Goal: Information Seeking & Learning: Learn about a topic

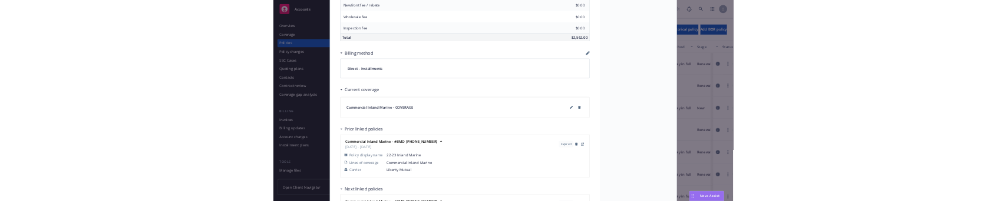
scroll to position [799, 0]
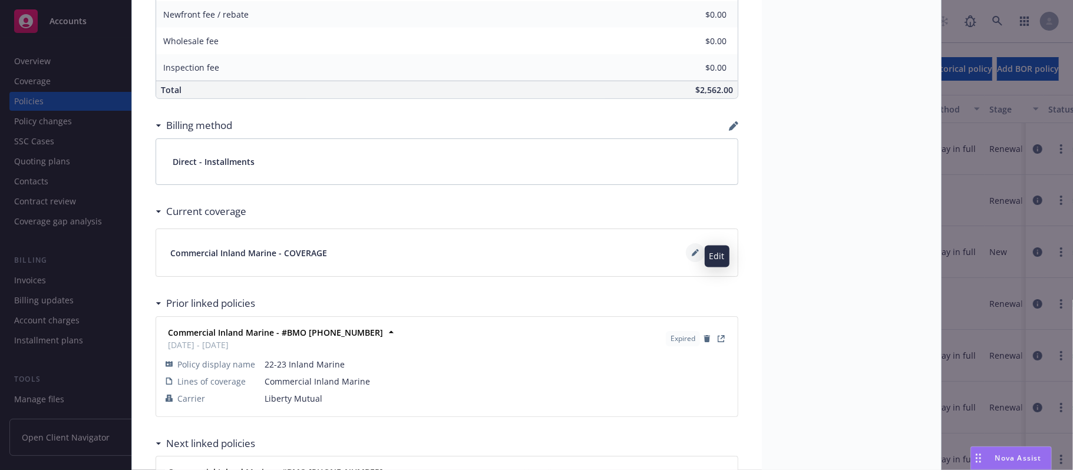
click at [691, 256] on icon at bounding box center [694, 252] width 7 height 7
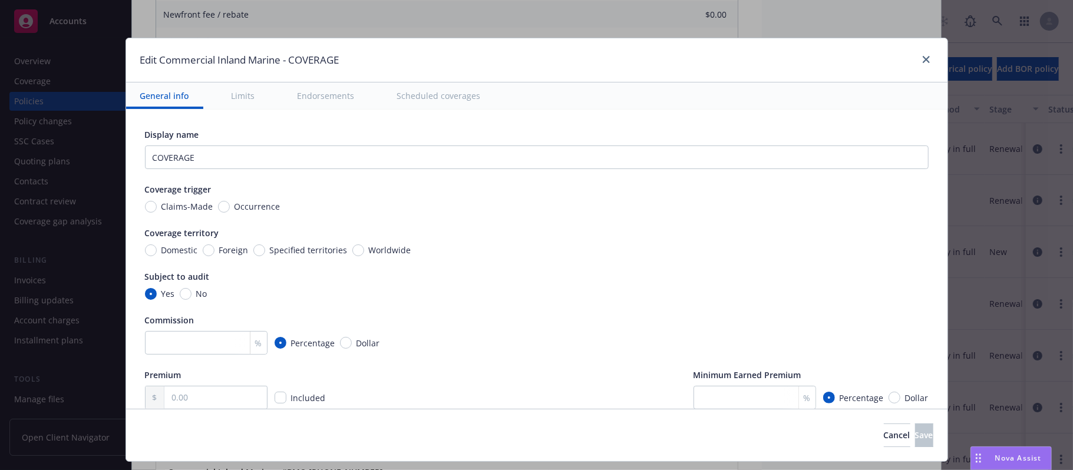
click at [1004, 452] on div "Nova Assist" at bounding box center [1011, 458] width 80 height 22
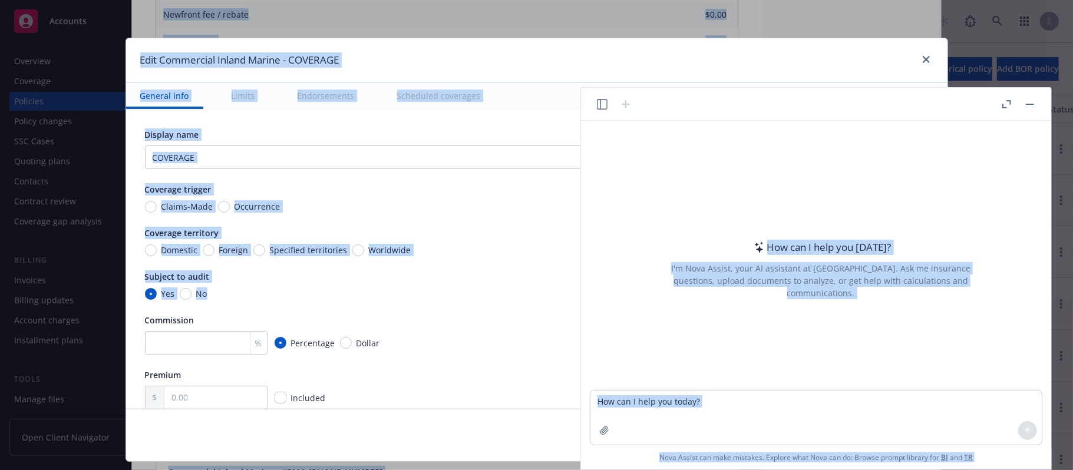
drag, startPoint x: 893, startPoint y: 112, endPoint x: 597, endPoint y: 283, distance: 342.0
click at [585, 288] on div "How can I help you [DATE]? I'm Nova Assist, your AI assistant at Newfront. Ask …" at bounding box center [816, 279] width 470 height 382
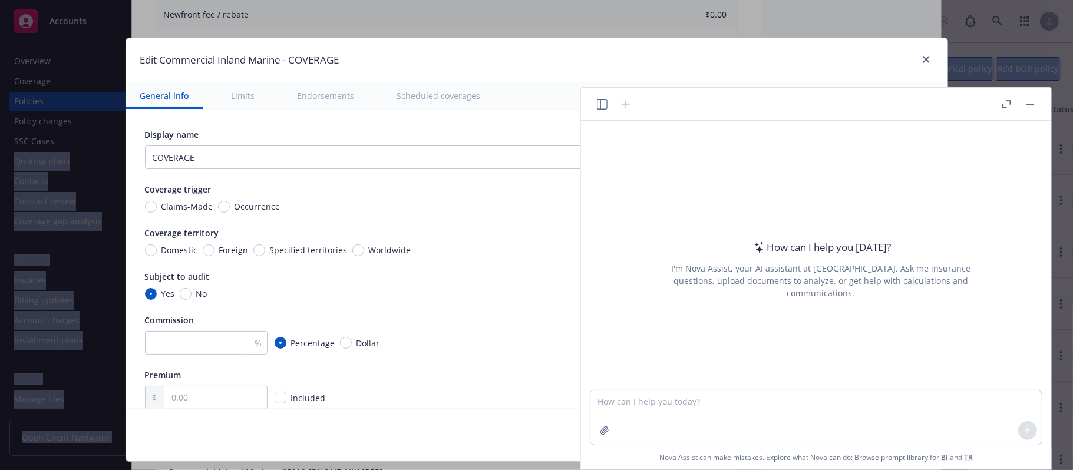
drag, startPoint x: 789, startPoint y: 106, endPoint x: -1000, endPoint y: 166, distance: 1790.3
click at [0, 166] on html "Accounts Overview Coverage Policies Policy changes SSC Cases Quoting plans Cont…" at bounding box center [536, 235] width 1073 height 470
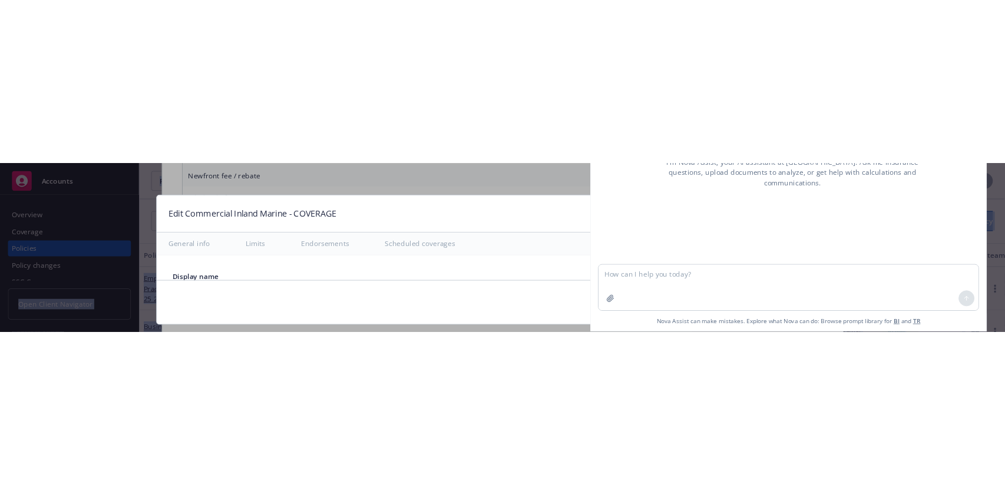
scroll to position [798, 0]
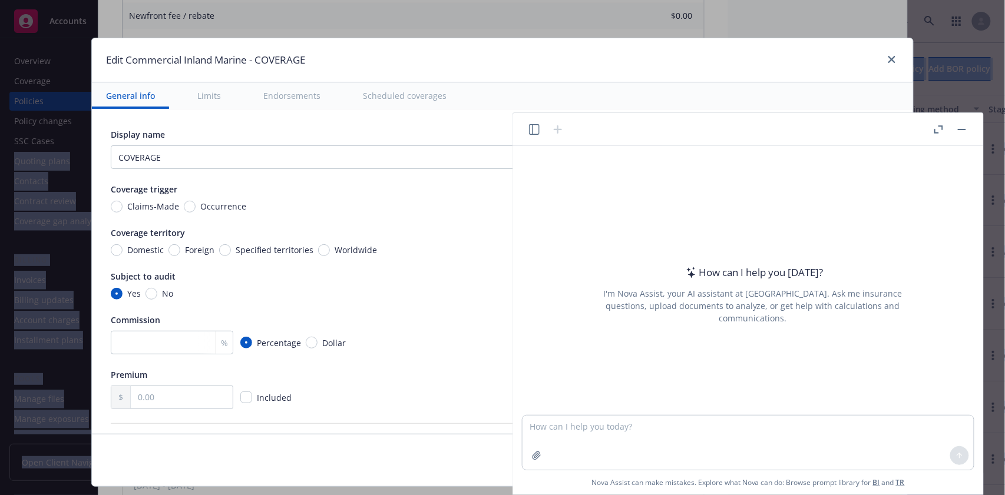
click at [936, 130] on icon "button" at bounding box center [938, 129] width 9 height 8
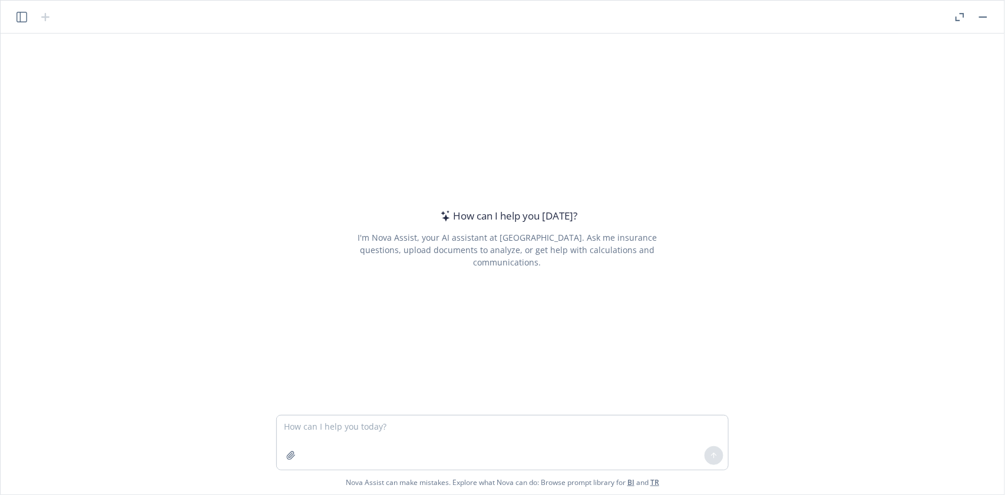
scroll to position [0, 0]
type textarea "x"
click at [342, 418] on textarea at bounding box center [502, 443] width 451 height 54
click at [498, 429] on textarea "In the context of Inland Marine Insurance, define" at bounding box center [502, 443] width 451 height 54
paste textarea "Business Interruption"
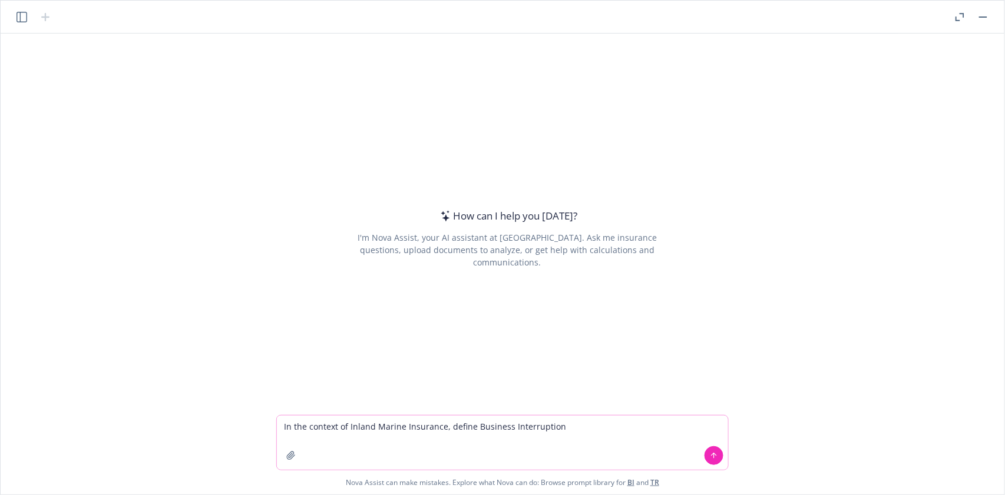
type textarea "In the context of Inland Marine Insurance, define Business Interruption"
click at [716, 452] on icon at bounding box center [714, 456] width 8 height 8
type textarea "x"
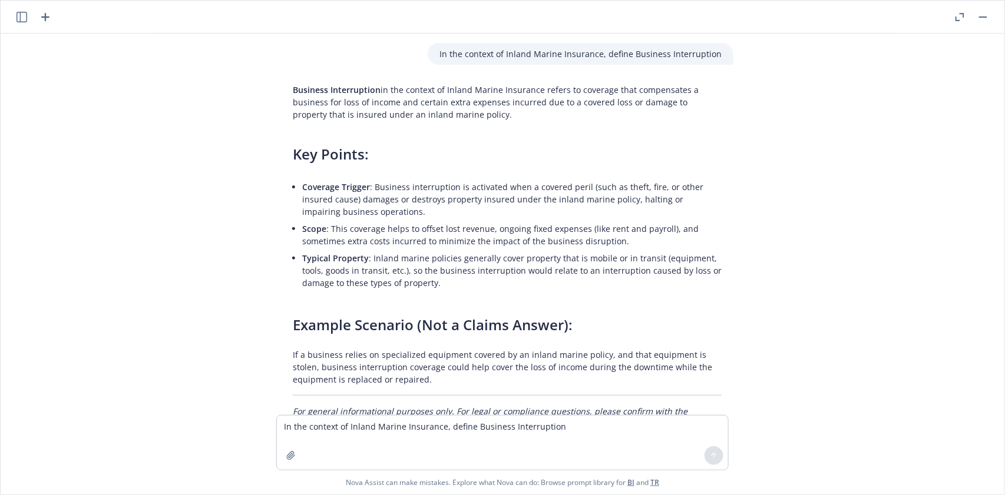
drag, startPoint x: 287, startPoint y: 85, endPoint x: 482, endPoint y: 116, distance: 196.9
click at [481, 115] on p "Business Interruption in the context of Inland Marine Insurance refers to cover…" at bounding box center [507, 102] width 429 height 37
copy p "Business Interruption in the context of Inland Marine Insurance refers to cover…"
drag, startPoint x: 447, startPoint y: 47, endPoint x: 544, endPoint y: 52, distance: 97.3
click at [544, 52] on p "In the context of Inland Marine Insurance, define Business Interruption" at bounding box center [580, 54] width 282 height 12
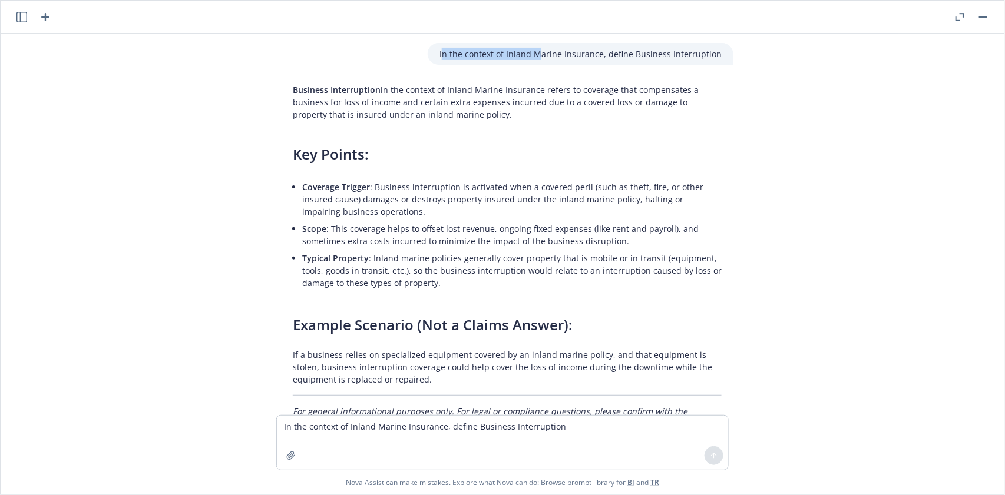
click at [544, 52] on p "In the context of Inland Marine Insurance, define Business Interruption" at bounding box center [580, 54] width 282 height 12
drag, startPoint x: 445, startPoint y: 55, endPoint x: 607, endPoint y: 56, distance: 162.6
click at [607, 56] on p "In the context of Inland Marine Insurance, define Business Interruption" at bounding box center [580, 54] width 282 height 12
click at [548, 51] on p "In the context of Inland Marine Insurance, define Business Interruption" at bounding box center [580, 54] width 282 height 12
drag, startPoint x: 433, startPoint y: 52, endPoint x: 587, endPoint y: 46, distance: 153.8
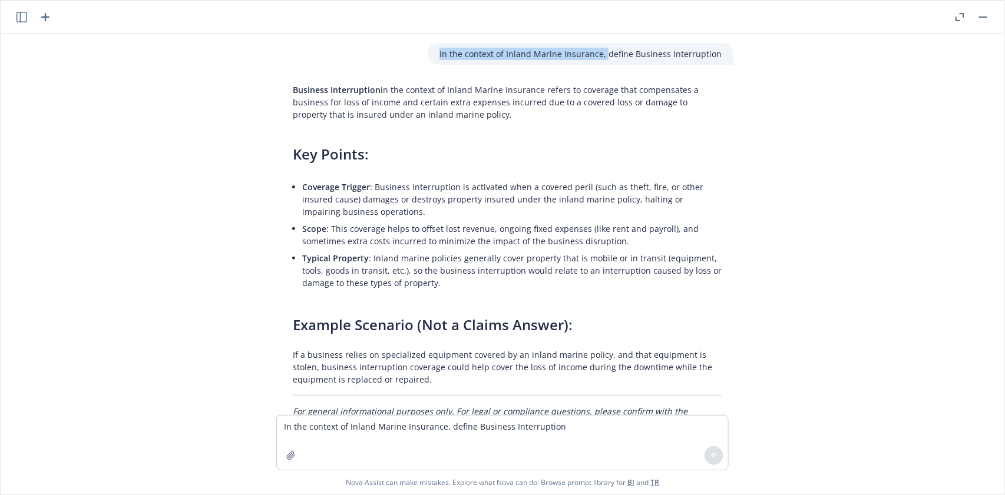
click at [604, 50] on div "In the context of Inland Marine Insurance, define Business Interruption" at bounding box center [581, 54] width 306 height 22
copy p "In the context of Inland Marine Insurance,"
click at [334, 439] on textarea "In the context of Inland Marine Insurance, define Business Interruption" at bounding box center [502, 443] width 451 height 54
paste textarea
click at [710, 455] on icon at bounding box center [714, 456] width 8 height 8
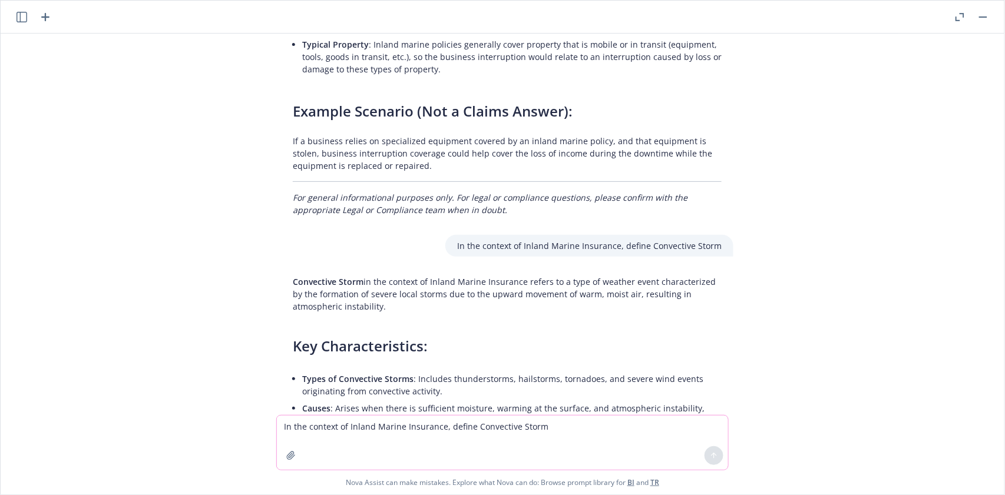
scroll to position [211, 0]
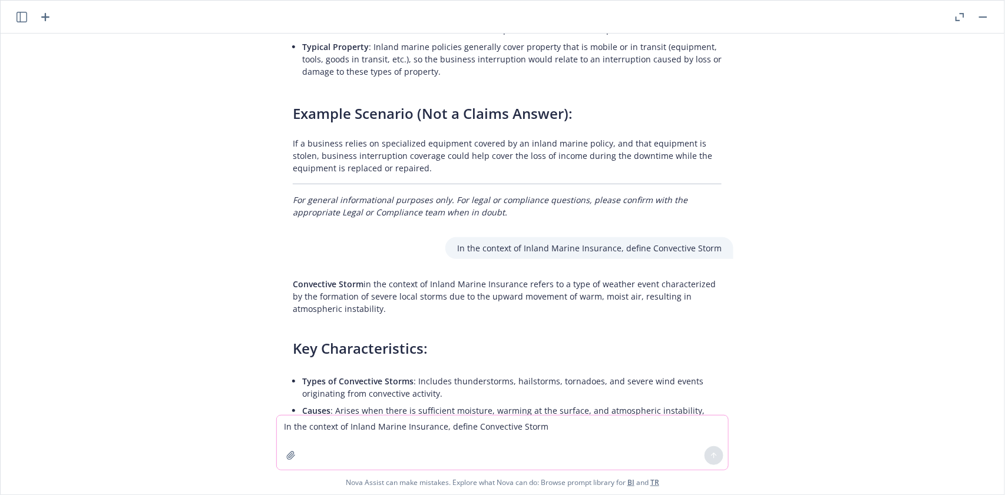
drag, startPoint x: 279, startPoint y: 280, endPoint x: 358, endPoint y: 310, distance: 84.7
click at [358, 310] on div "Convective Storm in the context of Inland Marine Insurance refers to a type of …" at bounding box center [507, 449] width 452 height 353
copy p "Convective Storm in the context of Inland Marine Insurance refers to a type of …"
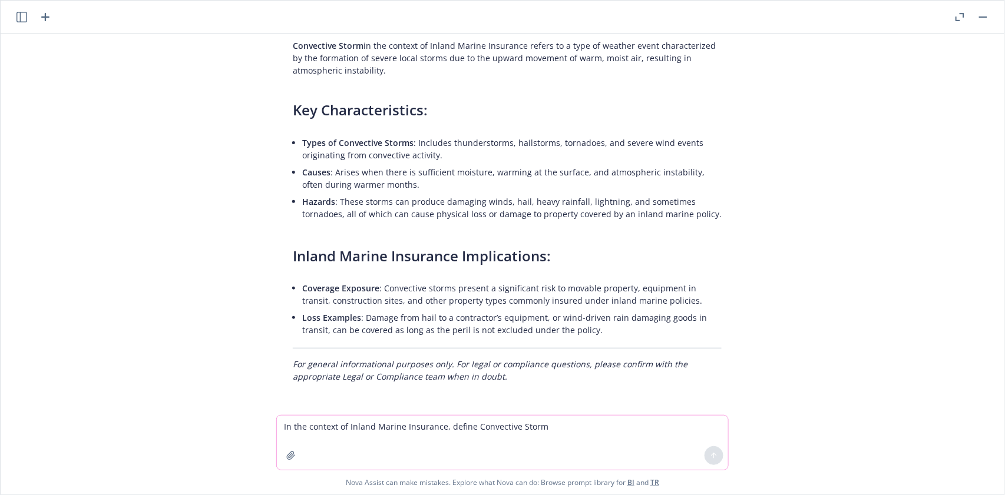
scroll to position [136, 0]
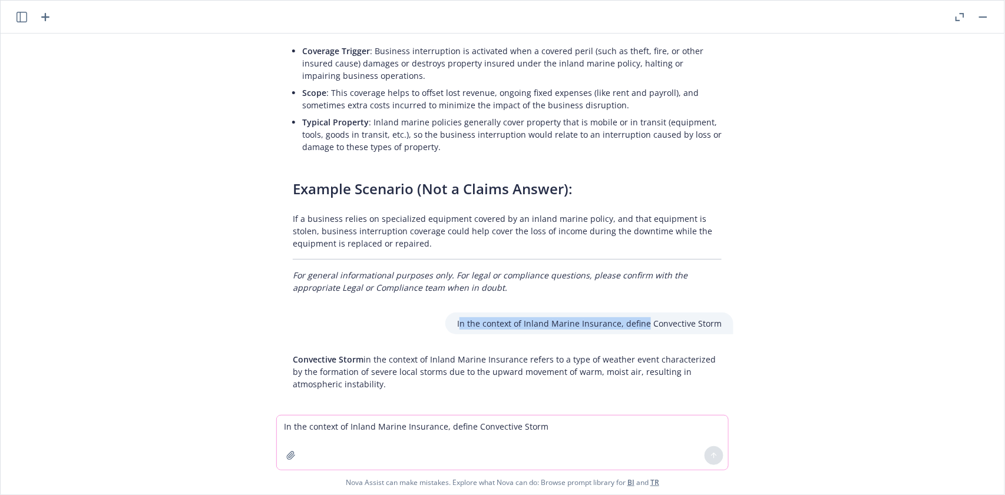
drag, startPoint x: 461, startPoint y: 320, endPoint x: 645, endPoint y: 327, distance: 183.9
click at [645, 327] on p "In the context of Inland Marine Insurance, define Convective Storm" at bounding box center [589, 323] width 264 height 12
click at [543, 332] on div "In the context of Inland Marine Insurance, define Convective Storm" at bounding box center [589, 324] width 288 height 22
drag, startPoint x: 452, startPoint y: 324, endPoint x: 648, endPoint y: 331, distance: 196.3
click at [648, 331] on div "In the context of Inland Marine Insurance, define Convective Storm" at bounding box center [589, 324] width 288 height 22
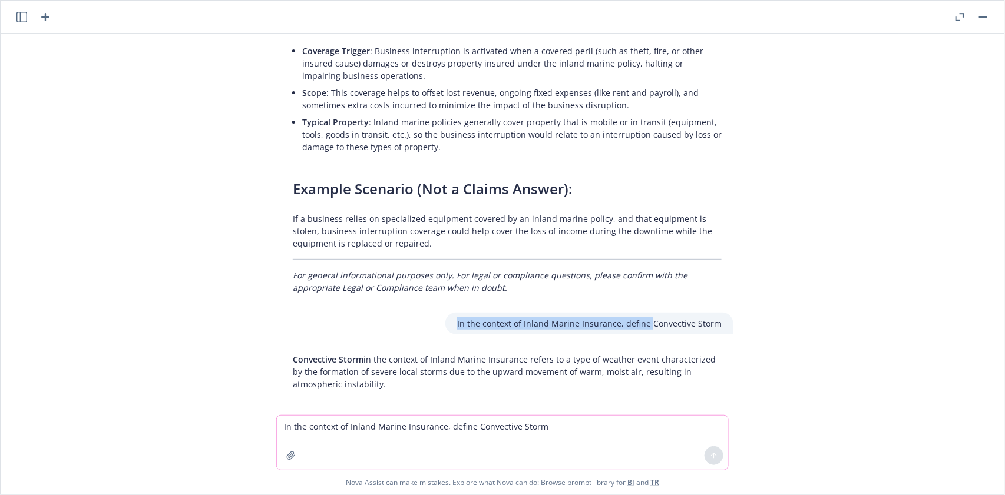
copy p "In the context of Inland Marine Insurance, define"
click at [315, 431] on textarea "In the context of Inland Marine Insurance, define Convective Storm" at bounding box center [502, 443] width 451 height 54
paste textarea
click at [521, 423] on textarea "In the context of Inland Marine Insurance, define" at bounding box center [502, 443] width 451 height 54
paste textarea "Earth Movement"
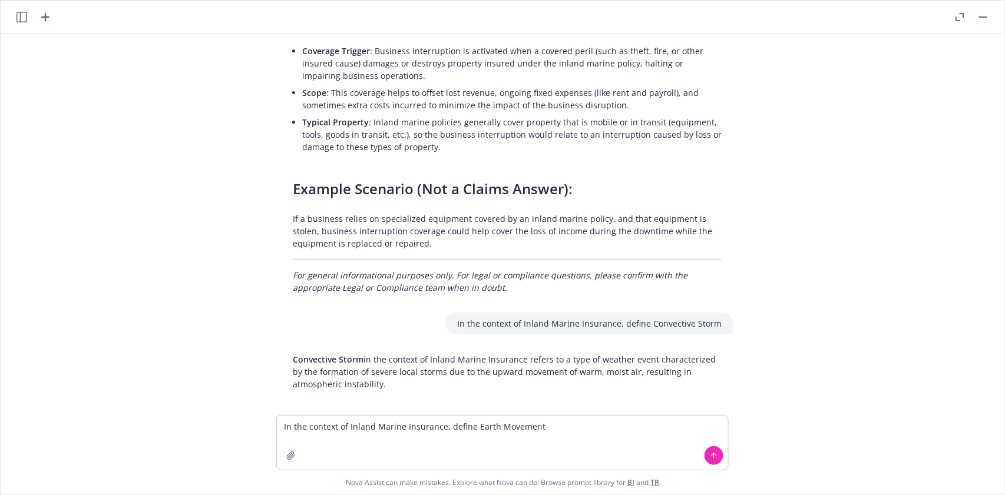
click at [716, 457] on icon at bounding box center [714, 456] width 8 height 8
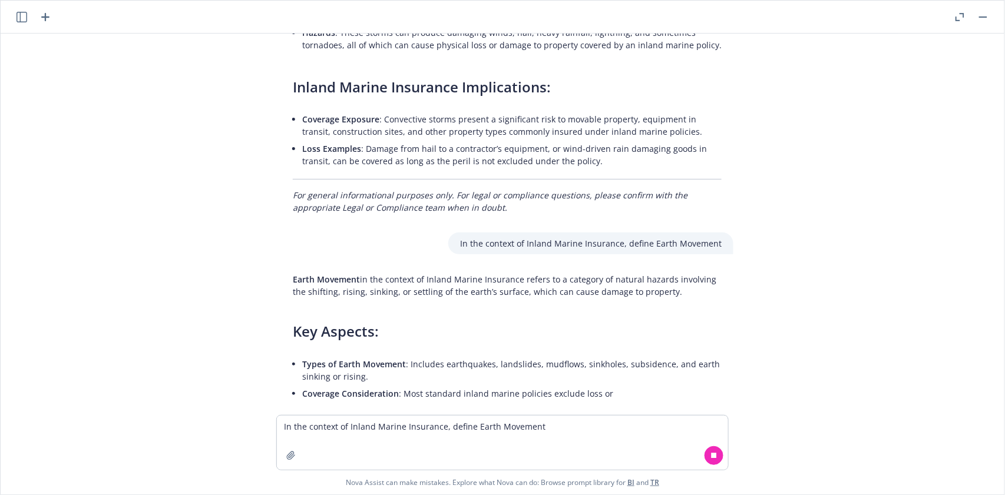
scroll to position [638, 0]
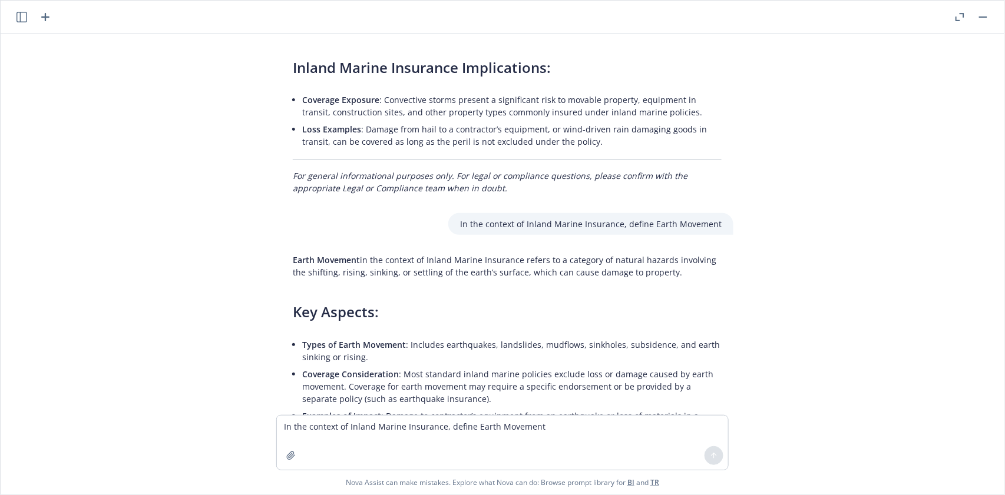
drag, startPoint x: 285, startPoint y: 253, endPoint x: 673, endPoint y: 273, distance: 388.0
click at [673, 273] on div "Earth Movement in the context of Inland Marine Insurance refers to a category o…" at bounding box center [507, 420] width 452 height 343
copy p "Earth Movement in the context of Inland Marine Insurance refers to a category o…"
drag, startPoint x: 461, startPoint y: 220, endPoint x: 648, endPoint y: 229, distance: 187.5
click at [648, 229] on div "In the context of Inland Marine Insurance, define Earth Movement" at bounding box center [590, 224] width 285 height 22
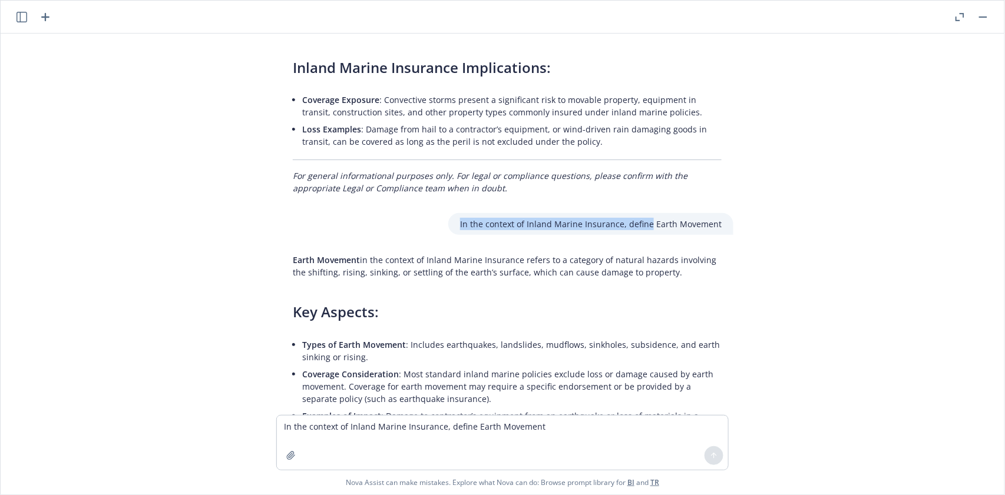
copy p "In the context of Inland Marine Insurance, define"
click at [333, 426] on textarea "In the context of Inland Marine Insurance, define Earth Movement" at bounding box center [502, 443] width 451 height 54
paste textarea
click at [512, 423] on textarea "In the context of Inland Marine Insurance, define" at bounding box center [502, 443] width 451 height 54
paste textarea "Earthquake Aggregate"
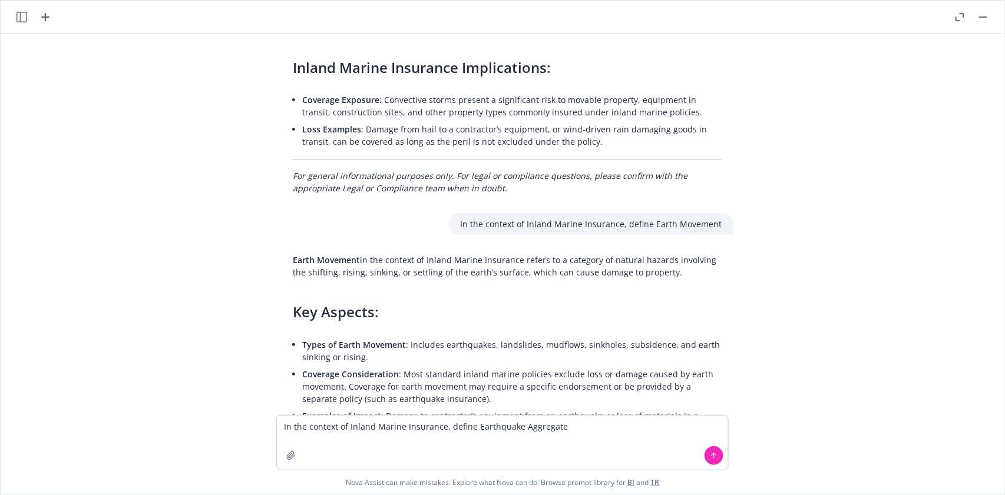
click at [711, 456] on icon at bounding box center [714, 456] width 8 height 8
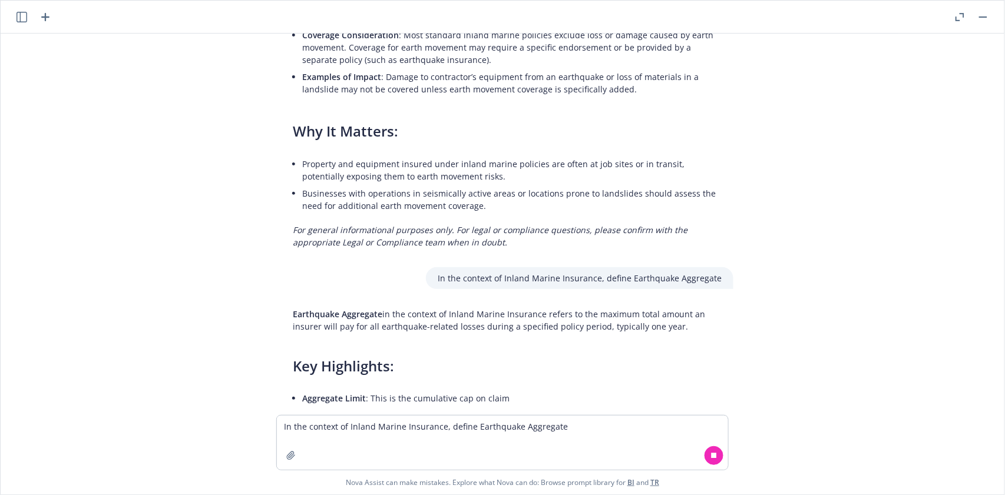
scroll to position [1002, 0]
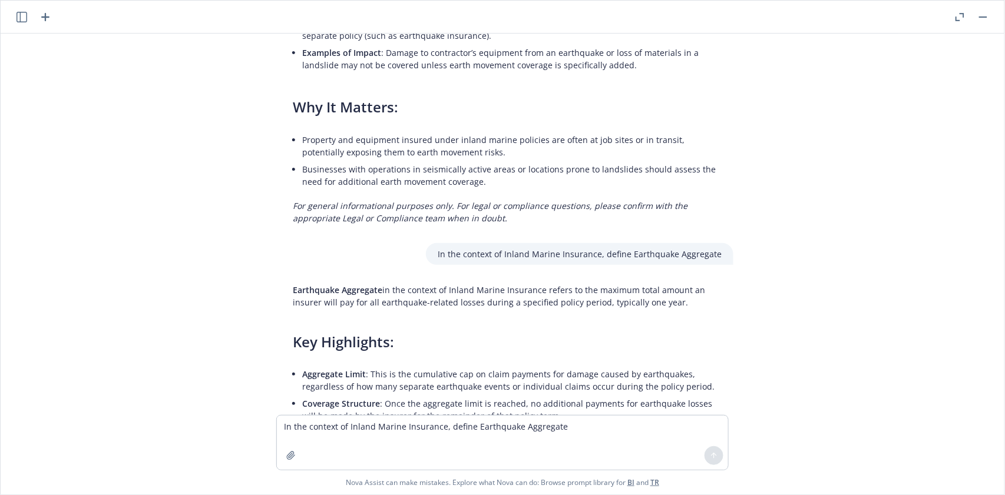
drag, startPoint x: 284, startPoint y: 279, endPoint x: 691, endPoint y: 307, distance: 408.5
click at [691, 307] on div "Earthquake Aggregate in the context of Inland Marine Insurance refers to the ma…" at bounding box center [507, 453] width 452 height 348
copy p "Earthquake Aggregate in the context of Inland Marine Insurance refers to the ma…"
drag, startPoint x: 437, startPoint y: 251, endPoint x: 602, endPoint y: 252, distance: 164.9
click at [602, 252] on div "In the context of Inland Marine Insurance, define Earthquake Aggregate" at bounding box center [579, 254] width 307 height 22
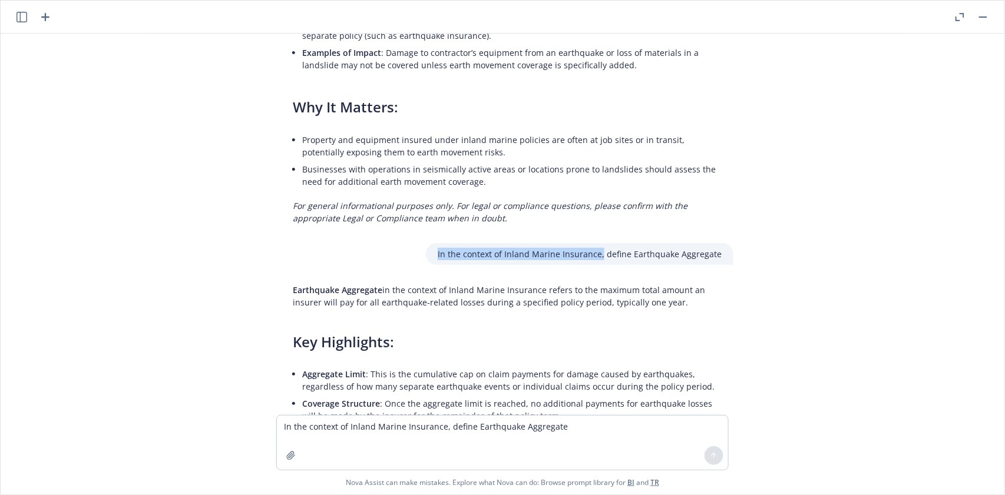
copy p "In the context of Inland Marine Insurance,"
click at [330, 434] on textarea "In the context of Inland Marine Insurance, define Earthquake Aggregate" at bounding box center [502, 443] width 451 height 54
paste textarea
click at [577, 429] on textarea "In the context of Inland Marine Insurance, Installation coverage, define" at bounding box center [502, 443] width 451 height 54
paste textarea "Leased or Rented from Others Limit"
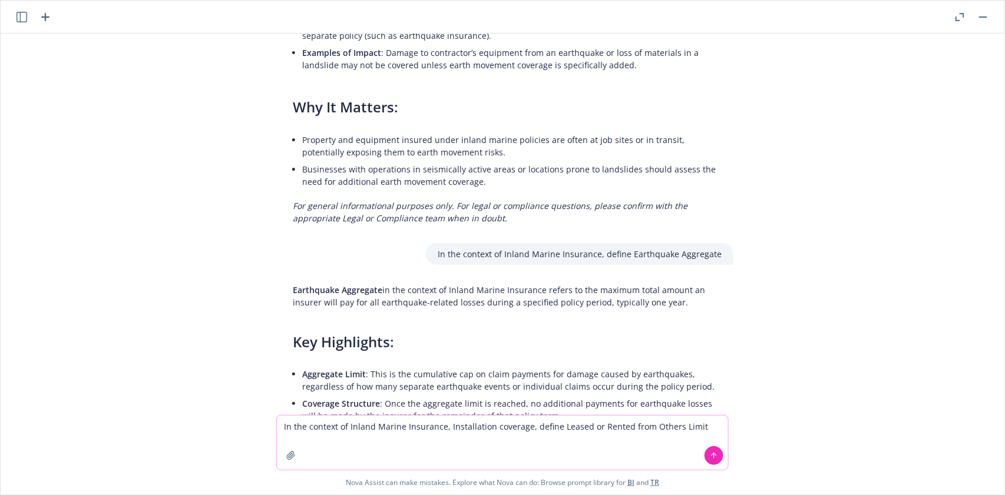
type textarea "In the context of Inland Marine Insurance, Installation coverage, define Leased…"
click at [719, 455] on button at bounding box center [713, 455] width 19 height 19
type textarea "x"
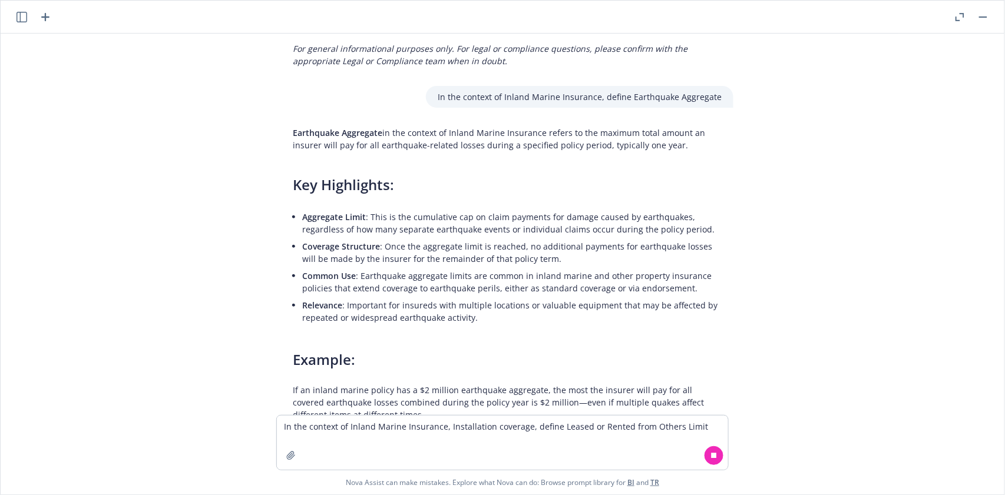
scroll to position [1338, 0]
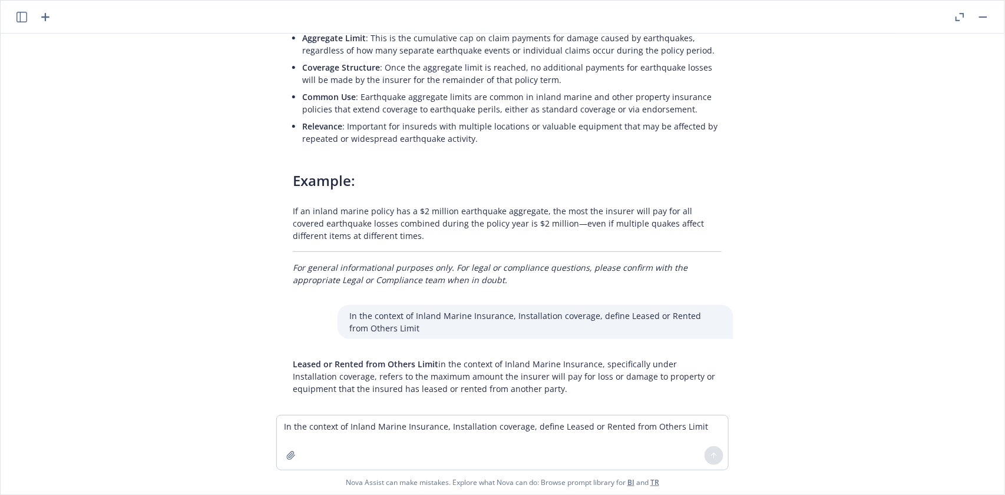
drag, startPoint x: 286, startPoint y: 355, endPoint x: 531, endPoint y: 393, distance: 248.5
click at [531, 393] on div "Leased or Rented from Others Limit in the context of Inland Marine Insurance, s…" at bounding box center [507, 498] width 452 height 291
copy p "Leased or Rented from Others Limit in the context of Inland Marine Insurance, s…"
drag, startPoint x: 339, startPoint y: 312, endPoint x: 501, endPoint y: 313, distance: 162.6
click at [501, 313] on div "In the context of Inland Marine Insurance, Installation coverage, define Leased…" at bounding box center [535, 322] width 396 height 34
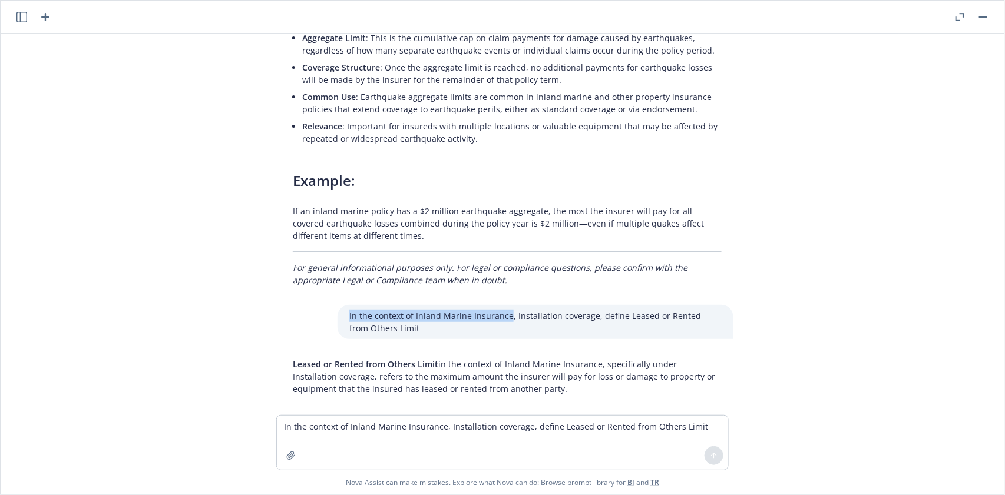
copy p "In the context of Inland Marine Insurance"
click at [304, 430] on textarea "In the context of Inland Marine Insurance, Installation coverage, define Leased…" at bounding box center [502, 443] width 451 height 54
paste textarea
click at [471, 430] on textarea "In the context of Inland Marine Insurance," at bounding box center [502, 443] width 451 height 54
paste textarea "In the context of Inland Marine Insurance"
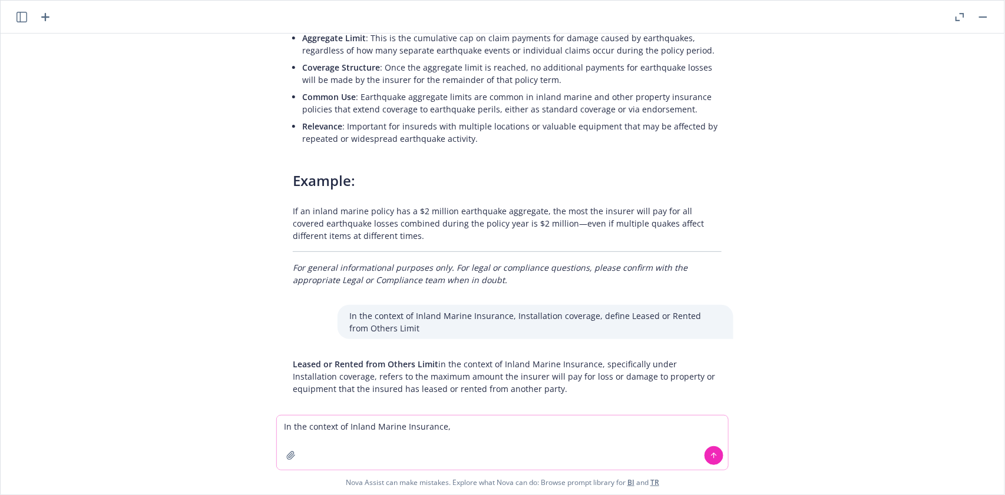
click at [452, 434] on textarea "In the context of Inland Marine Insurance," at bounding box center [502, 443] width 451 height 54
paste textarea "Revenue Protection Limit"
click at [713, 457] on icon at bounding box center [714, 456] width 8 height 8
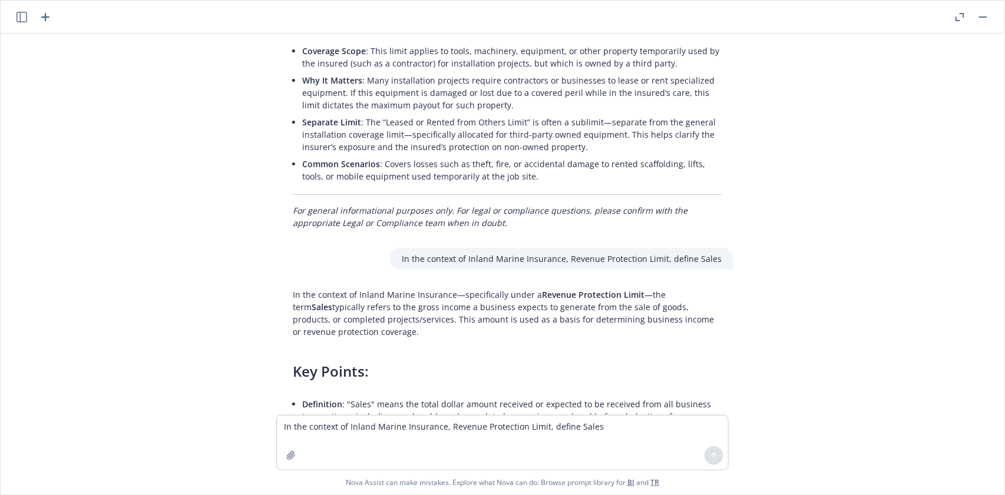
scroll to position [1821, 0]
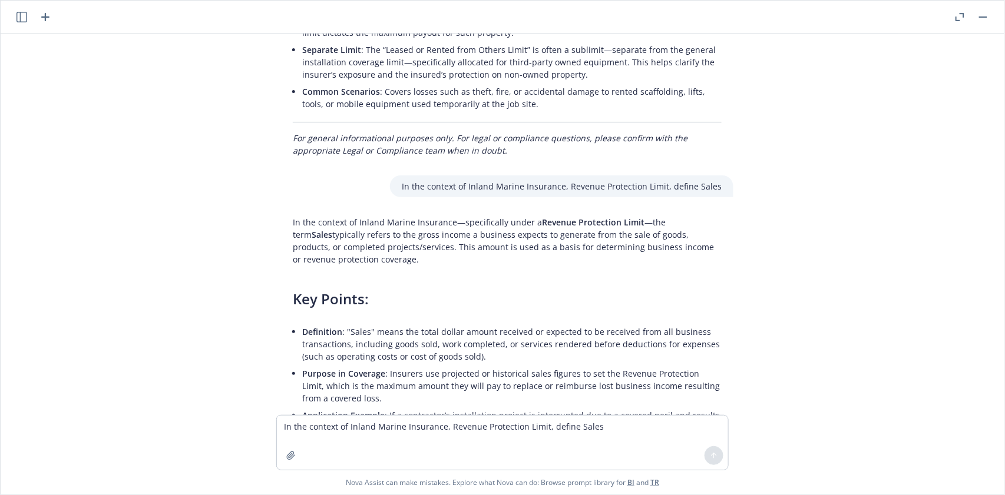
drag, startPoint x: 279, startPoint y: 219, endPoint x: 399, endPoint y: 264, distance: 128.4
click at [399, 264] on div "In the context of Inland Marine Insurance—specifically under a Revenue Protecti…" at bounding box center [507, 397] width 452 height 373
drag, startPoint x: 408, startPoint y: 183, endPoint x: 478, endPoint y: 186, distance: 69.6
click at [478, 186] on p "In the context of Inland Marine Insurance, Revenue Protection Limit, define Sal…" at bounding box center [562, 186] width 320 height 12
click at [479, 188] on p "In the context of Inland Marine Insurance, Revenue Protection Limit, define Sal…" at bounding box center [562, 186] width 320 height 12
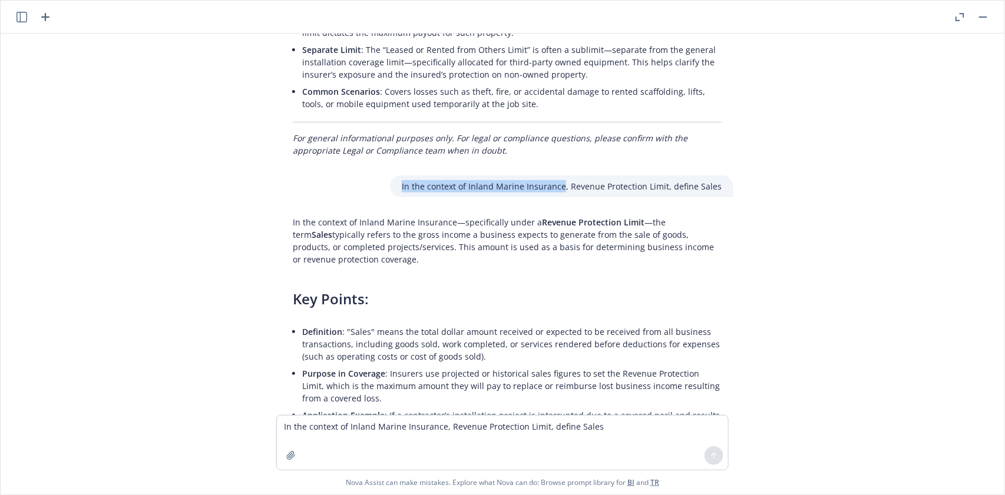
drag, startPoint x: 402, startPoint y: 186, endPoint x: 563, endPoint y: 194, distance: 161.0
click at [563, 194] on div "In the context of Inland Marine Insurance, Revenue Protection Limit, define Sal…" at bounding box center [561, 187] width 343 height 22
click at [299, 432] on textarea "In the context of Inland Marine Insurance, Revenue Protection Limit, define Sal…" at bounding box center [502, 443] width 451 height 54
paste textarea
click at [567, 431] on textarea "In the context of Inland Marine Insurance, Installation Limits, define" at bounding box center [502, 443] width 451 height 54
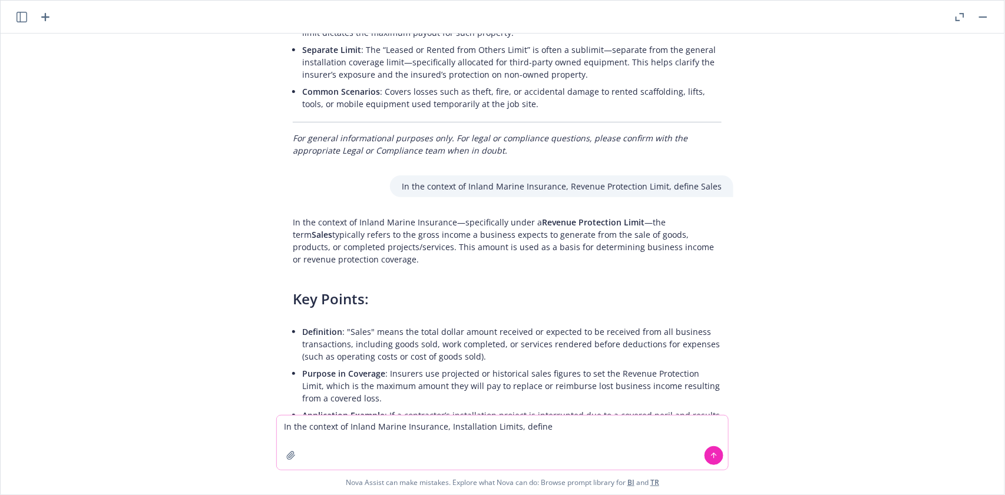
paste textarea "Leased or Rented from Others Limit"
click at [719, 455] on button at bounding box center [713, 455] width 19 height 19
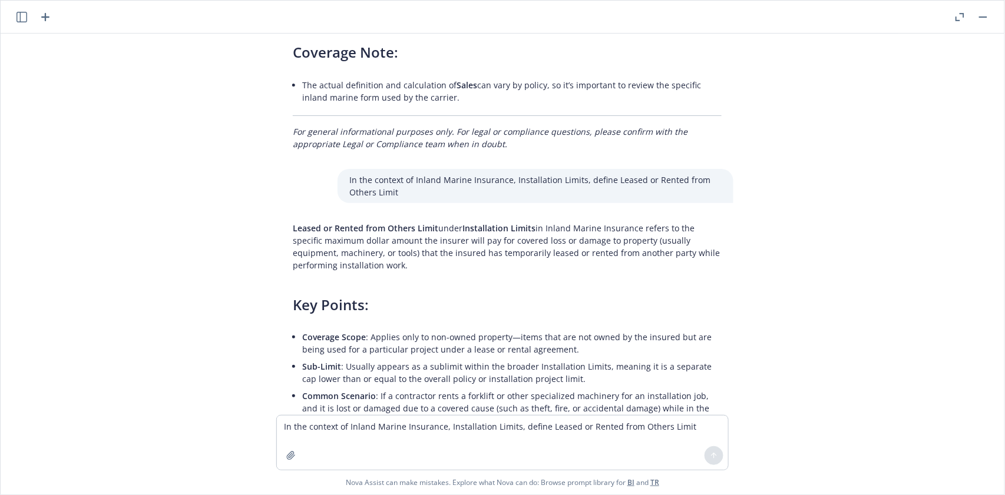
scroll to position [2226, 0]
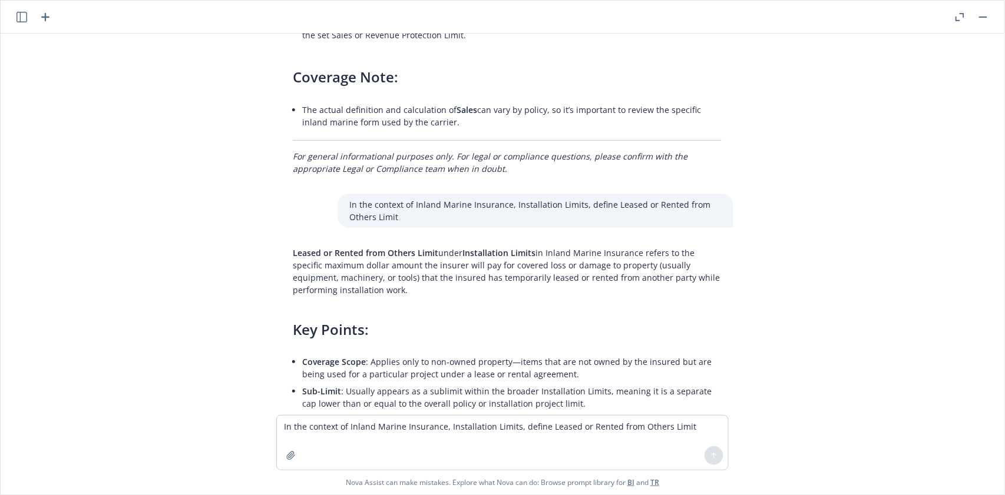
drag, startPoint x: 285, startPoint y: 246, endPoint x: 359, endPoint y: 296, distance: 89.2
click at [359, 296] on div "Leased or Rented from Others Limit under Installation Limits in Inland Marine I…" at bounding box center [507, 400] width 452 height 316
drag, startPoint x: 345, startPoint y: 198, endPoint x: 504, endPoint y: 208, distance: 159.3
click at [504, 208] on p "In the context of Inland Marine Insurance, Installation Limits, define Leased o…" at bounding box center [535, 210] width 372 height 25
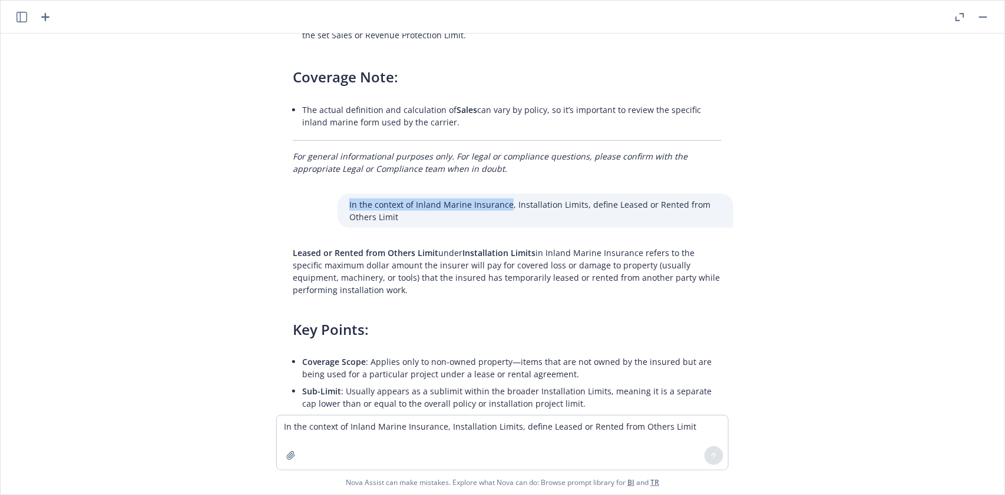
drag, startPoint x: 343, startPoint y: 201, endPoint x: 502, endPoint y: 206, distance: 159.1
click at [502, 206] on div "In the context of Inland Marine Insurance, Installation Limits, define Leased o…" at bounding box center [535, 211] width 396 height 34
click at [329, 427] on textarea "In the context of Inland Marine Insurance, Installation Limits, define Leased o…" at bounding box center [502, 443] width 451 height 54
paste textarea
click at [511, 428] on textarea "In the context of Inland Marine Insurance, define" at bounding box center [502, 443] width 451 height 54
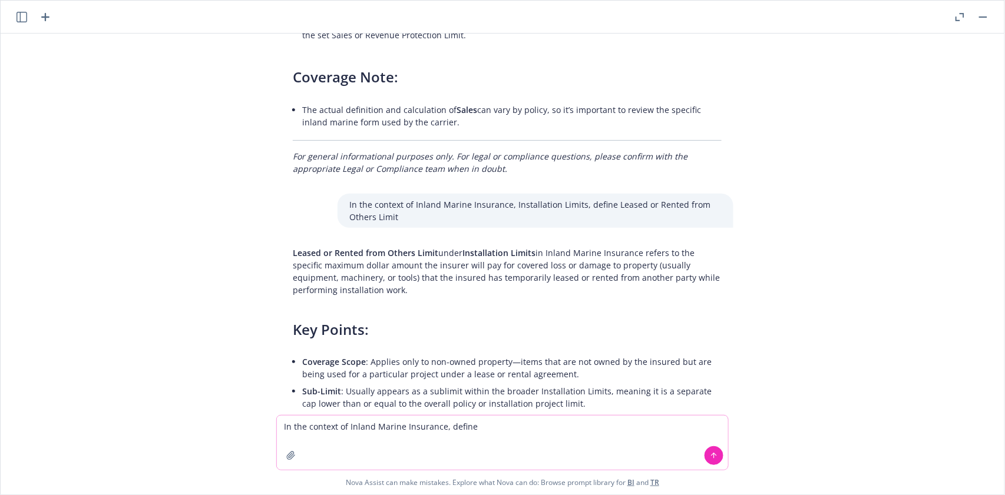
paste textarea "Shipments - Incoming"
click at [714, 457] on icon at bounding box center [714, 456] width 0 height 5
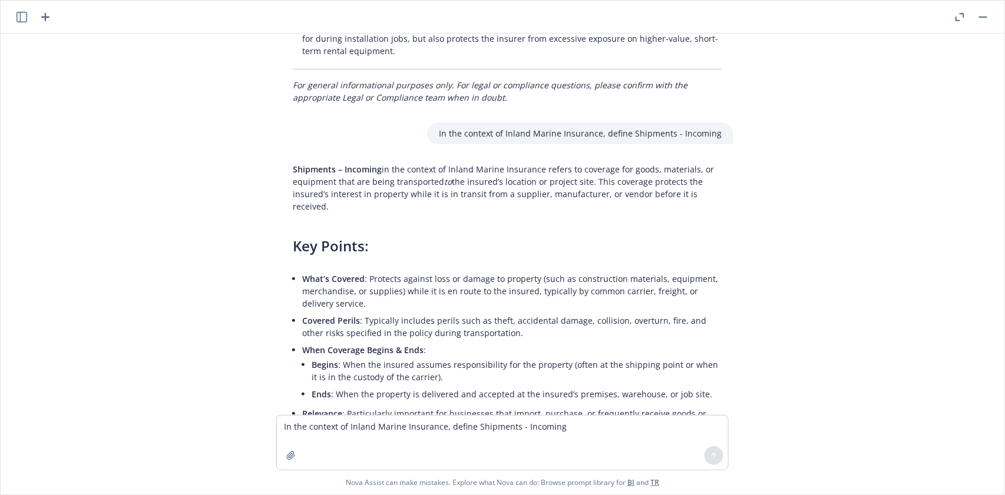
scroll to position [2687, 0]
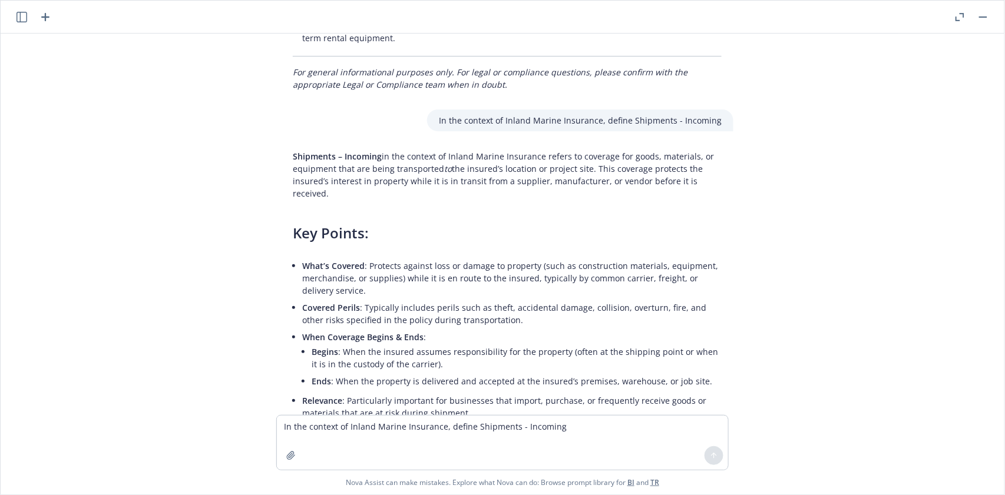
drag, startPoint x: 283, startPoint y: 137, endPoint x: 733, endPoint y: 168, distance: 451.1
click at [733, 169] on div "Shipments – Incoming in the context of Inland Marine Insurance refers to covera…" at bounding box center [507, 354] width 471 height 419
drag, startPoint x: 443, startPoint y: 107, endPoint x: 681, endPoint y: 108, distance: 237.4
click at [681, 114] on p "In the context of Inland Marine Insurance, define Shipments - Incoming" at bounding box center [580, 120] width 283 height 12
click at [315, 426] on textarea "In the context of Inland Marine Insurance, define Shipments - Incoming" at bounding box center [502, 443] width 451 height 54
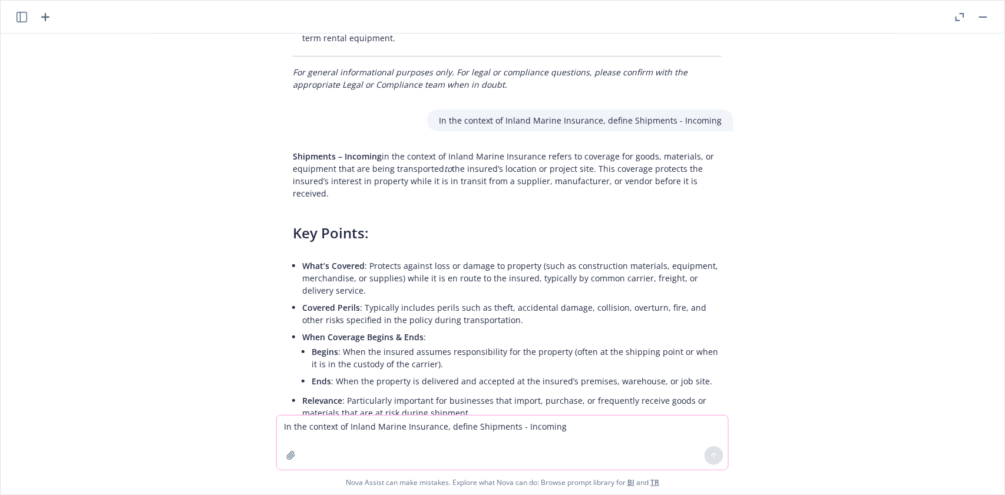
paste textarea
type textarea "In the context of Inland Marine Insurance, define Shipments - Outgoing"
click at [714, 455] on icon at bounding box center [714, 456] width 0 height 5
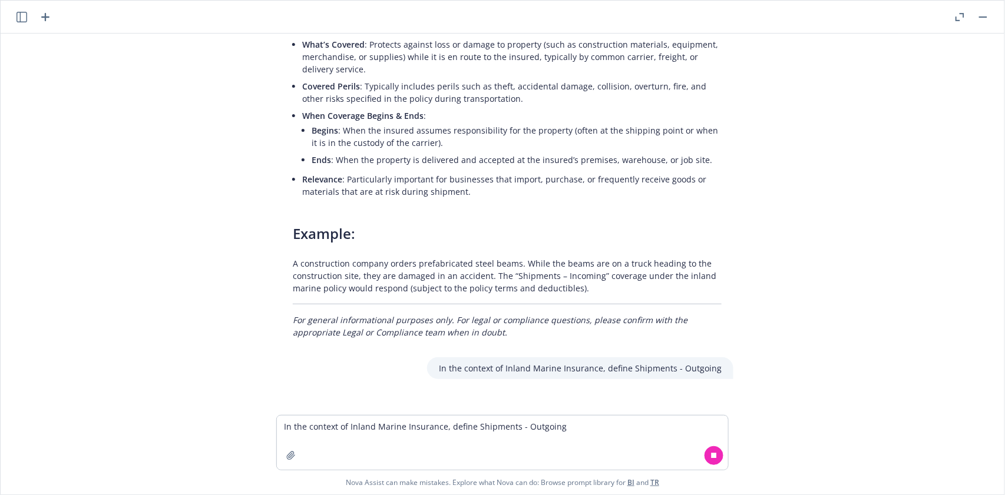
scroll to position [2909, 0]
type textarea "x"
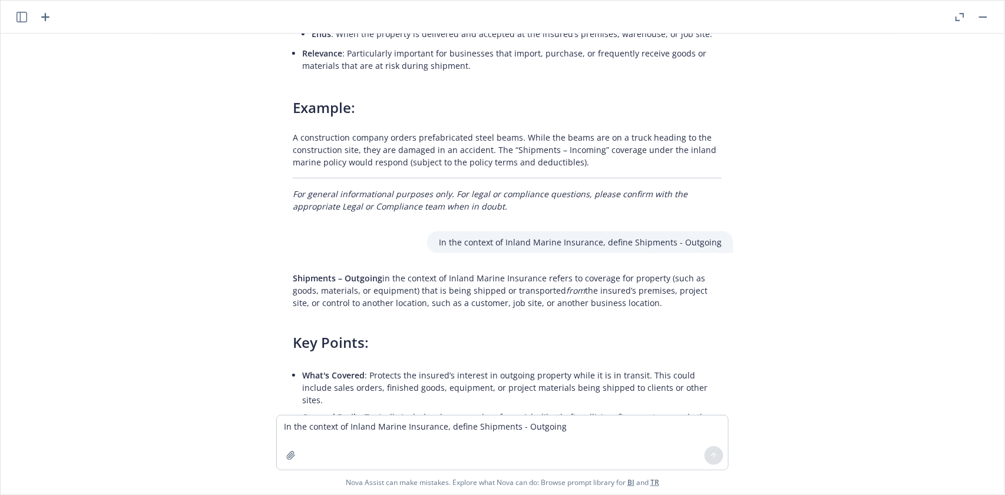
scroll to position [3145, 0]
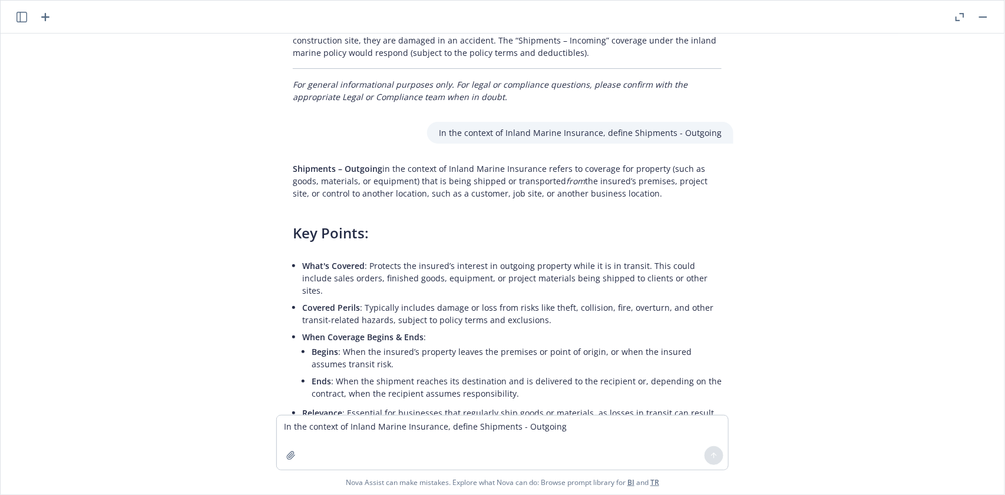
drag, startPoint x: 301, startPoint y: 144, endPoint x: 650, endPoint y: 166, distance: 349.3
click at [650, 166] on p "Shipments – Outgoing in the context of Inland Marine Insurance refers to covera…" at bounding box center [507, 181] width 429 height 37
drag, startPoint x: 439, startPoint y: 105, endPoint x: 634, endPoint y: 111, distance: 195.1
click at [634, 122] on div "In the context of Inland Marine Insurance, define Shipments - Outgoing" at bounding box center [580, 133] width 306 height 22
click at [313, 424] on textarea "In the context of Inland Marine Insurance, define Shipments - Outgoing" at bounding box center [502, 443] width 451 height 54
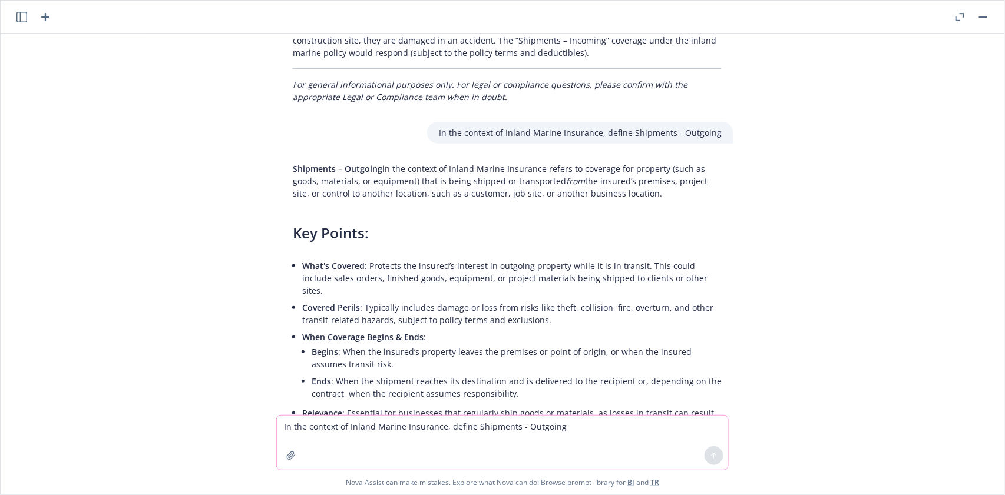
paste textarea
click at [713, 458] on icon at bounding box center [714, 456] width 8 height 8
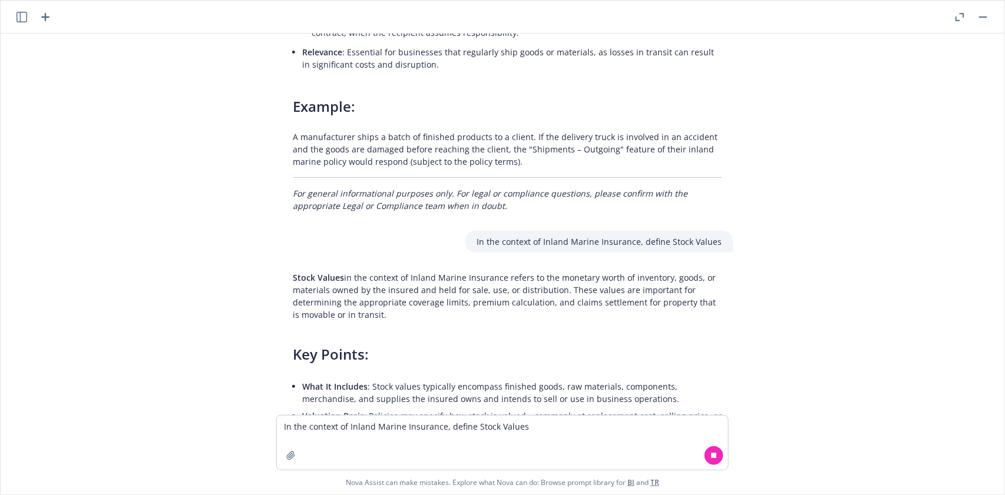
scroll to position [3510, 0]
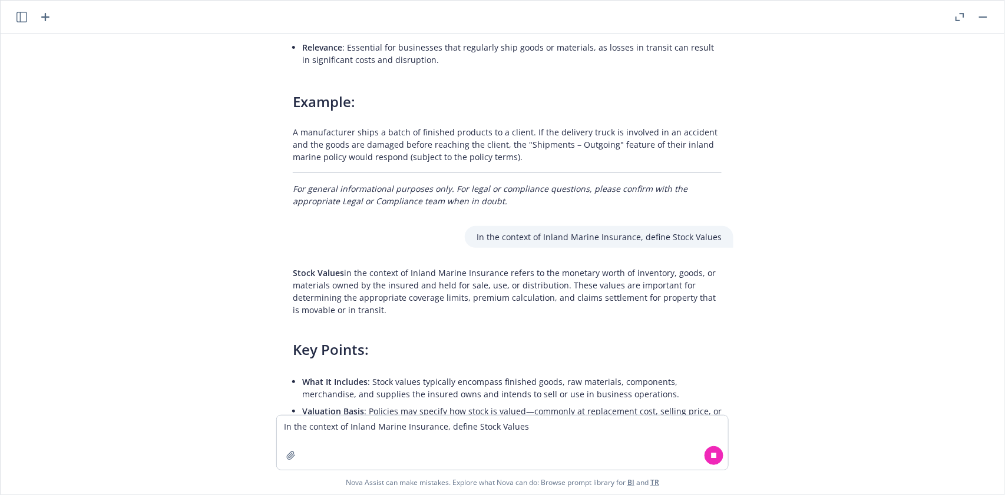
drag, startPoint x: 286, startPoint y: 227, endPoint x: 398, endPoint y: 268, distance: 118.5
click at [398, 268] on div "Stock Values in the context of Inland Marine Insurance refers to the monetary w…" at bounding box center [507, 420] width 452 height 316
drag, startPoint x: 478, startPoint y: 193, endPoint x: 668, endPoint y: 209, distance: 191.0
click at [668, 226] on div "In the context of Inland Marine Insurance, define Stock Values" at bounding box center [599, 237] width 269 height 22
click at [309, 425] on textarea "In the context of Inland Marine Insurance, define Stock Values" at bounding box center [502, 443] width 451 height 54
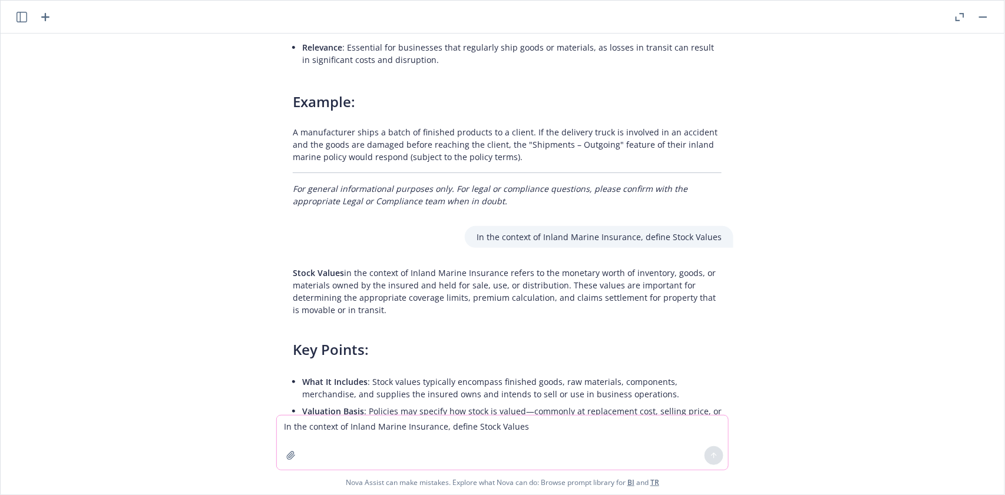
paste textarea
click at [486, 426] on textarea "In the context of Inland Marine Insurance, define" at bounding box center [502, 443] width 451 height 54
paste textarea "Total Shipments"
click at [713, 455] on icon at bounding box center [714, 456] width 8 height 8
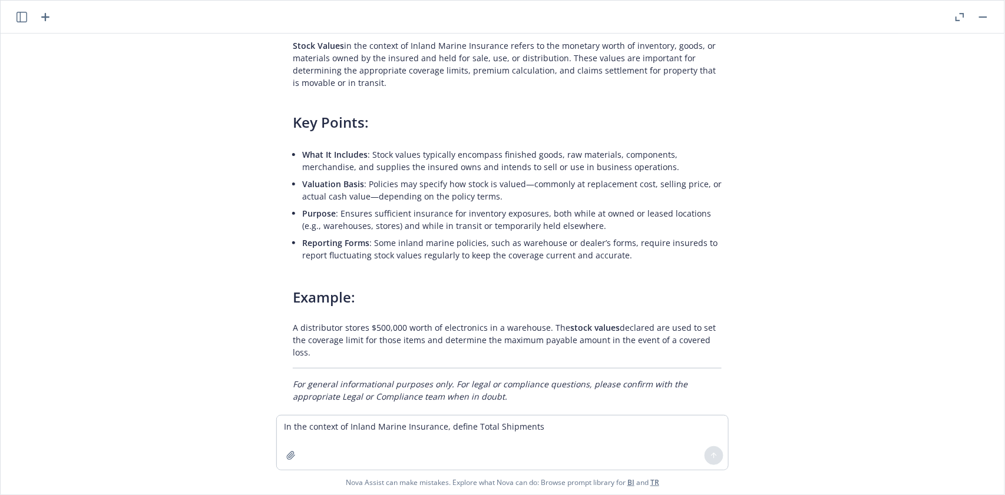
scroll to position [3973, 0]
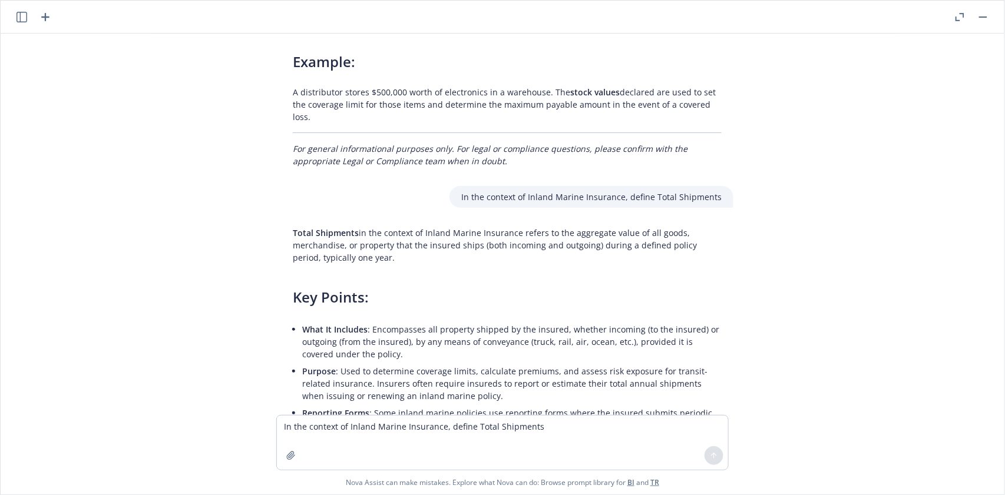
drag, startPoint x: 279, startPoint y: 177, endPoint x: 419, endPoint y: 207, distance: 143.4
click at [419, 222] on div "Total Shipments in the context of Inland Marine Insurance refers to the aggrega…" at bounding box center [507, 408] width 452 height 373
drag, startPoint x: 464, startPoint y: 143, endPoint x: 654, endPoint y: 141, distance: 190.8
click at [654, 186] on div "In the context of Inland Marine Insurance, define Total Shipments" at bounding box center [591, 197] width 284 height 22
click at [330, 436] on textarea "In the context of Inland Marine Insurance, define Total Shipments" at bounding box center [502, 443] width 451 height 54
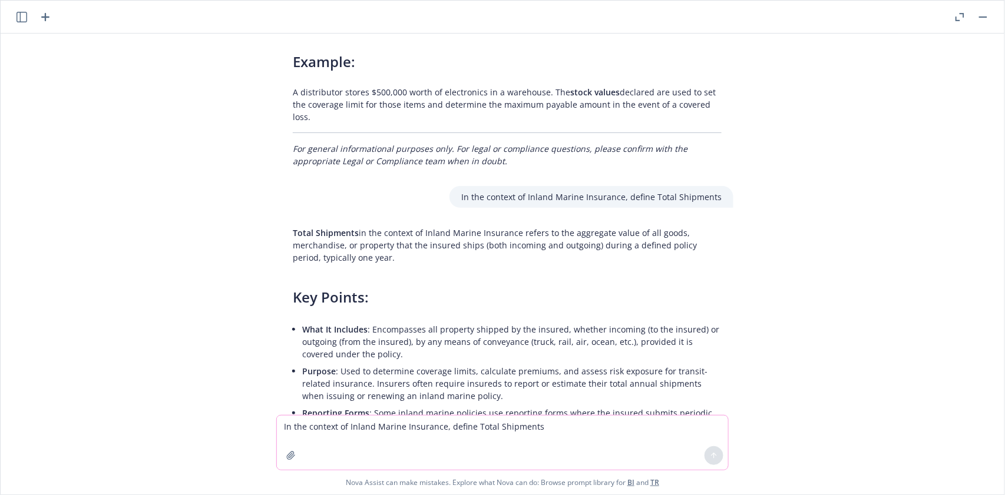
paste textarea
type textarea "In the context of Inland Marine Insurance, define Wildfire"
click at [708, 456] on button at bounding box center [713, 455] width 19 height 19
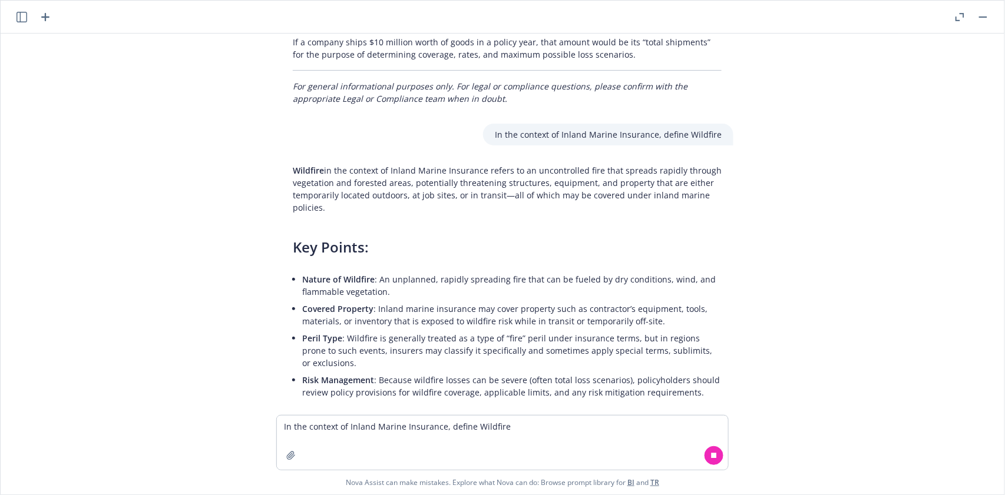
scroll to position [4484, 0]
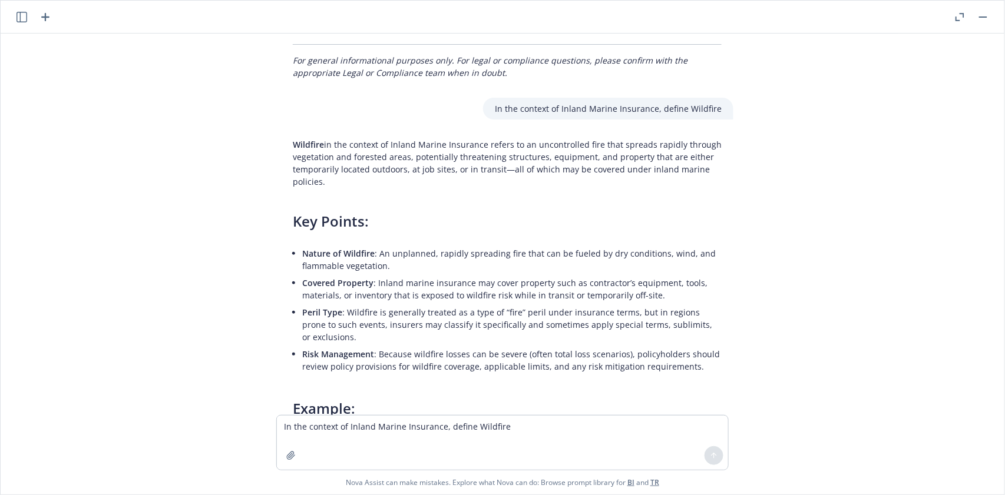
drag, startPoint x: 279, startPoint y: 82, endPoint x: 337, endPoint y: 139, distance: 81.6
click at [337, 139] on div "In the context of Inland Marine Insurance, define Business Interruption Busines…" at bounding box center [502, 225] width 994 height 382
type textarea "x"
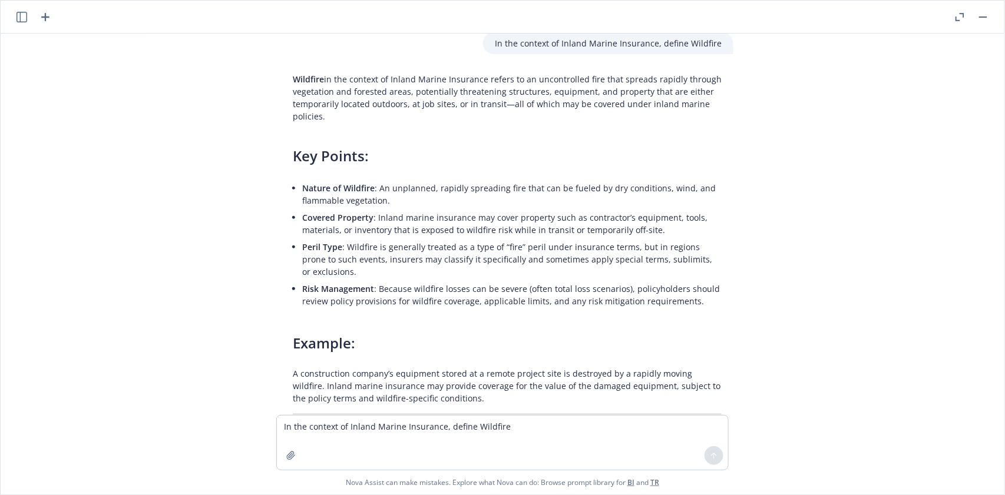
scroll to position [4553, 0]
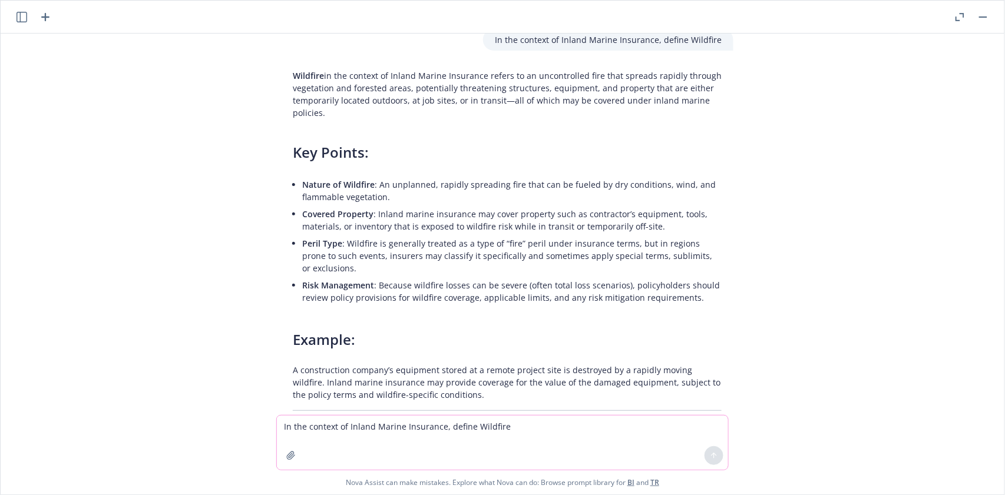
click at [328, 421] on textarea "In the context of Inland Marine Insurance, define Wildfire" at bounding box center [502, 443] width 451 height 54
click at [508, 428] on textarea "In the context of Kidnap and [PERSON_NAME] Insurance, define" at bounding box center [502, 443] width 451 height 54
paste textarea "Aggregate Limit"
click at [716, 456] on icon at bounding box center [714, 456] width 8 height 8
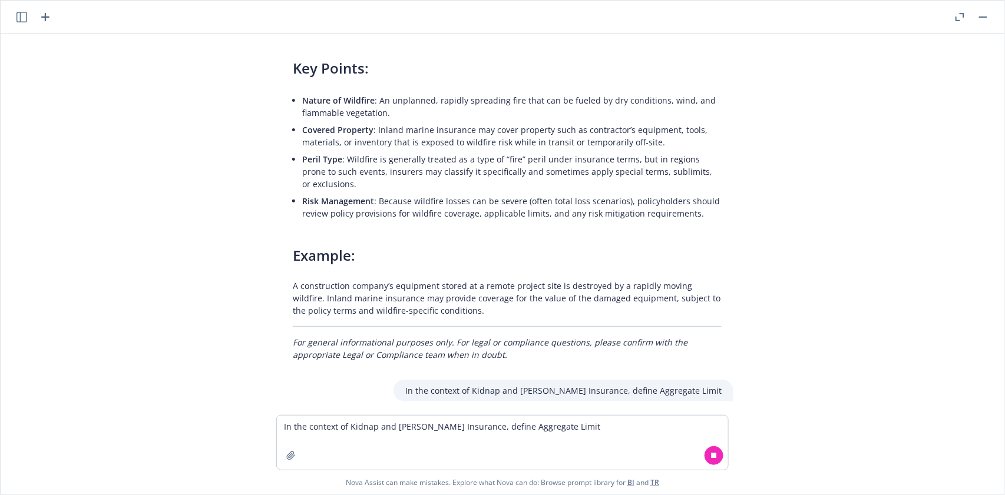
scroll to position [4725, 0]
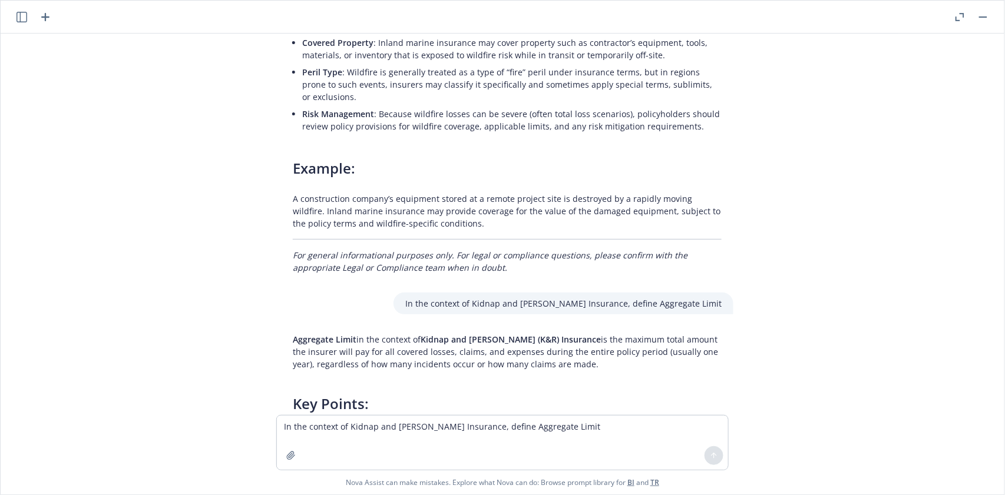
drag, startPoint x: 286, startPoint y: 272, endPoint x: 588, endPoint y: 303, distance: 303.7
click at [588, 329] on div "Aggregate Limit in the context of Kidnap and [PERSON_NAME] (K&R) Insurance is t…" at bounding box center [507, 503] width 452 height 348
drag, startPoint x: 438, startPoint y: 227, endPoint x: 654, endPoint y: 243, distance: 216.7
click at [654, 243] on div "In the context of Inland Marine Insurance, define Business Interruption Busines…" at bounding box center [502, 225] width 994 height 382
click at [322, 428] on textarea "In the context of Kidnap and [PERSON_NAME] Insurance, define Aggregate Limit" at bounding box center [502, 443] width 451 height 54
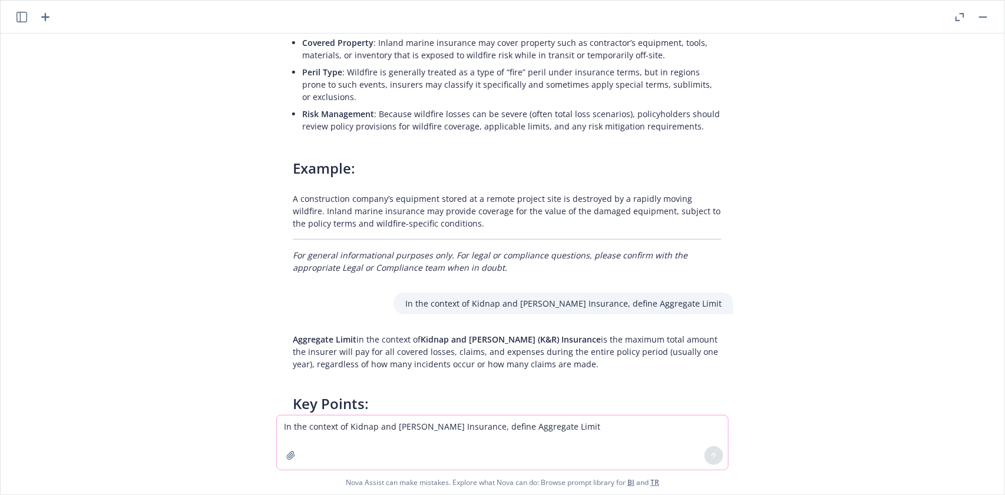
paste textarea
click at [525, 430] on textarea "In the context of Kidnap and [PERSON_NAME] Insurance, define" at bounding box center [502, 443] width 451 height 54
paste textarea "Kidnapping, Extortion Threat"
type textarea "In the context of Kidnap and [PERSON_NAME] Insurance, define Kidnapping, Extort…"
click at [713, 456] on icon at bounding box center [714, 456] width 8 height 8
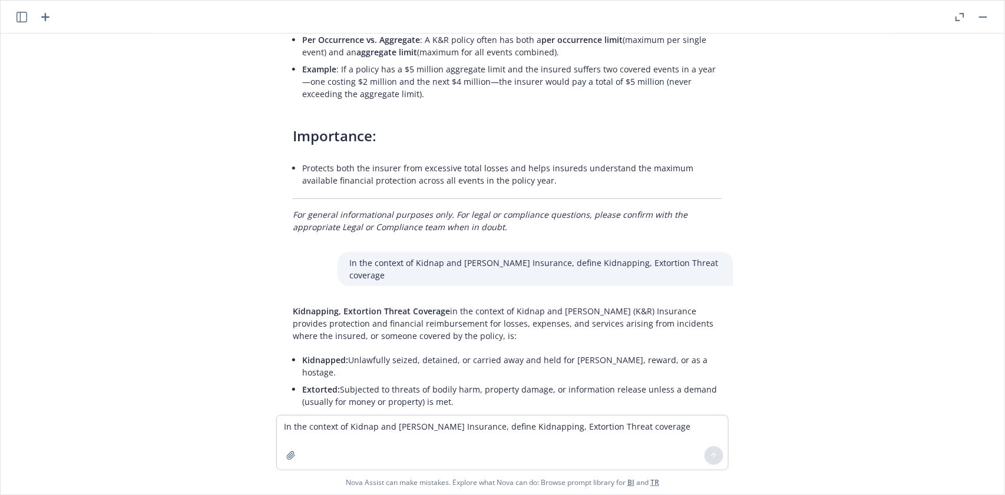
scroll to position [5171, 0]
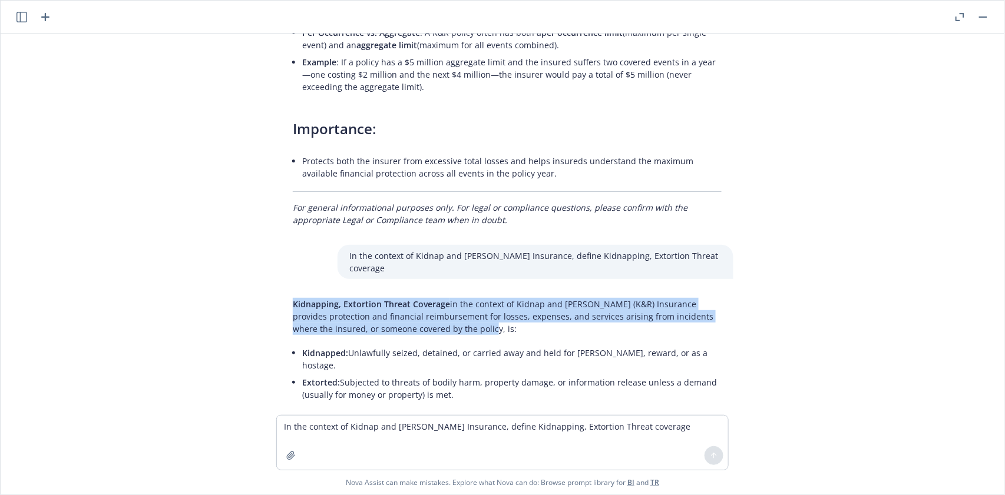
drag, startPoint x: 289, startPoint y: 229, endPoint x: 511, endPoint y: 250, distance: 223.1
click at [511, 298] on p "Kidnapping, Extortion Threat Coverage in the context of Kidnap and [PERSON_NAME…" at bounding box center [507, 316] width 429 height 37
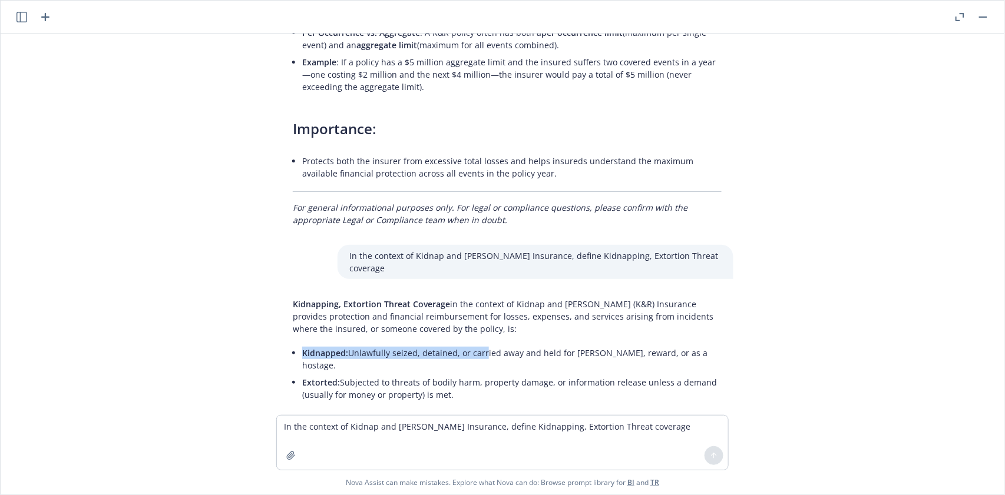
type textarea "x"
drag, startPoint x: 297, startPoint y: 276, endPoint x: 701, endPoint y: 280, distance: 404.0
click at [700, 345] on li "Kidnapped: Unlawfully seized, detained, or carried away and held for [PERSON_NA…" at bounding box center [511, 359] width 419 height 29
drag, startPoint x: 297, startPoint y: 293, endPoint x: 469, endPoint y: 311, distance: 172.9
click at [469, 374] on li "Extorted: Subjected to threats of bodily harm, property damage, or information …" at bounding box center [511, 388] width 419 height 29
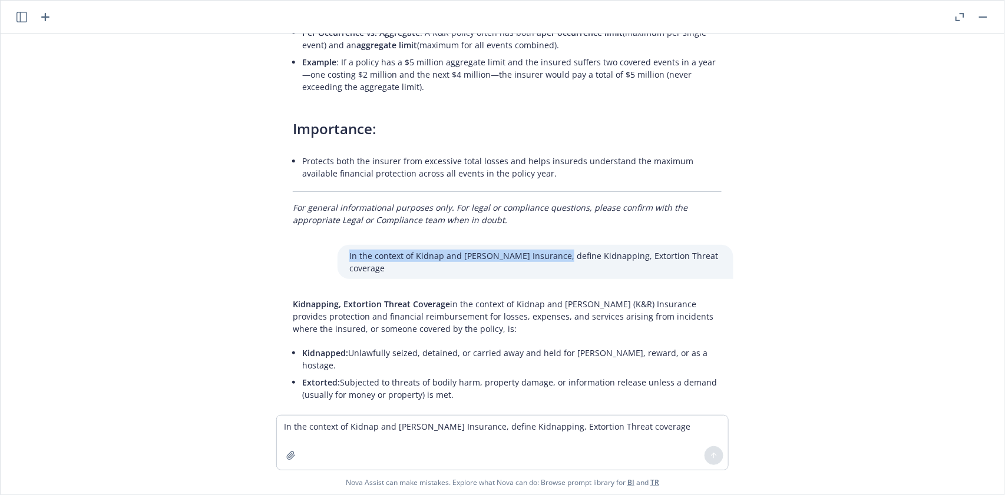
drag, startPoint x: 353, startPoint y: 193, endPoint x: 567, endPoint y: 200, distance: 213.9
click at [567, 245] on div "In the context of Kidnap and [PERSON_NAME] Insurance, define Kidnapping, Extort…" at bounding box center [535, 262] width 396 height 34
click at [304, 432] on textarea "In the context of Kidnap and [PERSON_NAME] Insurance, define Kidnapping, Extort…" at bounding box center [502, 443] width 451 height 54
paste textarea
click at [517, 429] on textarea "In the context of Kidnap and [PERSON_NAME] Insurance, define" at bounding box center [502, 443] width 451 height 54
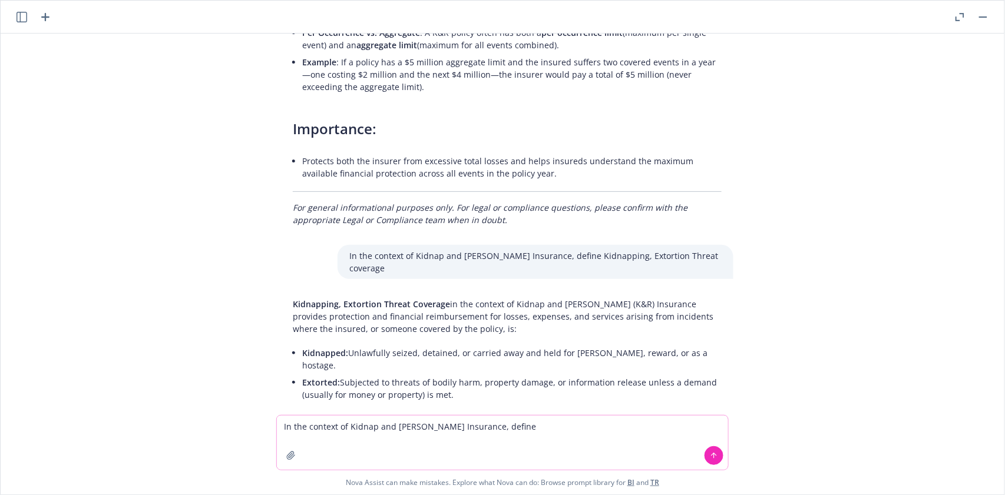
paste textarea "Custody Coverage"
click at [714, 454] on icon at bounding box center [714, 456] width 0 height 5
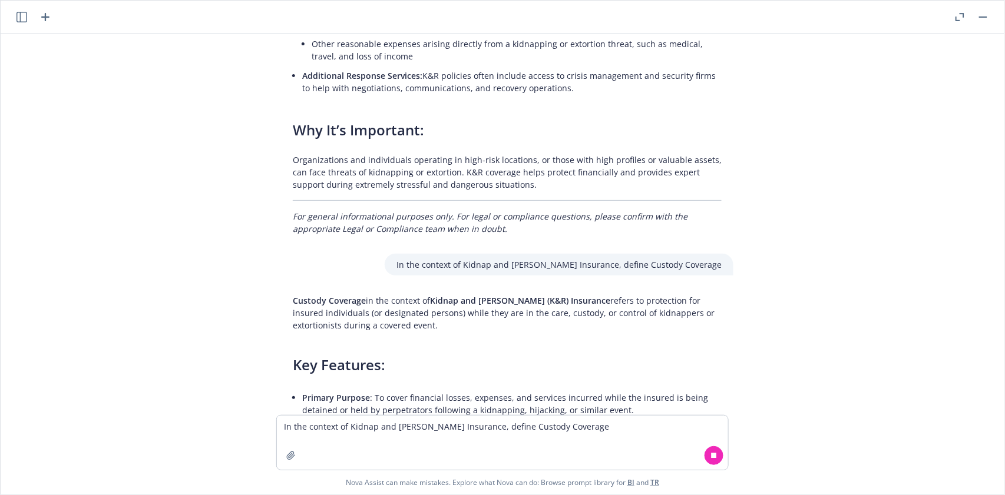
scroll to position [5677, 0]
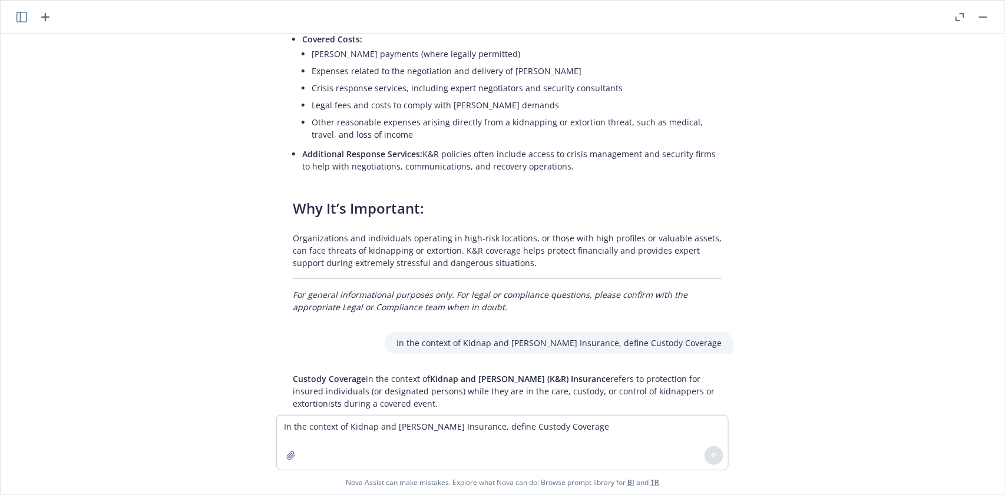
drag, startPoint x: 292, startPoint y: 276, endPoint x: 432, endPoint y: 314, distance: 145.3
click at [432, 314] on div "In the context of Inland Marine Insurance, define Business Interruption Busines…" at bounding box center [502, 225] width 994 height 382
drag, startPoint x: 430, startPoint y: 249, endPoint x: 643, endPoint y: 260, distance: 213.5
click at [643, 332] on div "In the context of Kidnap and [PERSON_NAME] Insurance, define Custody Coverage" at bounding box center [559, 343] width 349 height 22
click at [306, 431] on textarea "In the context of Kidnap and [PERSON_NAME] Insurance, define Custody Coverage" at bounding box center [502, 443] width 451 height 54
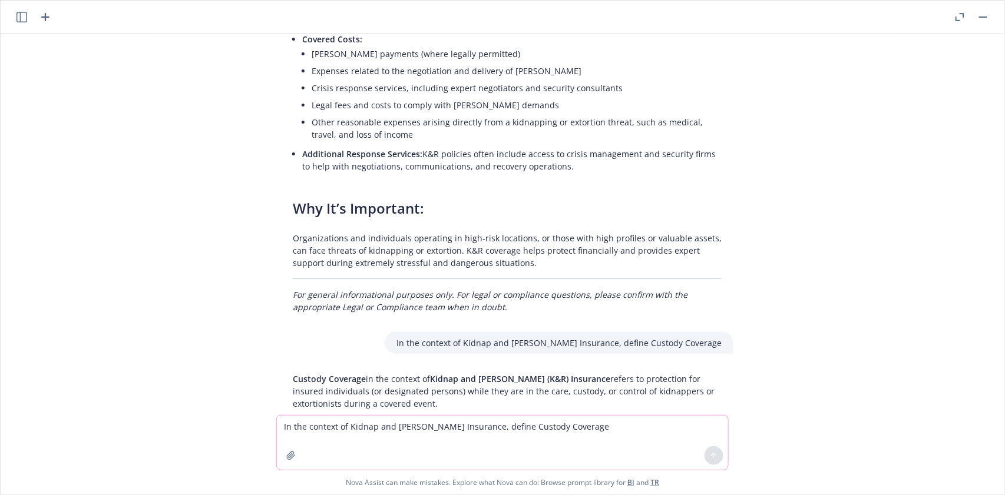
paste textarea
click at [521, 430] on textarea "In the context of Kidnap and [PERSON_NAME] Insurance, define" at bounding box center [502, 443] width 451 height 54
paste textarea "Expense Coverage"
click at [717, 454] on icon at bounding box center [714, 456] width 8 height 8
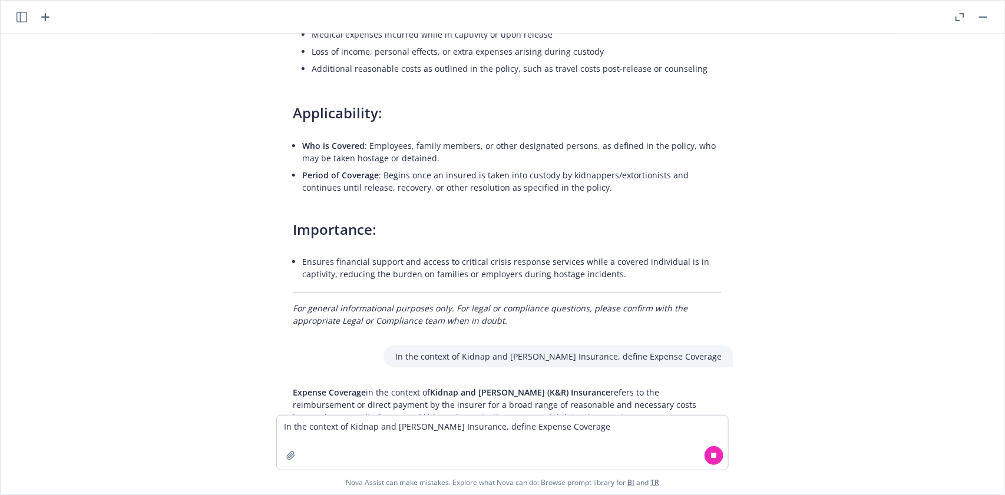
scroll to position [6198, 0]
drag, startPoint x: 284, startPoint y: 292, endPoint x: 539, endPoint y: 325, distance: 257.2
click at [539, 325] on div "In the context of Inland Marine Insurance, define Business Interruption Busines…" at bounding box center [502, 225] width 994 height 382
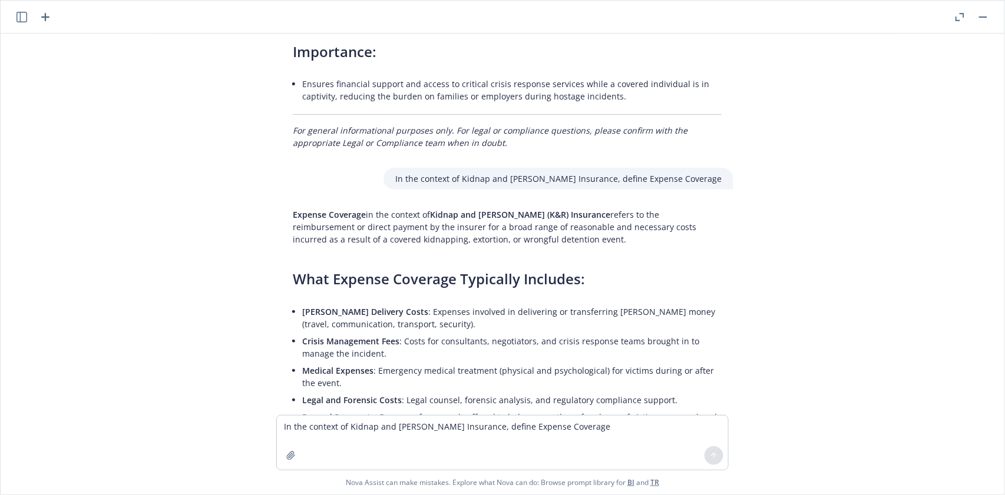
scroll to position [6356, 0]
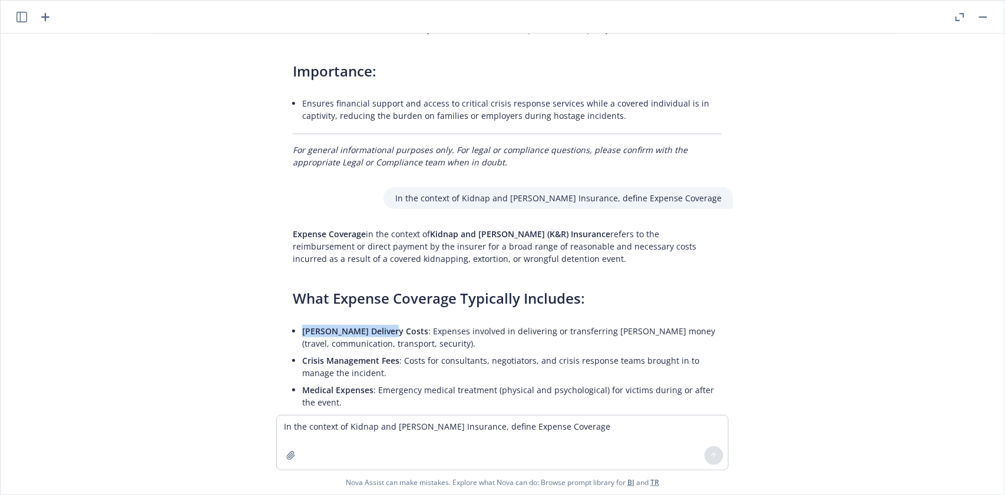
drag, startPoint x: 297, startPoint y: 243, endPoint x: 388, endPoint y: 246, distance: 90.2
click at [388, 323] on li "[PERSON_NAME] Delivery Costs : Expenses involved in delivering or transferring …" at bounding box center [511, 337] width 419 height 29
drag, startPoint x: 298, startPoint y: 269, endPoint x: 389, endPoint y: 276, distance: 91.5
click at [391, 355] on span "Crisis Management Fees" at bounding box center [350, 360] width 97 height 11
drag, startPoint x: 297, startPoint y: 303, endPoint x: 364, endPoint y: 304, distance: 67.1
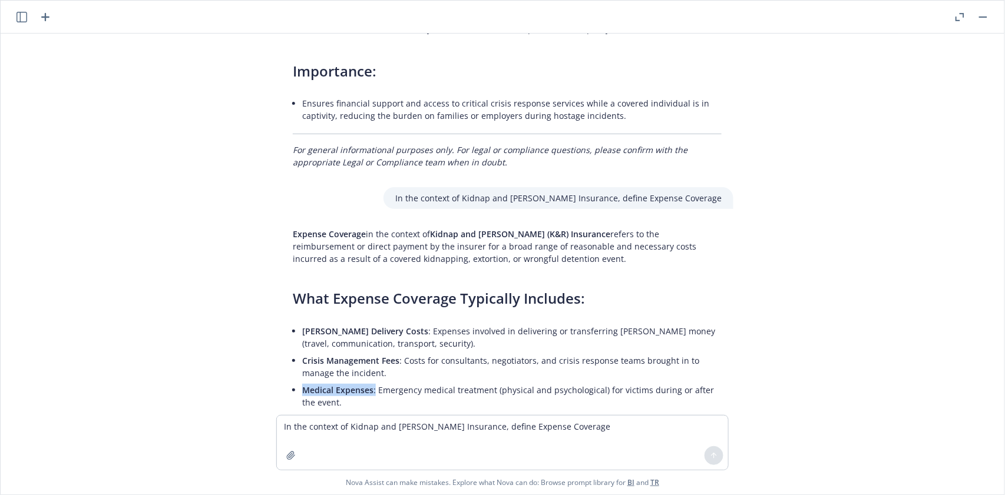
click at [369, 382] on li "Medical Expenses : Emergency medical treatment (physical and psychological) for…" at bounding box center [511, 396] width 419 height 29
drag, startPoint x: 297, startPoint y: 327, endPoint x: 395, endPoint y: 333, distance: 97.9
click at [395, 411] on li "Legal and Forensic Costs : Legal counsel, forensic analysis, and regulatory com…" at bounding box center [511, 419] width 419 height 17
drag, startPoint x: 299, startPoint y: 348, endPoint x: 339, endPoint y: 349, distance: 39.5
click at [339, 431] on span "Reward Payments" at bounding box center [338, 436] width 72 height 11
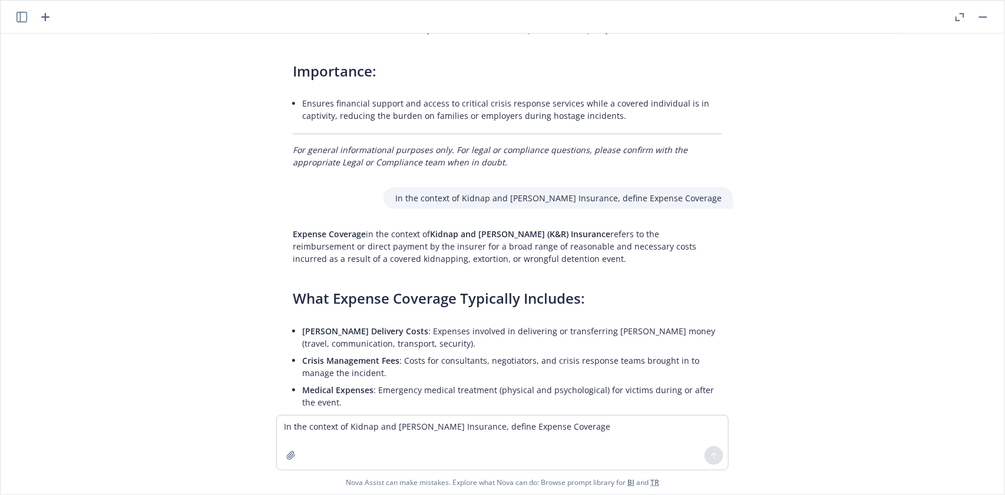
click at [339, 431] on span "Reward Payments" at bounding box center [338, 436] width 72 height 11
drag, startPoint x: 294, startPoint y: 347, endPoint x: 360, endPoint y: 349, distance: 66.6
click at [368, 352] on div "Expense Coverage in the context of Kidnap and [PERSON_NAME] (K&R) Insurance ref…" at bounding box center [507, 471] width 452 height 497
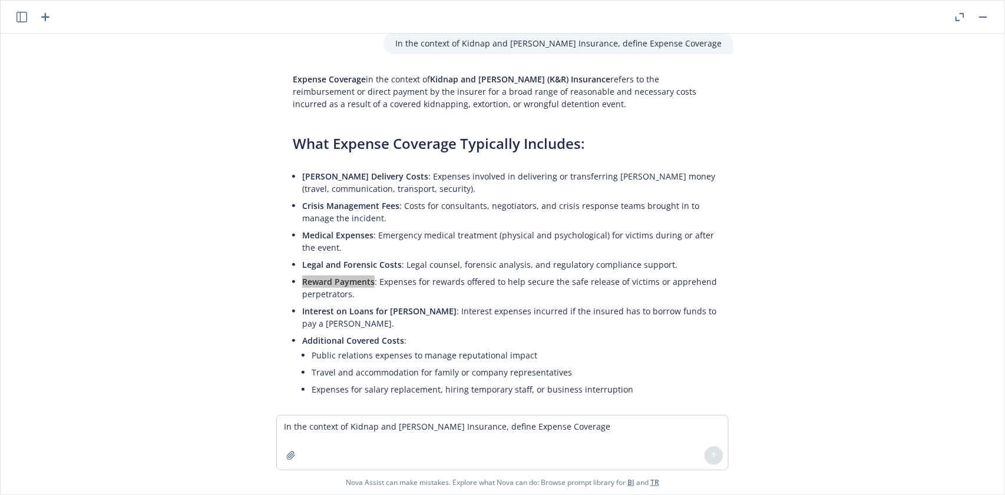
scroll to position [6513, 0]
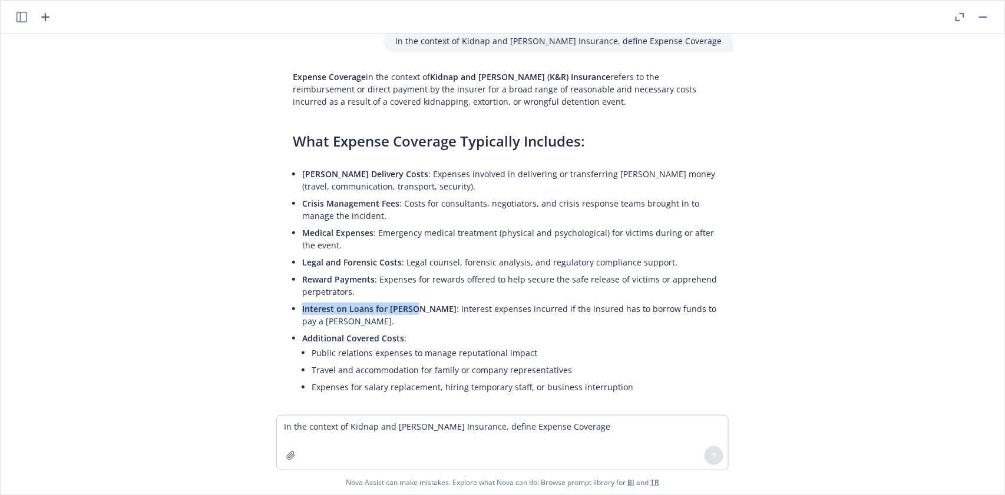
drag, startPoint x: 294, startPoint y: 221, endPoint x: 403, endPoint y: 223, distance: 109.6
click at [408, 224] on div "Expense Coverage in the context of Kidnap and [PERSON_NAME] (K&R) Insurance ref…" at bounding box center [507, 314] width 452 height 497
click at [403, 303] on span "Interest on Loans for [PERSON_NAME]" at bounding box center [379, 308] width 154 height 11
drag, startPoint x: 297, startPoint y: 220, endPoint x: 415, endPoint y: 223, distance: 118.4
click at [415, 300] on li "Interest on Loans for [PERSON_NAME] : Interest expenses incurred if the insured…" at bounding box center [511, 314] width 419 height 29
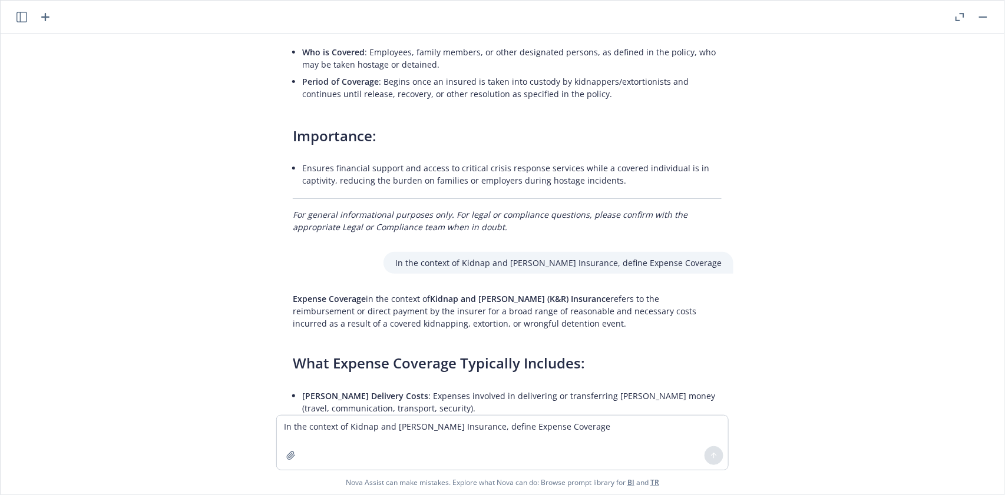
scroll to position [6366, 0]
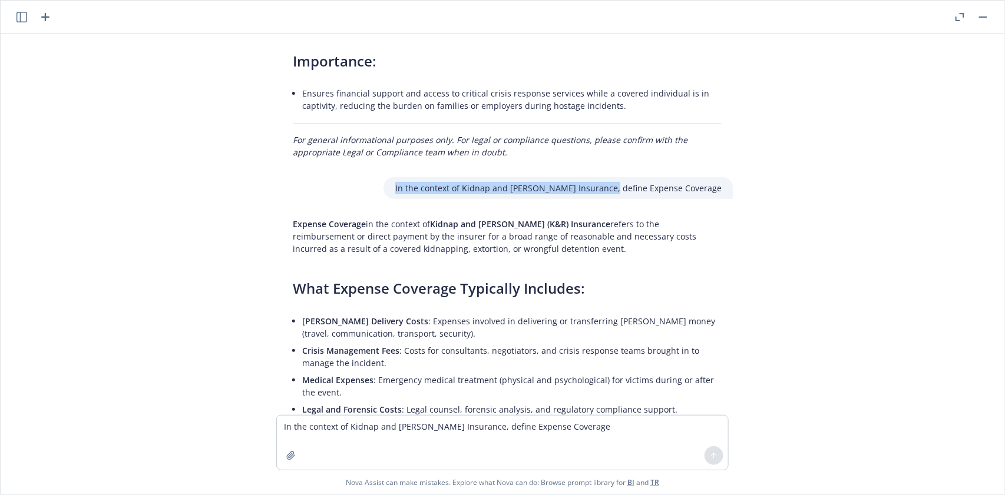
drag, startPoint x: 432, startPoint y: 98, endPoint x: 643, endPoint y: 105, distance: 211.0
click at [643, 177] on div "In the context of Kidnap and [PERSON_NAME] Insurance, define Expense Coverage" at bounding box center [558, 188] width 350 height 22
click at [312, 428] on textarea "In the context of Kidnap and [PERSON_NAME] Insurance, define Expense Coverage" at bounding box center [502, 443] width 451 height 54
paste textarea
click at [502, 429] on textarea "In the context of Kidnap and [PERSON_NAME] Insurance, define" at bounding box center [502, 443] width 451 height 54
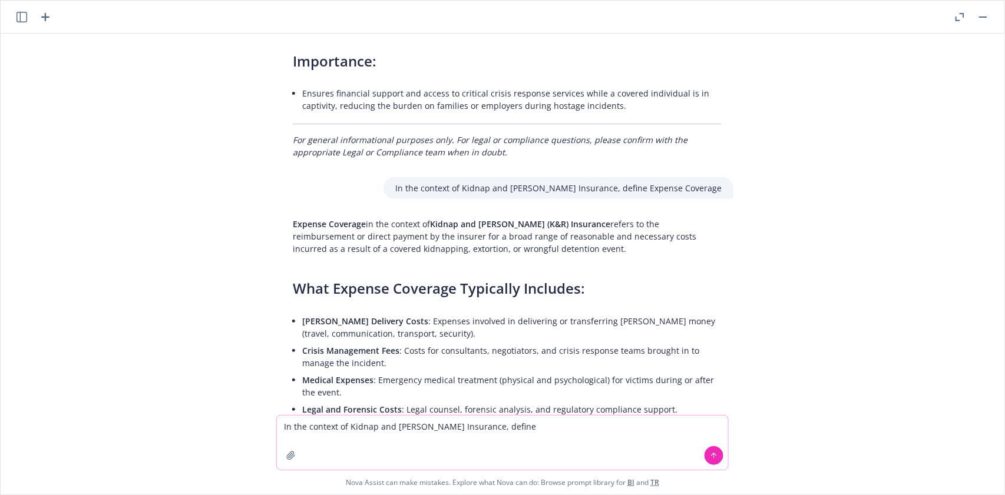
paste textarea "Recall Expenses Sub Limit"
type textarea "In the context of Kidnap and [PERSON_NAME] Insurance, define Recall Expenses Su…"
click at [717, 458] on icon at bounding box center [714, 456] width 8 height 8
type textarea "x"
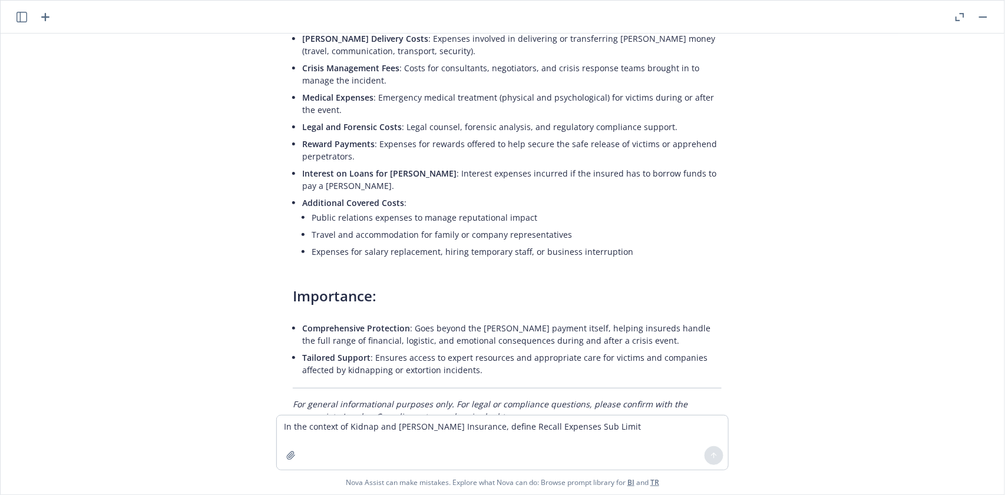
scroll to position [6727, 0]
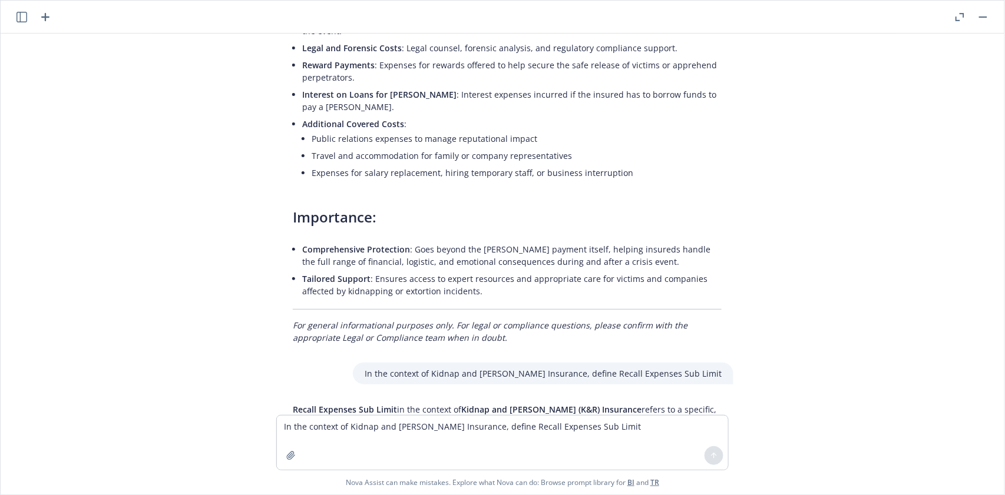
drag, startPoint x: 286, startPoint y: 317, endPoint x: 593, endPoint y: 353, distance: 308.4
drag, startPoint x: 402, startPoint y: 286, endPoint x: 607, endPoint y: 288, distance: 205.6
click at [609, 363] on div "In the context of Kidnap and [PERSON_NAME] Insurance, define Recall Expenses Su…" at bounding box center [543, 374] width 380 height 22
click at [657, 368] on p "In the context of Kidnap and [PERSON_NAME] Insurance, define Recall Expenses Su…" at bounding box center [543, 374] width 357 height 12
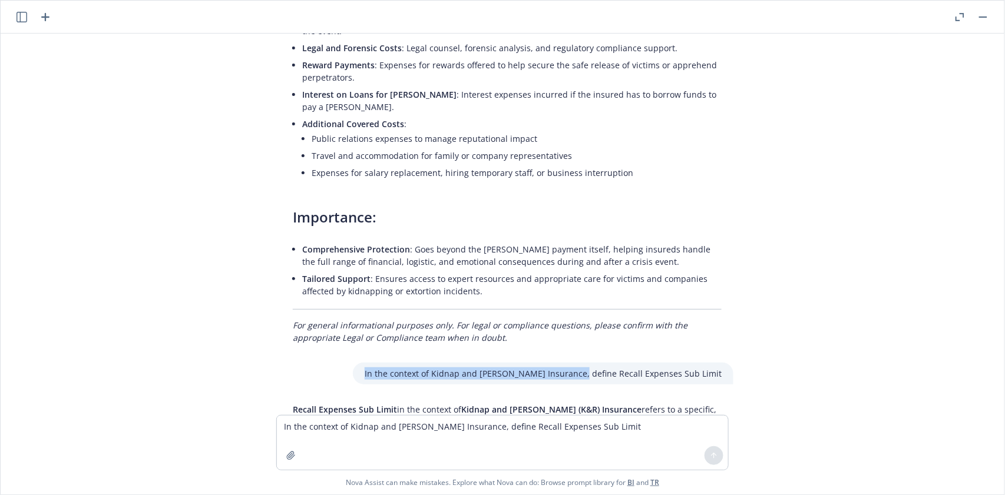
drag, startPoint x: 398, startPoint y: 286, endPoint x: 615, endPoint y: 285, distance: 216.7
click at [615, 363] on div "In the context of Kidnap and [PERSON_NAME] Insurance, define Recall Expenses Su…" at bounding box center [543, 374] width 380 height 22
click at [296, 426] on textarea "In the context of Kidnap and [PERSON_NAME] Insurance, define Recall Expenses Su…" at bounding box center [502, 443] width 451 height 54
paste textarea
click at [515, 429] on textarea "In the context of Kidnap and [PERSON_NAME] Insurance, define" at bounding box center [502, 443] width 451 height 54
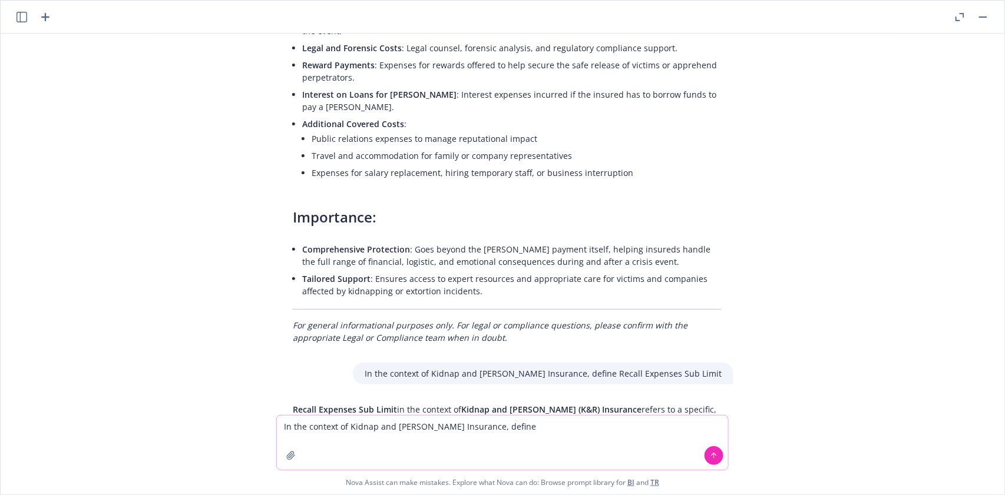
paste textarea "Accidental Loss - Loss of Life Benefit"
click at [712, 455] on icon at bounding box center [714, 456] width 8 height 8
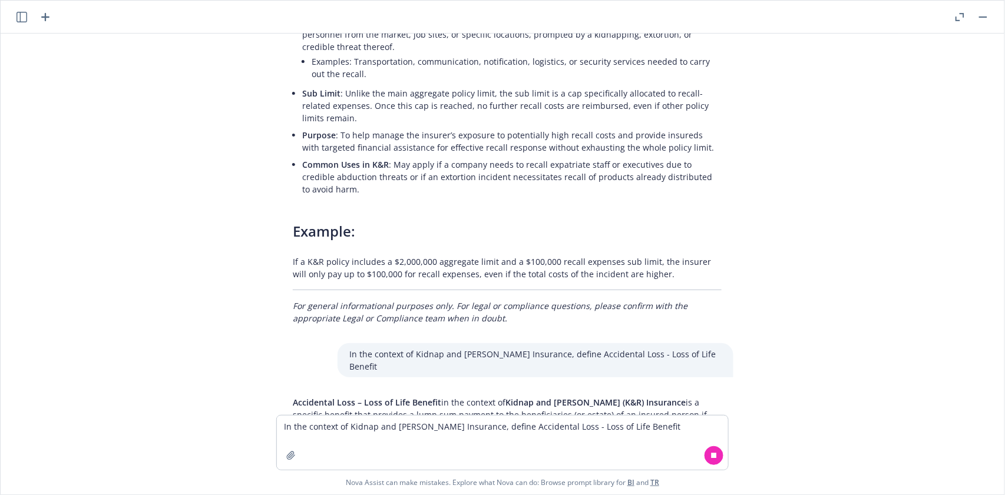
scroll to position [7213, 0]
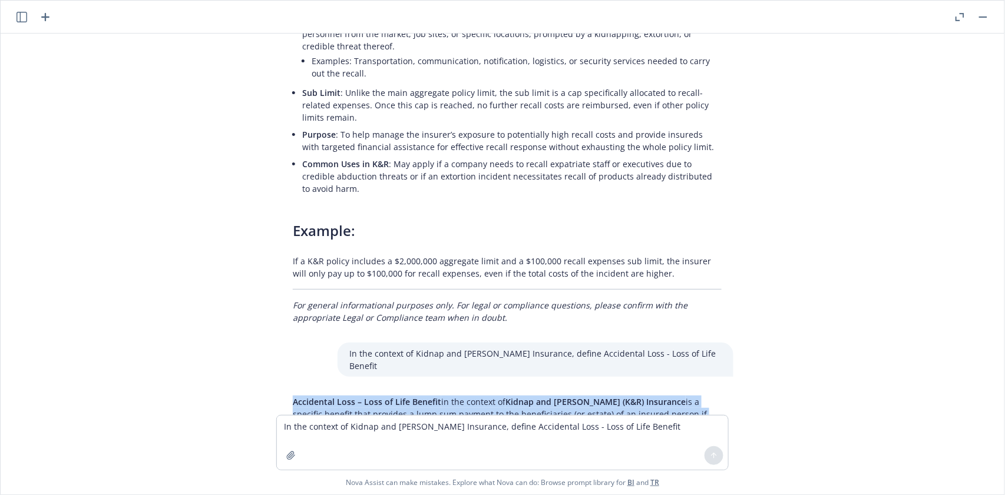
drag, startPoint x: 282, startPoint y: 271, endPoint x: 700, endPoint y: 303, distance: 419.4
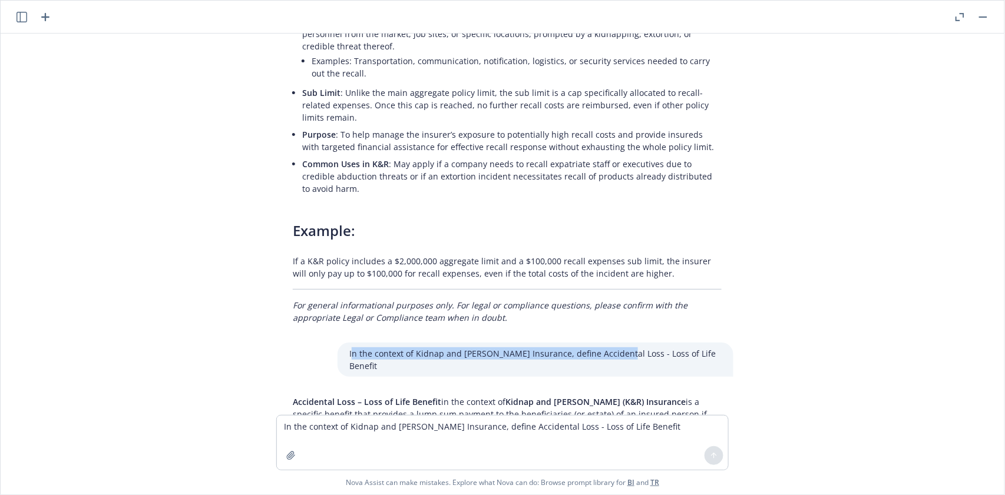
drag, startPoint x: 366, startPoint y: 226, endPoint x: 637, endPoint y: 238, distance: 270.6
click at [637, 238] on div "In the context of Inland Marine Insurance, define Business Interruption Busines…" at bounding box center [502, 225] width 994 height 382
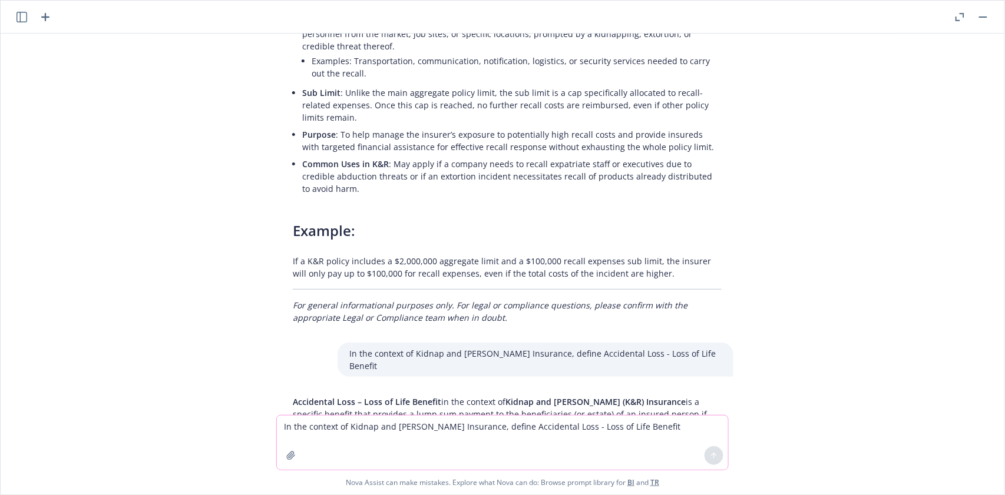
click at [307, 419] on textarea "In the context of Kidnap and [PERSON_NAME] Insurance, define Accidental Loss - …" at bounding box center [502, 443] width 451 height 54
paste textarea "n the context of Kidnap and [PERSON_NAME] Insurance, define Accidental Loss"
click at [571, 435] on textarea "n the context of Kidnap and [PERSON_NAME] Insurance, define Accidental Loss" at bounding box center [502, 443] width 451 height 54
paste textarea "Event Benefit"
click at [714, 451] on button at bounding box center [713, 455] width 19 height 19
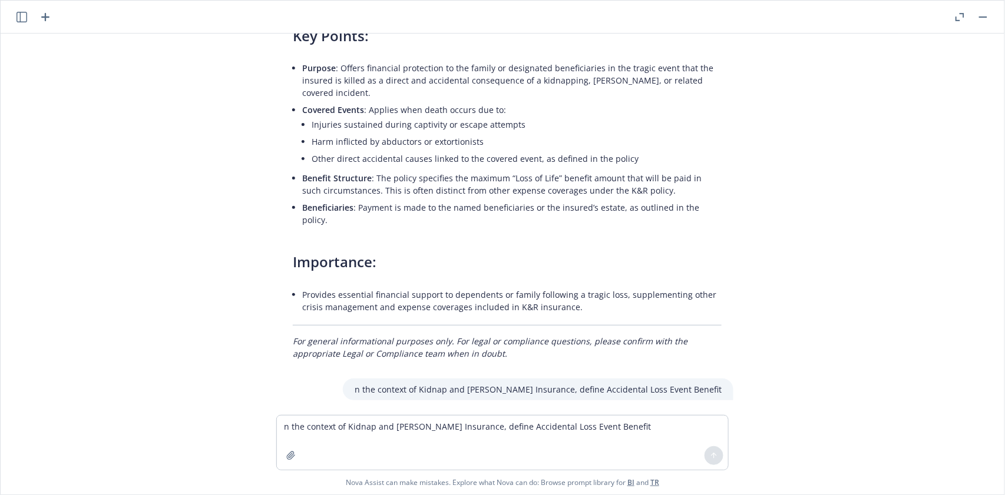
scroll to position [7697, 0]
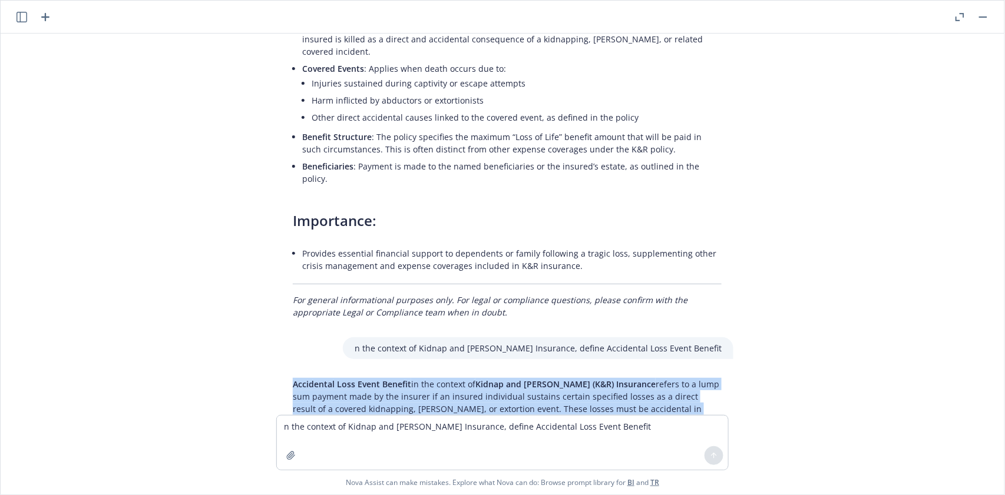
drag, startPoint x: 273, startPoint y: 213, endPoint x: 490, endPoint y: 259, distance: 221.6
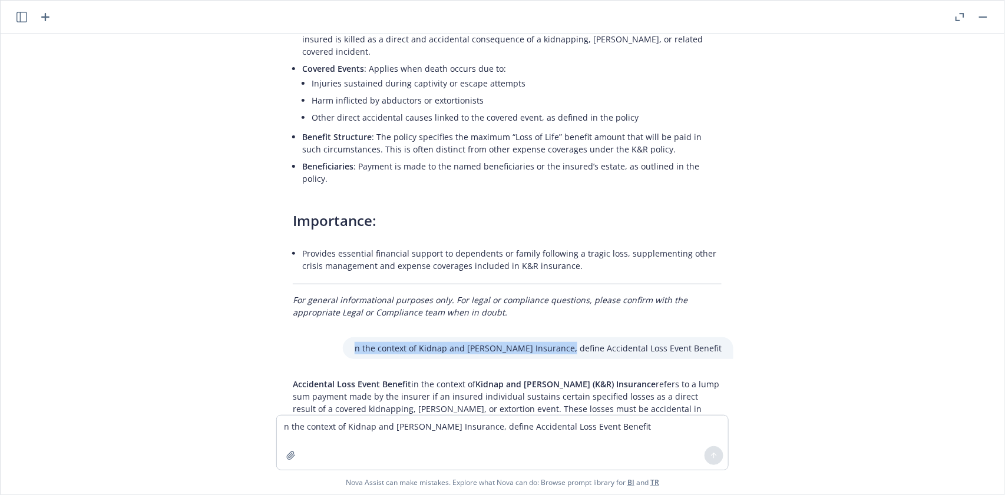
drag, startPoint x: 395, startPoint y: 187, endPoint x: 601, endPoint y: 187, distance: 206.1
click at [601, 342] on p "n the context of Kidnap and [PERSON_NAME] Insurance, define Accidental Loss Eve…" at bounding box center [538, 348] width 367 height 12
click at [301, 425] on textarea "n the context of Kidnap and [PERSON_NAME] Insurance, define Accidental Loss Eve…" at bounding box center [502, 443] width 451 height 54
paste textarea
click at [284, 425] on textarea "n the context of Kidnap and [PERSON_NAME] Insurance, define" at bounding box center [502, 443] width 451 height 54
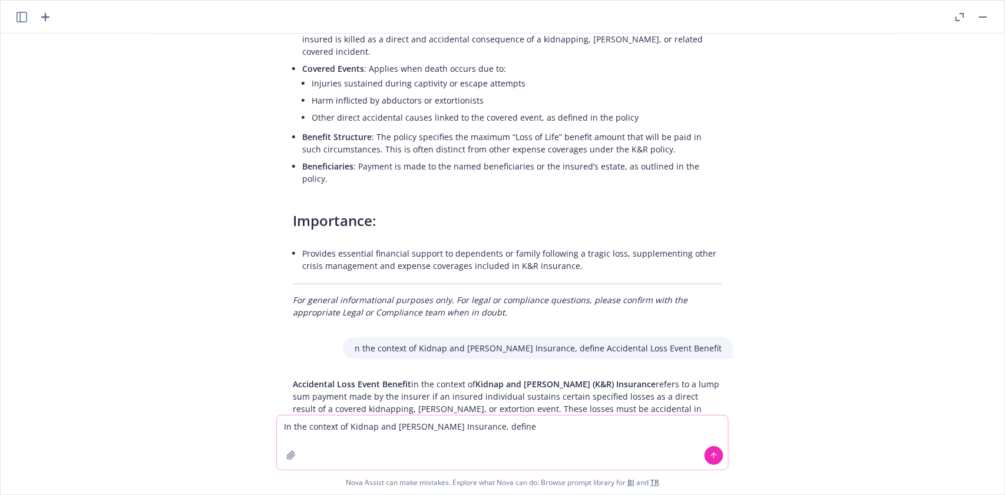
click at [520, 431] on textarea "In the context of Kidnap and [PERSON_NAME] Insurance, define" at bounding box center [502, 443] width 451 height 54
click at [514, 429] on textarea "In the context of Kidnap and [PERSON_NAME] Insurance, define" at bounding box center [502, 443] width 451 height 54
paste textarea "Legal Liability Costs Coverage"
click at [715, 453] on icon at bounding box center [714, 456] width 8 height 8
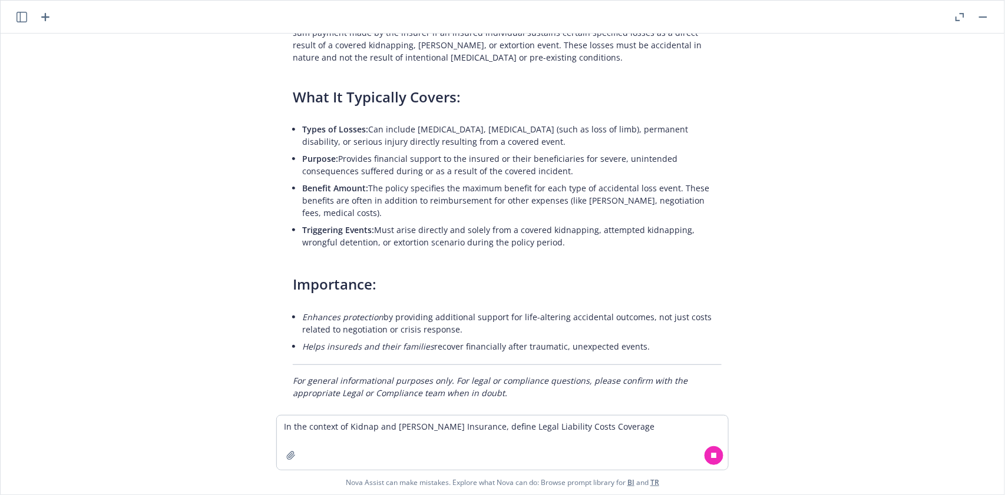
scroll to position [8141, 0]
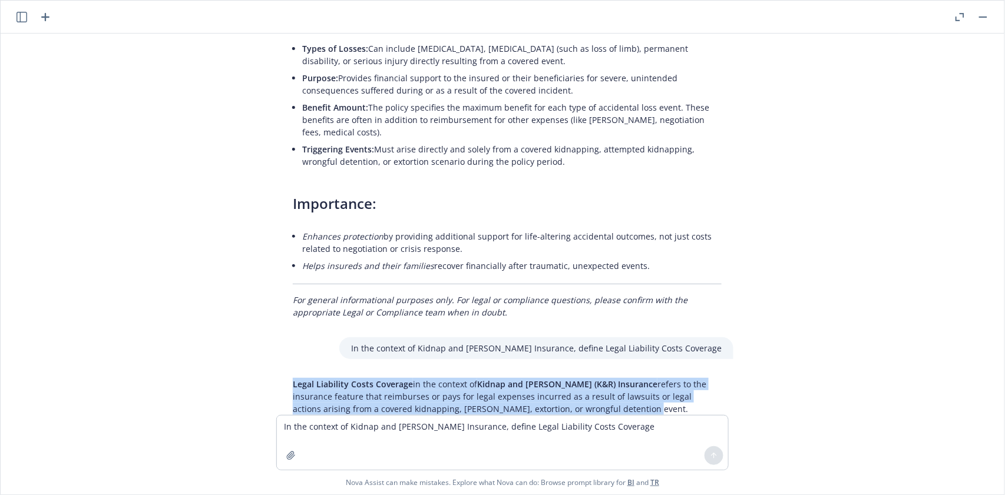
drag, startPoint x: 277, startPoint y: 207, endPoint x: 596, endPoint y: 260, distance: 323.7
click at [596, 260] on div "In the context of Inland Marine Insurance, define Business Interruption Busines…" at bounding box center [502, 225] width 994 height 382
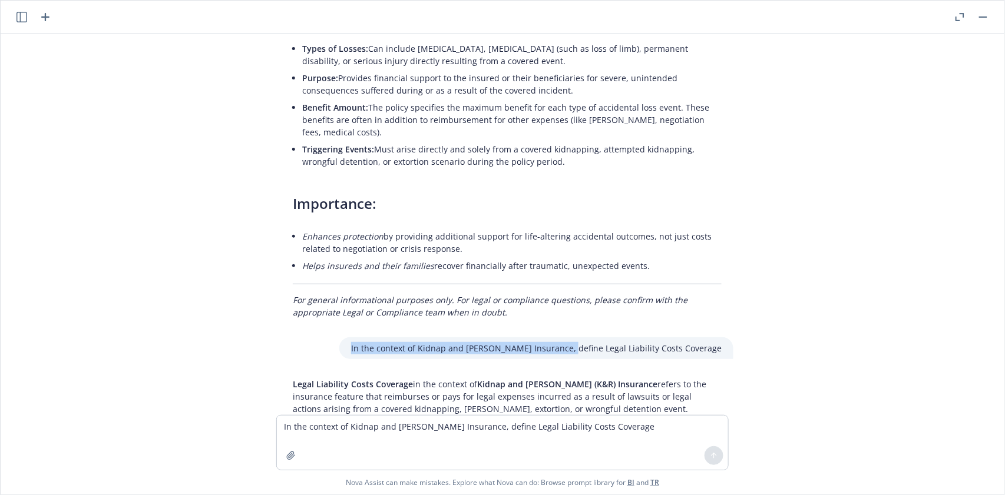
drag, startPoint x: 388, startPoint y: 183, endPoint x: 604, endPoint y: 191, distance: 216.3
click at [604, 337] on div "In the context of Kidnap and [PERSON_NAME] Insurance, define Legal Liability Co…" at bounding box center [536, 348] width 394 height 22
click at [304, 433] on textarea "In the context of Kidnap and [PERSON_NAME] Insurance, define Legal Liability Co…" at bounding box center [502, 443] width 451 height 54
paste textarea
click at [504, 426] on textarea "In the context of Kidnap and [PERSON_NAME] Insurance, define" at bounding box center [502, 443] width 451 height 54
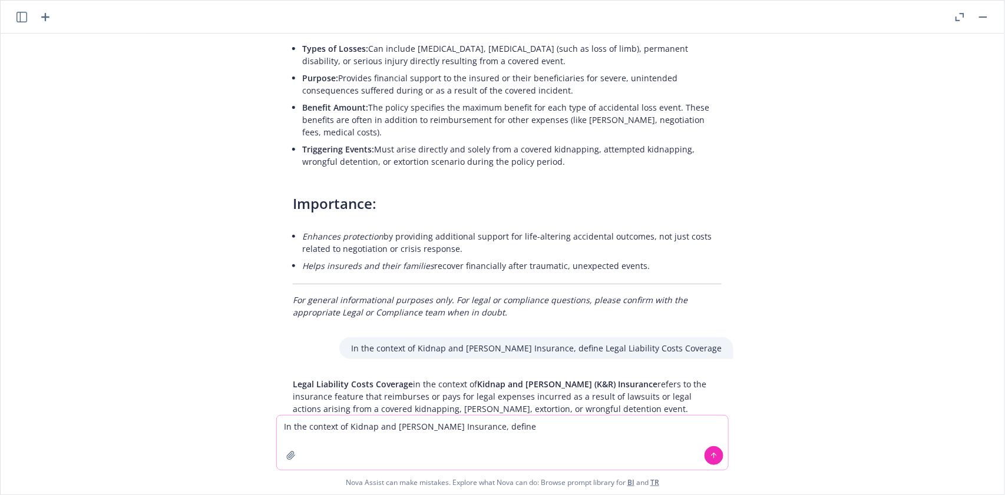
paste textarea "Emergency Political Repatriation Expense Coverage"
click at [720, 456] on button at bounding box center [713, 455] width 19 height 19
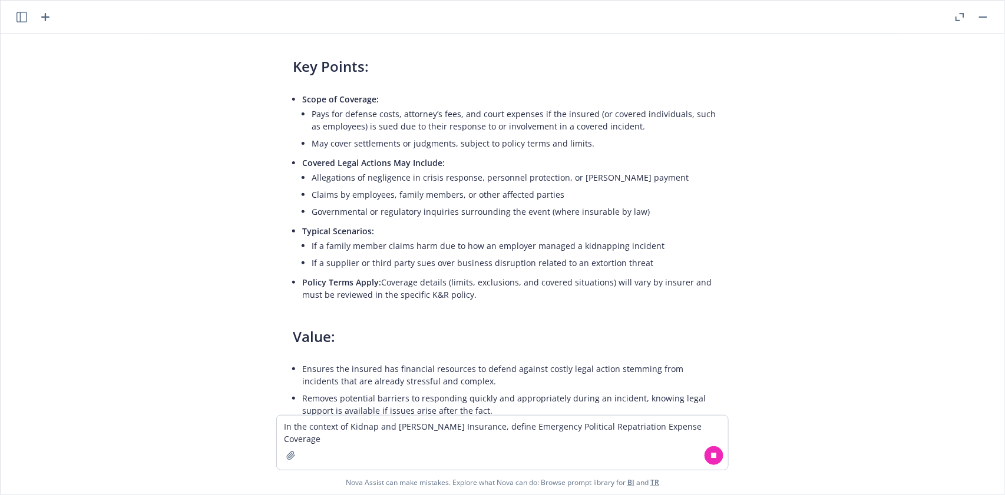
scroll to position [8603, 0]
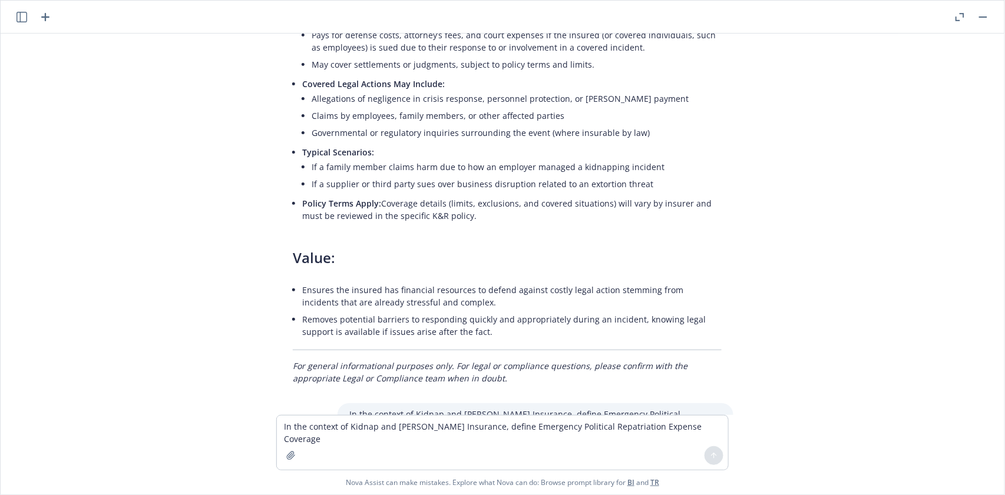
drag, startPoint x: 288, startPoint y: 292, endPoint x: 545, endPoint y: 349, distance: 263.1
drag, startPoint x: 325, startPoint y: 250, endPoint x: 432, endPoint y: 272, distance: 110.0
click at [432, 403] on div "In the context of Kidnap and [PERSON_NAME] Insurance, define Emergency Politica…" at bounding box center [507, 420] width 471 height 34
click at [400, 408] on p "In the context of Kidnap and [PERSON_NAME] Insurance, define Emergency Politica…" at bounding box center [535, 420] width 372 height 25
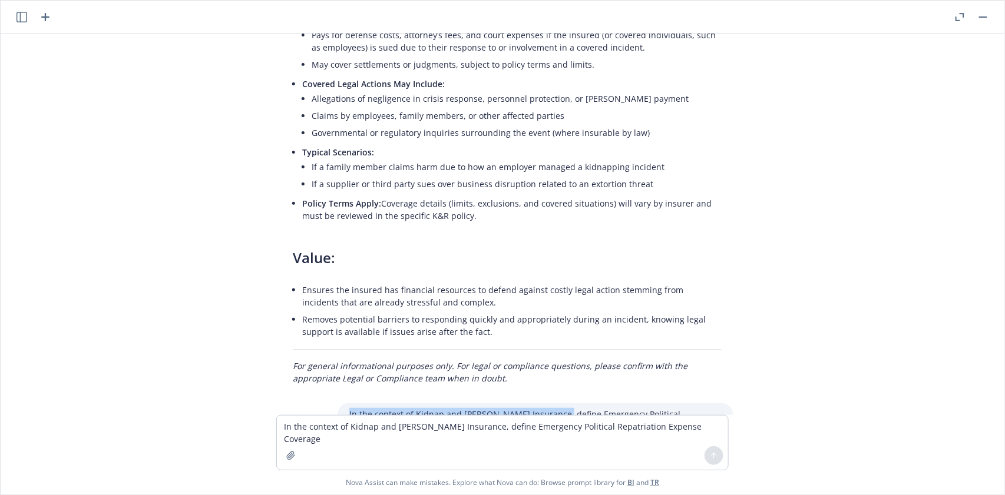
drag, startPoint x: 342, startPoint y: 247, endPoint x: 554, endPoint y: 254, distance: 211.6
click at [554, 403] on div "In the context of Kidnap and [PERSON_NAME] Insurance, define Emergency Politica…" at bounding box center [535, 420] width 396 height 34
click at [341, 437] on textarea "In the context of Kidnap and [PERSON_NAME] Insurance, define Emergency Politica…" at bounding box center [502, 443] width 451 height 54
paste textarea
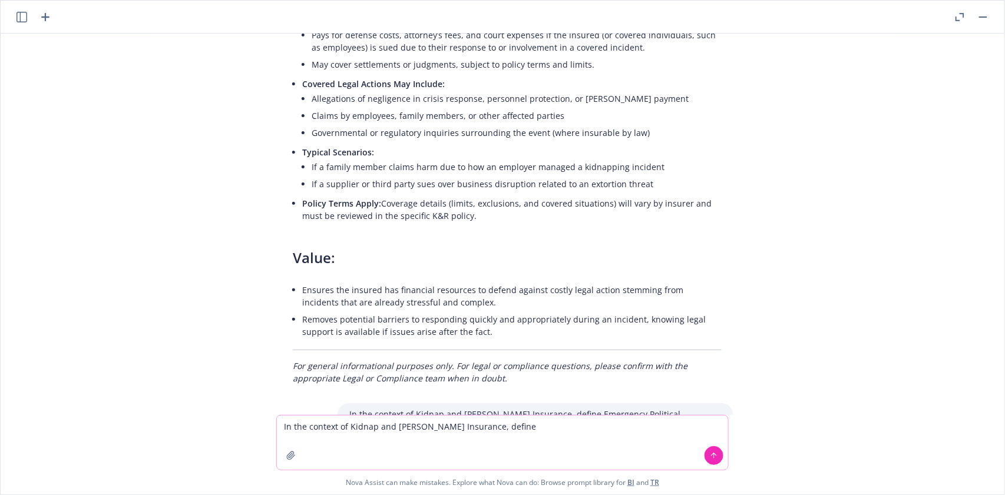
click at [512, 435] on textarea "In the context of Kidnap and [PERSON_NAME] Insurance, define" at bounding box center [502, 443] width 451 height 54
paste textarea "Disappearance Investigation Expense Coverage"
click at [711, 451] on button at bounding box center [713, 455] width 19 height 19
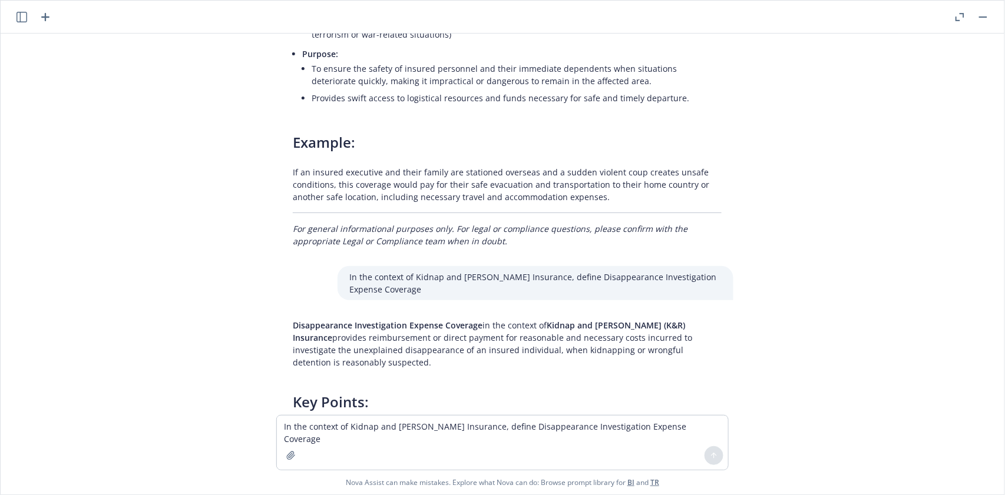
scroll to position [9126, 0]
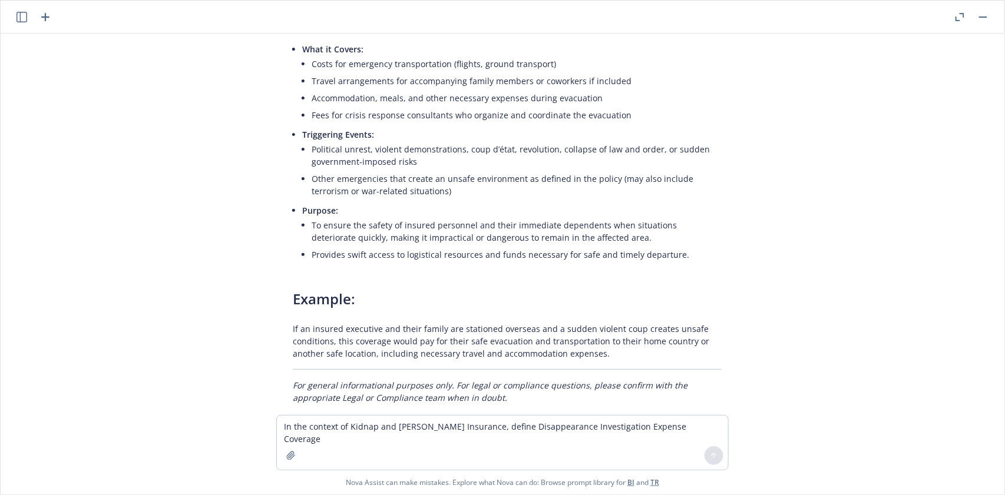
drag, startPoint x: 269, startPoint y: 304, endPoint x: 426, endPoint y: 358, distance: 166.5
click at [426, 358] on div "In the context of Inland Marine Insurance, define Business Interruption Busines…" at bounding box center [502, 225] width 994 height 382
drag, startPoint x: 333, startPoint y: 267, endPoint x: 554, endPoint y: 273, distance: 221.5
click at [554, 423] on div "In the context of Kidnap and [PERSON_NAME] Insurance, define Disappearance Inve…" at bounding box center [535, 440] width 396 height 34
click at [324, 427] on textarea "In the context of Kidnap and [PERSON_NAME] Insurance, define Disappearance Inve…" at bounding box center [502, 443] width 451 height 54
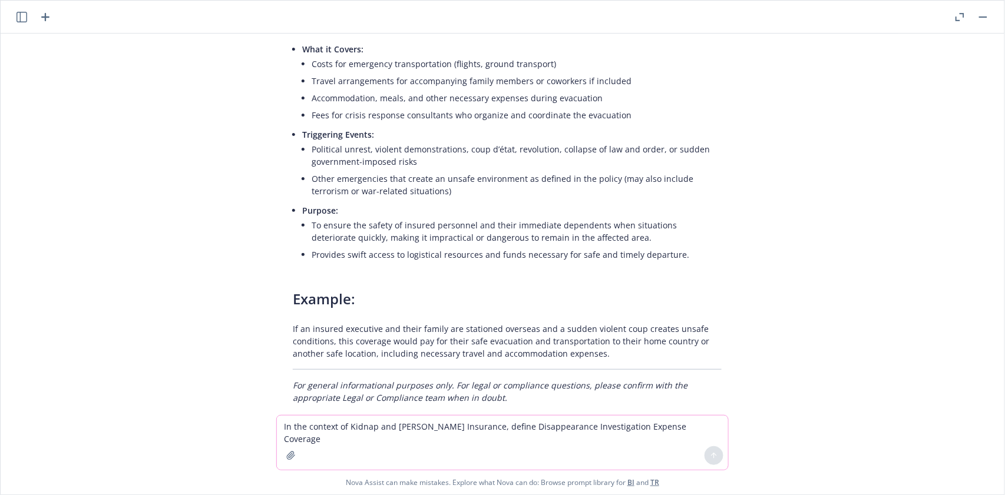
paste textarea
click at [519, 427] on textarea "In the context of Kidnap and [PERSON_NAME] Insurance, define" at bounding box center [502, 443] width 451 height 54
paste textarea "Express Kidnap Costs Coverage"
click at [710, 455] on icon at bounding box center [714, 456] width 8 height 8
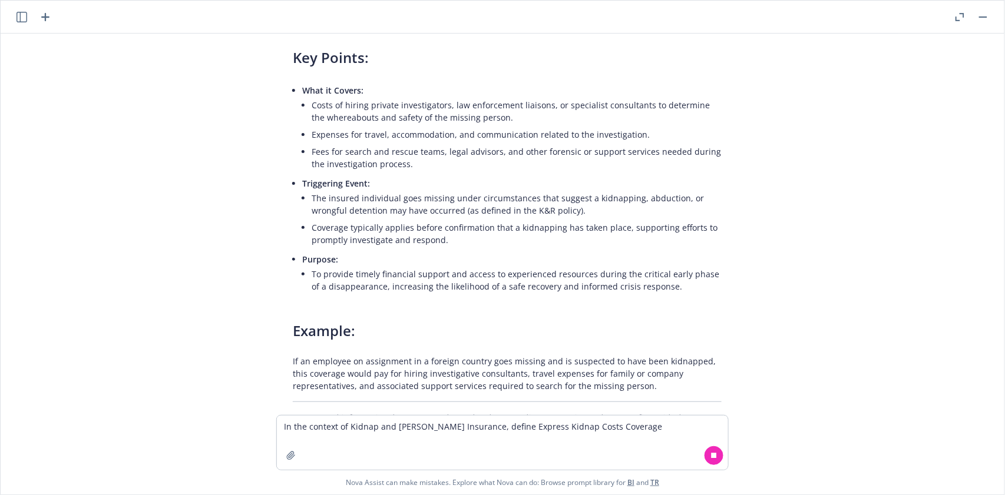
scroll to position [9719, 0]
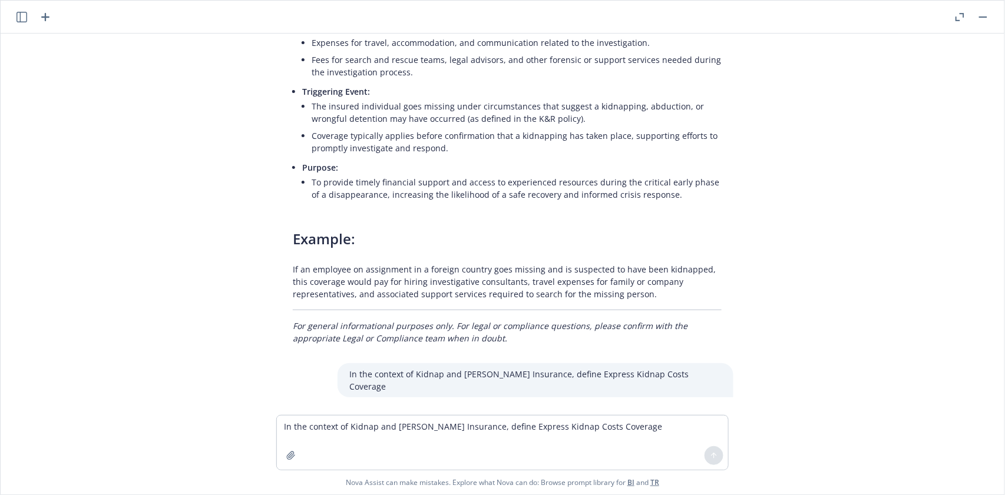
drag, startPoint x: 286, startPoint y: 244, endPoint x: 653, endPoint y: 291, distance: 370.5
drag, startPoint x: 378, startPoint y: 211, endPoint x: 591, endPoint y: 212, distance: 213.8
click at [593, 363] on div "In the context of Kidnap and [PERSON_NAME] Insurance, define Express Kidnap Cos…" at bounding box center [535, 380] width 396 height 34
click at [323, 426] on textarea "In the context of Kidnap and [PERSON_NAME] Insurance, define Express Kidnap Cos…" at bounding box center [502, 443] width 451 height 54
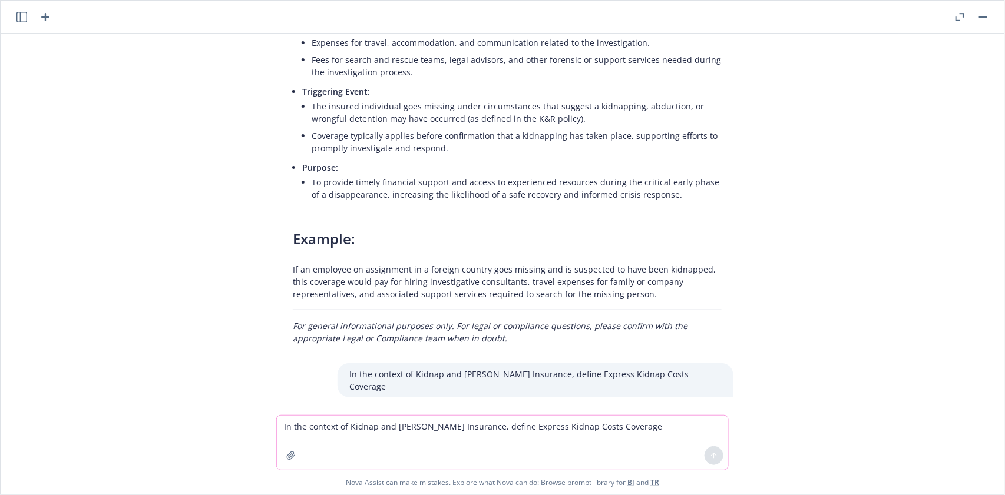
paste textarea
click at [503, 426] on textarea "In the context of Kidnap and [PERSON_NAME] Insurance, define" at bounding box center [502, 443] width 451 height 54
paste textarea "Hostage Crisis Costs Coverage"
type textarea "In the context of Kidnap and [PERSON_NAME] Insurance, define Hostage Crisis Cos…"
click at [717, 458] on icon at bounding box center [714, 456] width 8 height 8
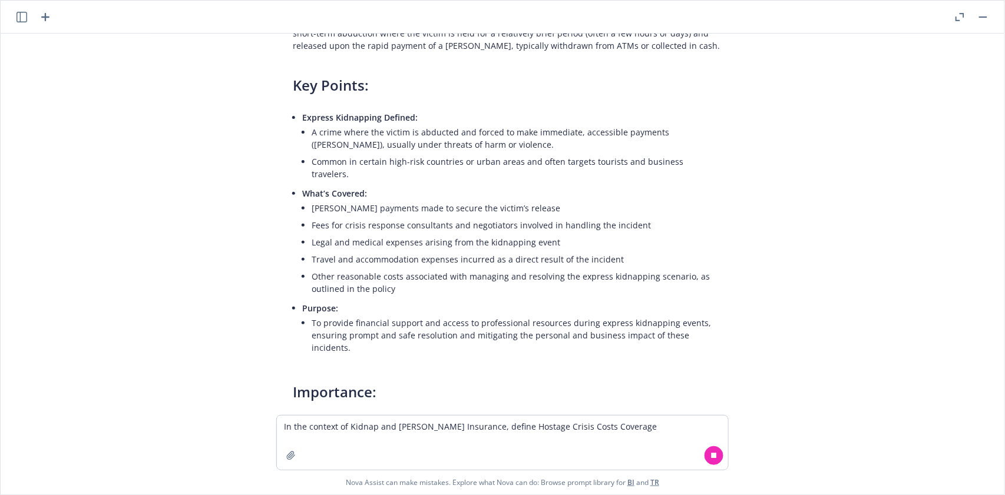
scroll to position [10144, 0]
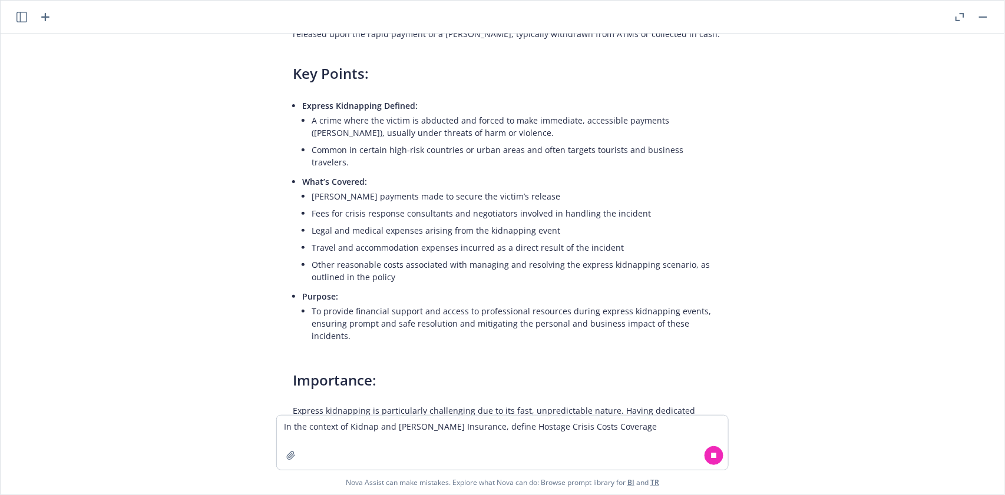
drag, startPoint x: 286, startPoint y: 347, endPoint x: 474, endPoint y: 382, distance: 191.1
type textarea "x"
drag, startPoint x: 386, startPoint y: 318, endPoint x: 596, endPoint y: 322, distance: 210.3
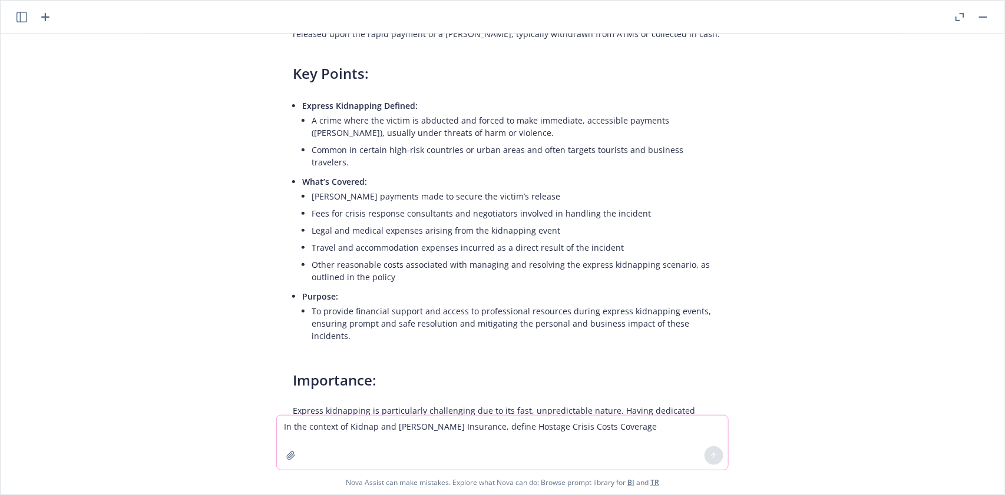
click at [332, 434] on textarea "In the context of Kidnap and [PERSON_NAME] Insurance, define Hostage Crisis Cos…" at bounding box center [502, 443] width 451 height 54
paste textarea
click at [515, 432] on textarea "In the context of Kidnap and [PERSON_NAME] Insurance, define" at bounding box center [502, 443] width 451 height 54
paste textarea "Detention and Hijack"
click at [712, 454] on icon at bounding box center [714, 456] width 8 height 8
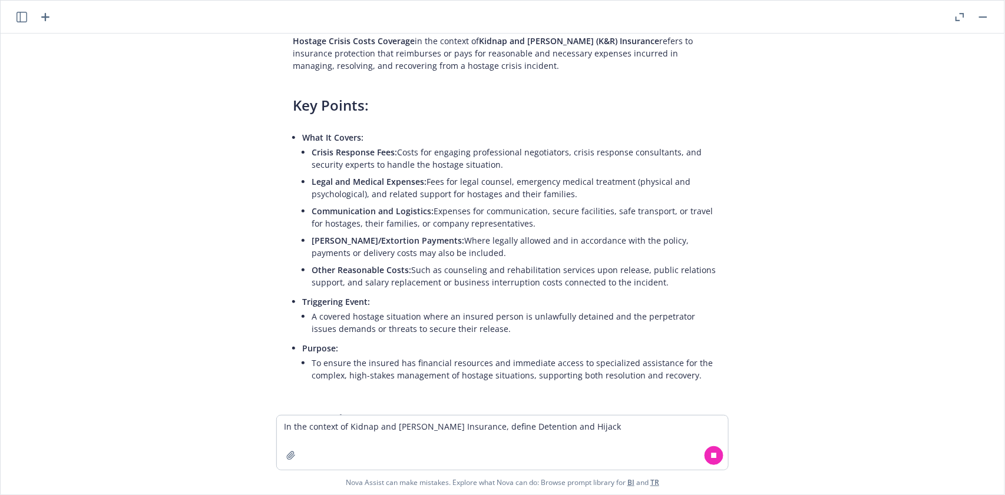
scroll to position [10804, 0]
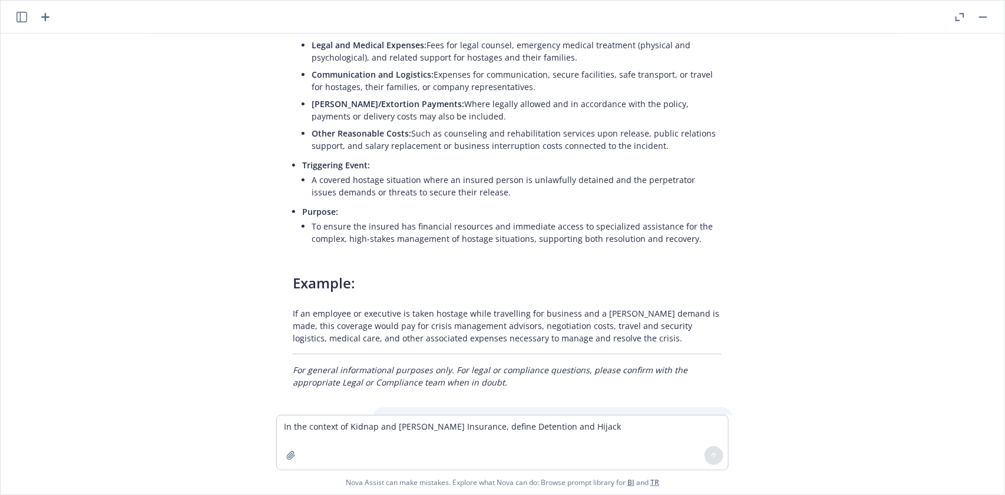
drag, startPoint x: 287, startPoint y: 240, endPoint x: 717, endPoint y: 256, distance: 430.3
click at [717, 448] on p "Detention and Hijack in the context of Kidnap and [PERSON_NAME] (K&R) Insurance…" at bounding box center [535, 466] width 485 height 37
drag, startPoint x: 421, startPoint y: 201, endPoint x: 635, endPoint y: 205, distance: 213.8
click at [635, 408] on div "In the context of Kidnap and [PERSON_NAME] Insurance, define Detention and Hija…" at bounding box center [553, 419] width 360 height 22
click at [312, 433] on textarea "In the context of Kidnap and [PERSON_NAME] Insurance, define Detention and Hija…" at bounding box center [502, 443] width 451 height 54
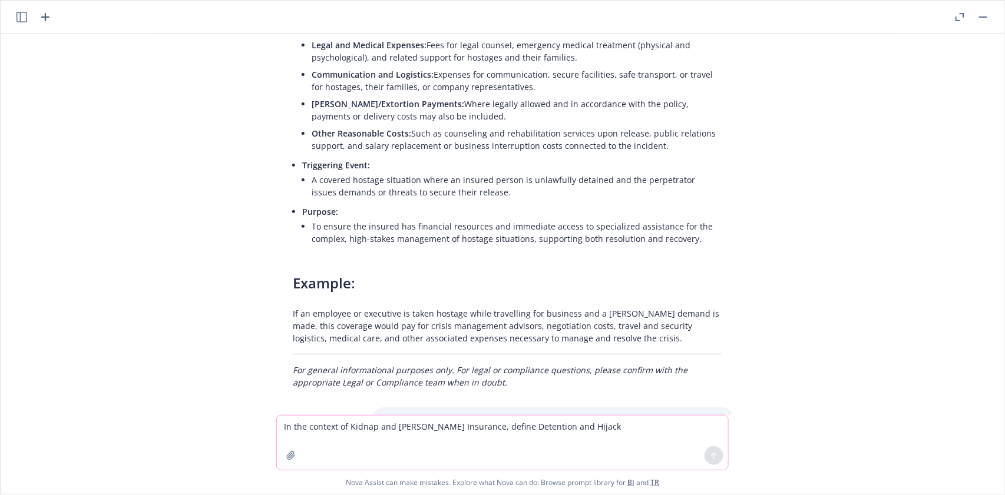
paste textarea
click at [507, 422] on textarea "In the context of Kidnap and [PERSON_NAME] Insurance, define" at bounding box center [502, 443] width 451 height 54
paste textarea "In Transit/Delivery"
click at [711, 457] on icon at bounding box center [714, 456] width 8 height 8
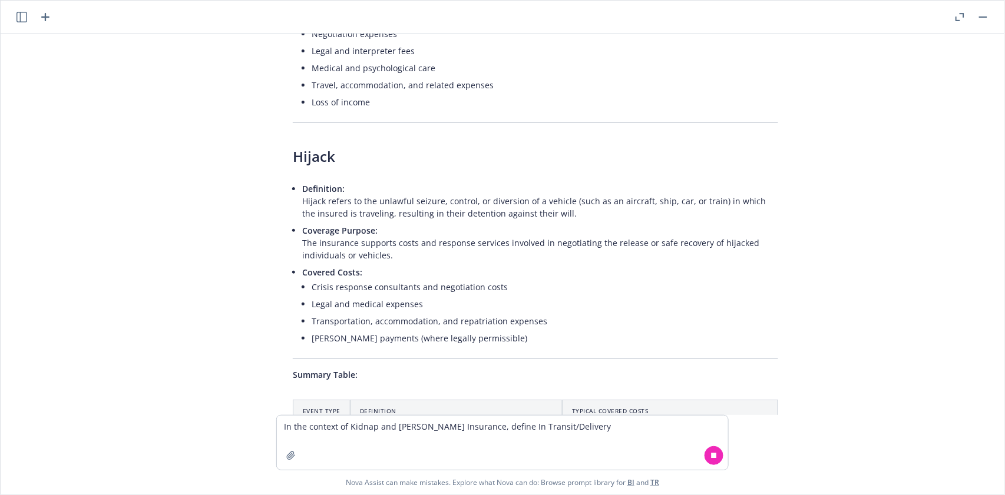
scroll to position [11600, 0]
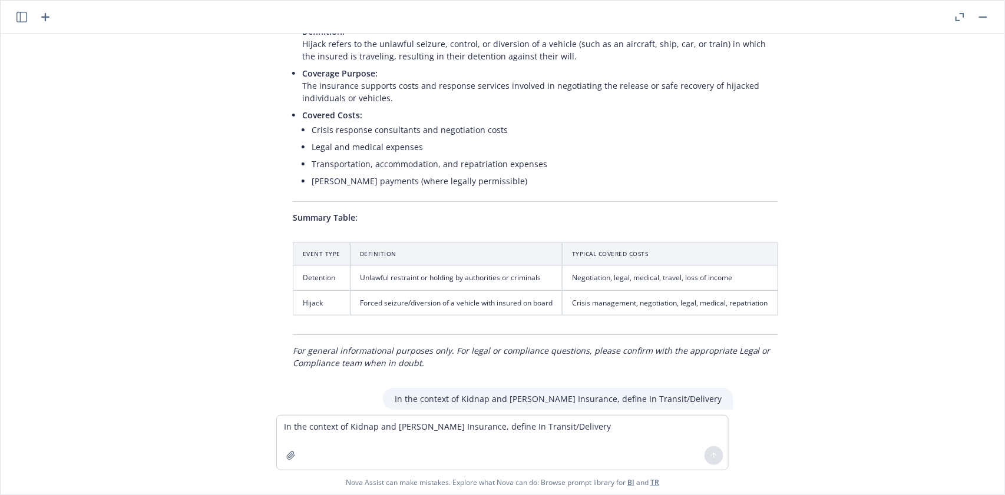
drag, startPoint x: 274, startPoint y: 214, endPoint x: 660, endPoint y: 253, distance: 387.7
drag, startPoint x: 432, startPoint y: 183, endPoint x: 645, endPoint y: 190, distance: 213.3
click at [645, 388] on div "In the context of Kidnap and [PERSON_NAME] Insurance, define In Transit/Delivery" at bounding box center [558, 399] width 350 height 22
click at [301, 424] on textarea "In the context of Kidnap and [PERSON_NAME] Insurance, define In Transit/Delivery" at bounding box center [502, 443] width 451 height 54
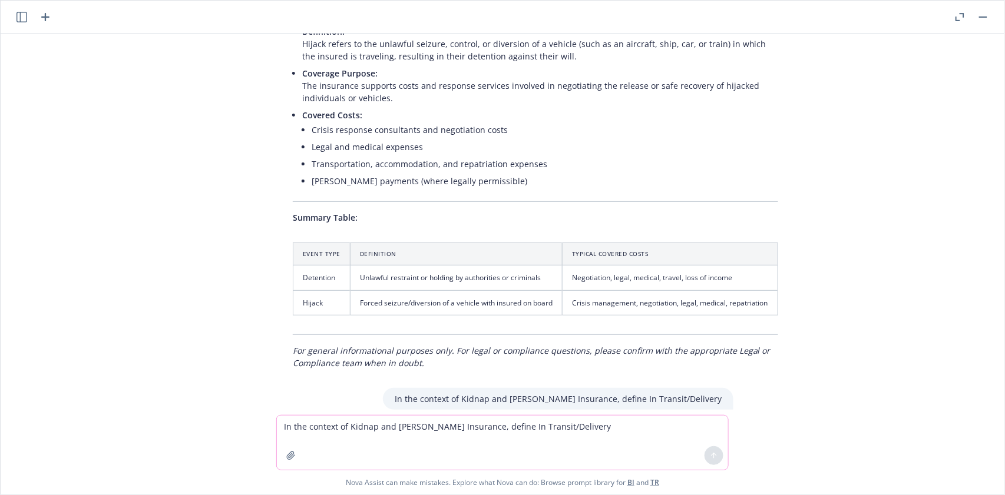
paste textarea
click at [519, 430] on textarea "In the context of Kidnap and [PERSON_NAME] Insurance, define" at bounding box center [502, 443] width 451 height 54
paste textarea "Rest and Rehabilitation Expenses"
click at [713, 457] on icon at bounding box center [714, 456] width 8 height 8
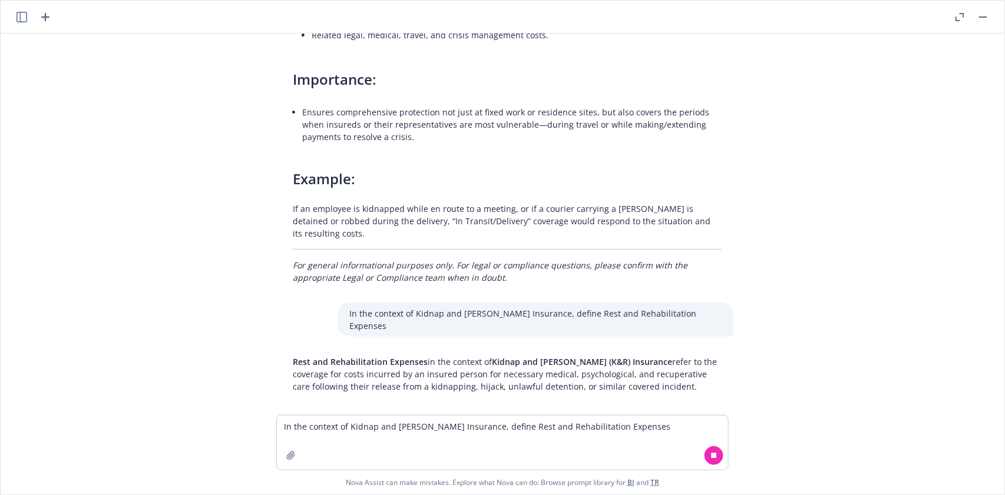
scroll to position [12062, 0]
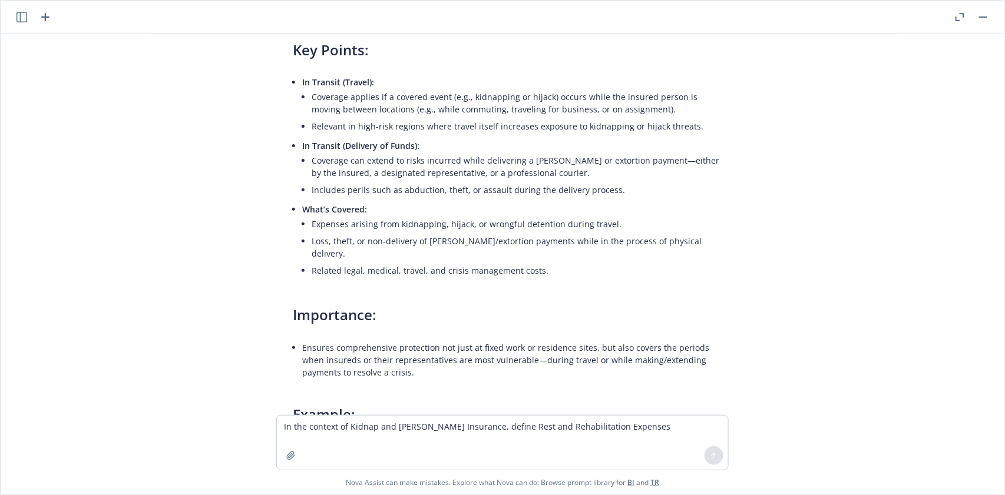
drag, startPoint x: 290, startPoint y: 332, endPoint x: 415, endPoint y: 341, distance: 125.2
drag, startPoint x: 283, startPoint y: 335, endPoint x: 642, endPoint y: 366, distance: 360.0
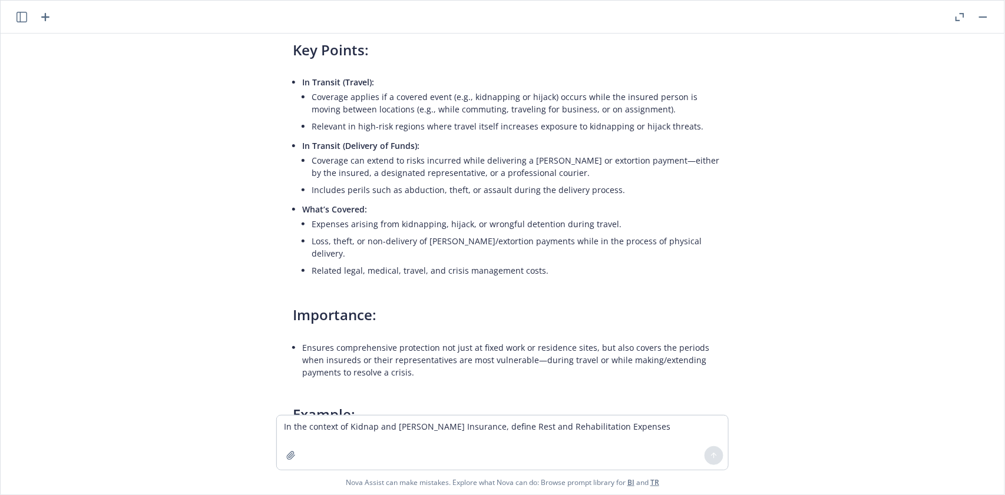
drag, startPoint x: 377, startPoint y: 300, endPoint x: 474, endPoint y: 299, distance: 97.2
drag, startPoint x: 371, startPoint y: 297, endPoint x: 588, endPoint y: 306, distance: 217.5
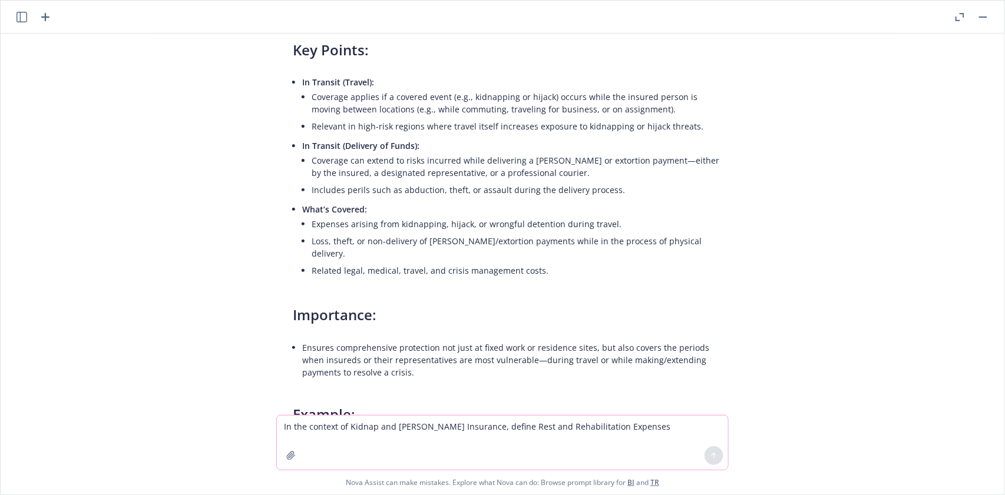
click at [310, 433] on textarea "In the context of Kidnap and [PERSON_NAME] Insurance, define Rest and Rehabilit…" at bounding box center [502, 443] width 451 height 54
paste textarea
click at [508, 432] on textarea "In the context of Kidnap and [PERSON_NAME] Insurance, define" at bounding box center [502, 443] width 451 height 54
paste textarea "Retention"
click at [714, 455] on icon at bounding box center [714, 456] width 0 height 5
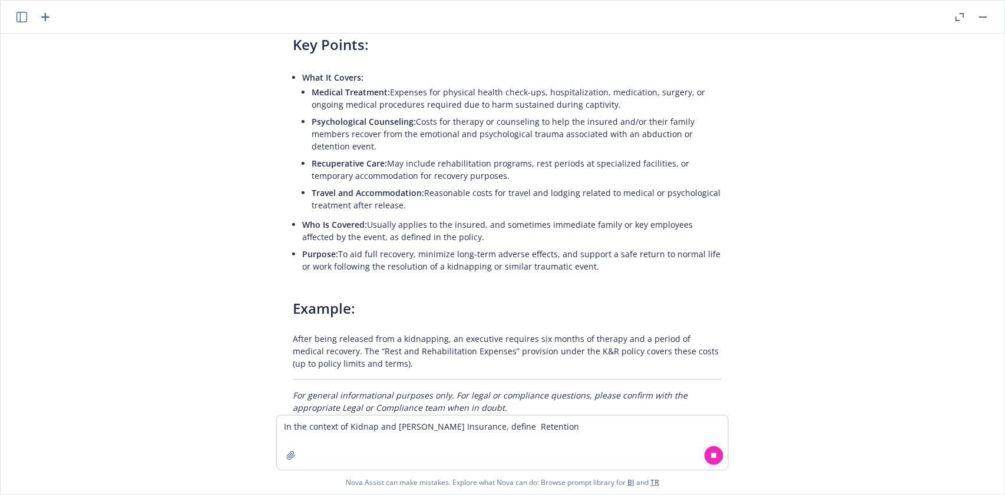
scroll to position [12691, 0]
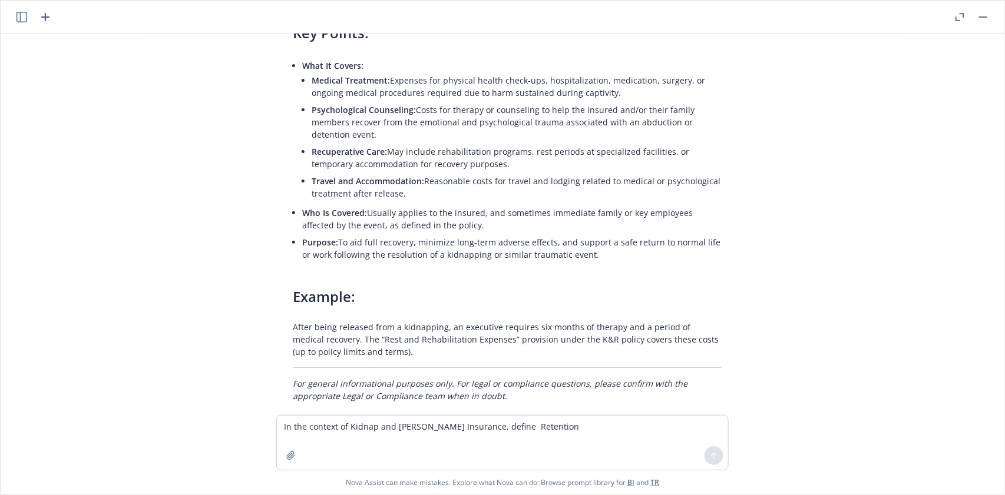
drag, startPoint x: 282, startPoint y: 192, endPoint x: 474, endPoint y: 241, distance: 198.1
click at [474, 241] on div "In the context of Inland Marine Insurance, define Business Interruption Busines…" at bounding box center [502, 225] width 994 height 382
drag, startPoint x: 466, startPoint y: 169, endPoint x: 674, endPoint y: 179, distance: 208.1
click at [674, 421] on div "In the context of Kidnap and [PERSON_NAME] Insurance, define Retention" at bounding box center [575, 432] width 316 height 22
click at [309, 425] on textarea "In the context of Kidnap and [PERSON_NAME] Insurance, define Retention" at bounding box center [502, 443] width 451 height 54
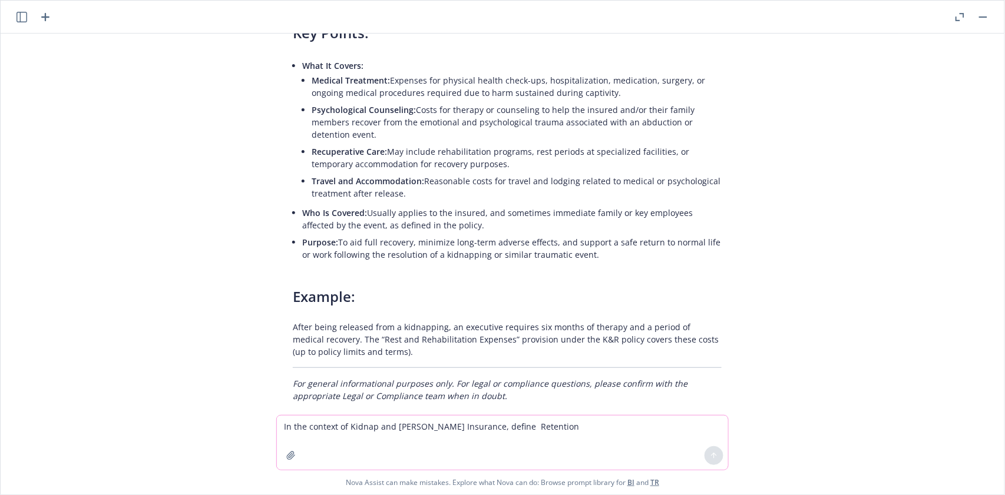
paste textarea
click at [531, 431] on textarea "In the context of Kidnap and [PERSON_NAME] Insurance, define" at bounding box center [502, 443] width 451 height 54
paste textarea "Headcount"
type textarea "In the context of Kidnap and [PERSON_NAME] Insurance, define Headcount"
click at [711, 449] on button at bounding box center [713, 455] width 19 height 19
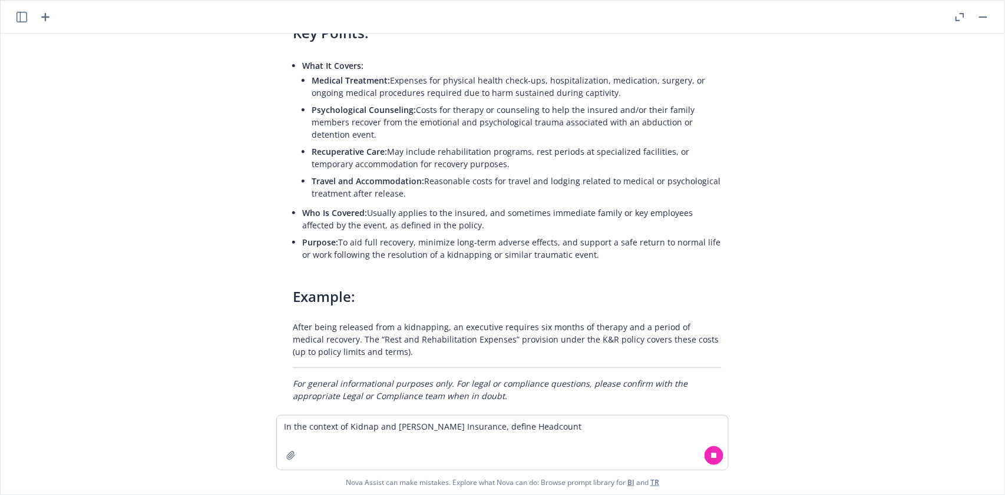
type textarea "x"
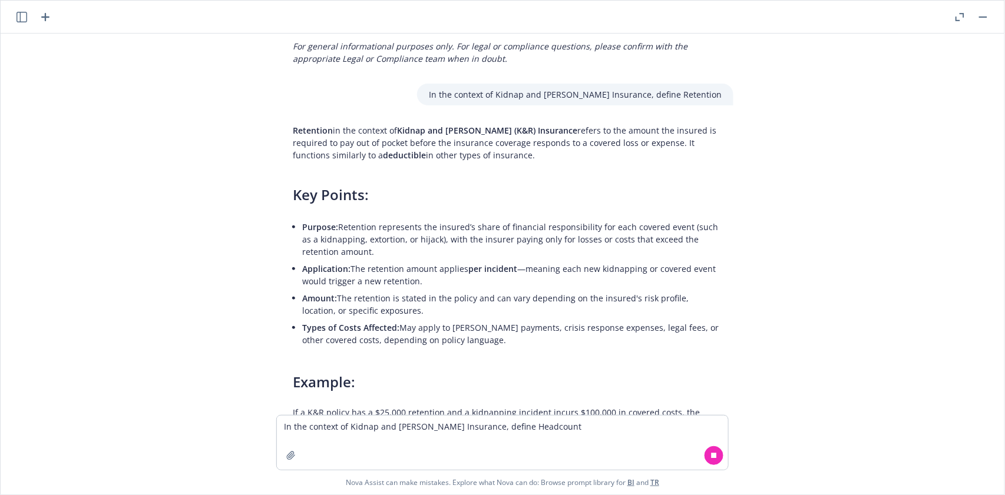
scroll to position [13042, 0]
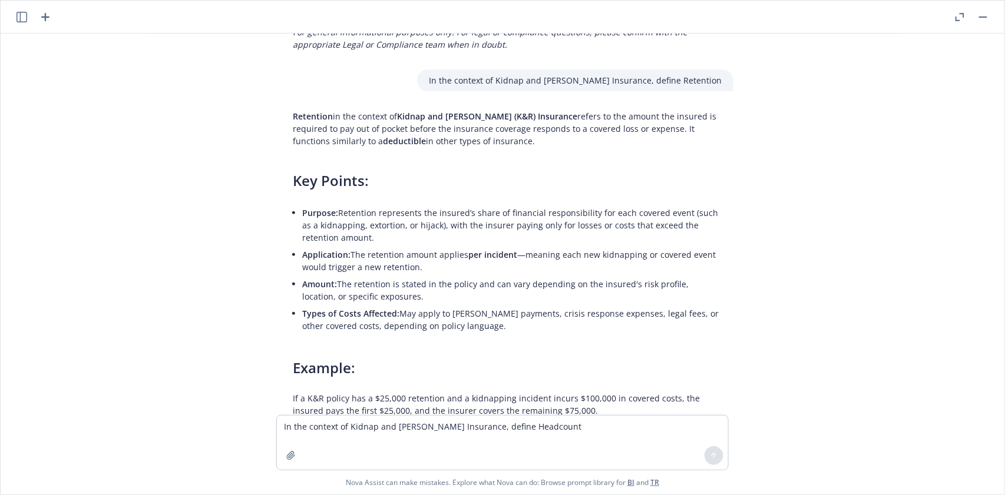
drag, startPoint x: 290, startPoint y: 256, endPoint x: 318, endPoint y: 262, distance: 28.9
drag, startPoint x: 283, startPoint y: 260, endPoint x: 580, endPoint y: 304, distance: 300.1
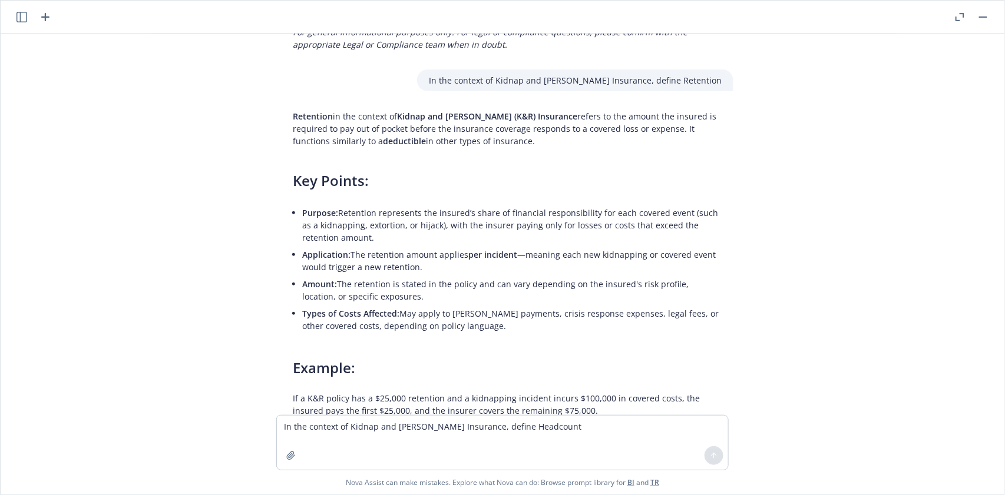
drag, startPoint x: 462, startPoint y: 228, endPoint x: 671, endPoint y: 232, distance: 209.1
click at [671, 485] on p "In the context of Kidnap and [PERSON_NAME] Insurance, define Headcount" at bounding box center [572, 491] width 297 height 12
click at [314, 424] on textarea "In the context of Kidnap and [PERSON_NAME] Insurance, define Headcount" at bounding box center [502, 443] width 451 height 54
paste textarea
click at [508, 424] on textarea "In the context of Kidnap and [PERSON_NAME] Insurance, define" at bounding box center [502, 443] width 451 height 54
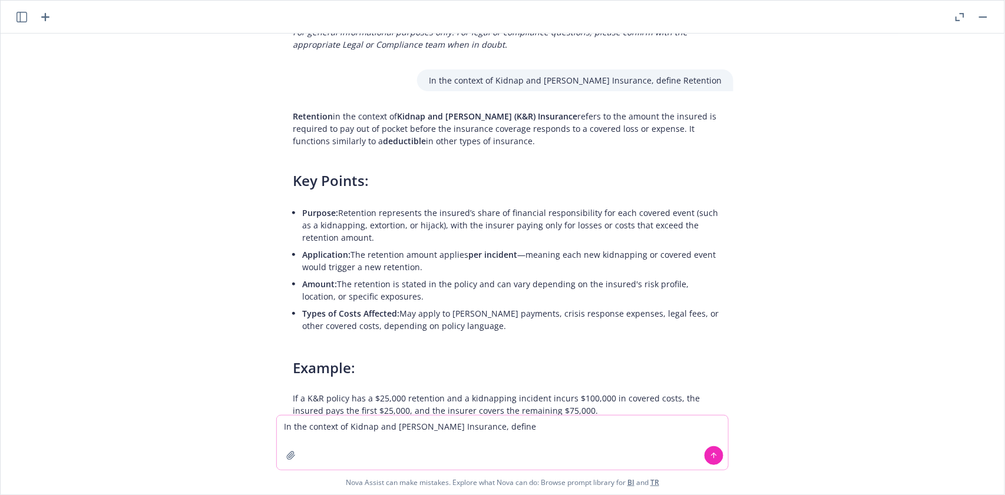
paste textarea "Number of Trips"
click at [716, 456] on icon at bounding box center [714, 456] width 8 height 8
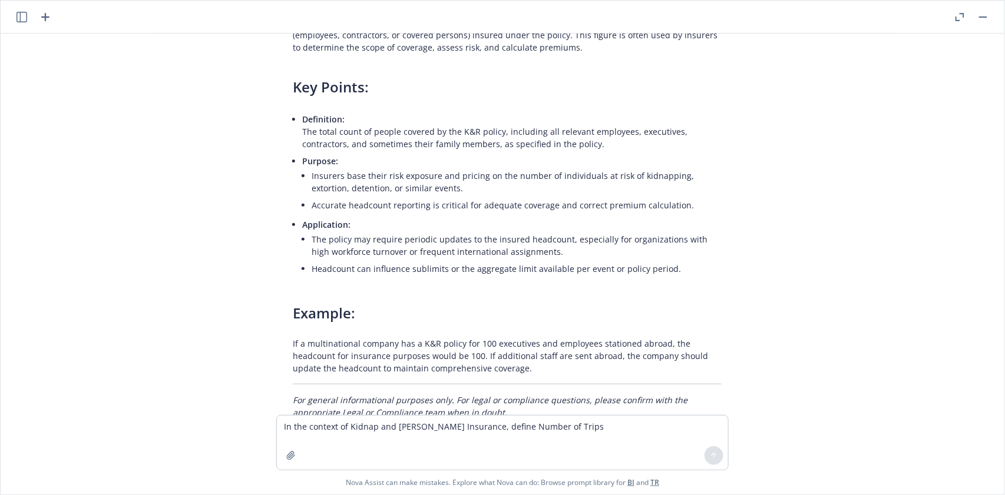
scroll to position [13625, 0]
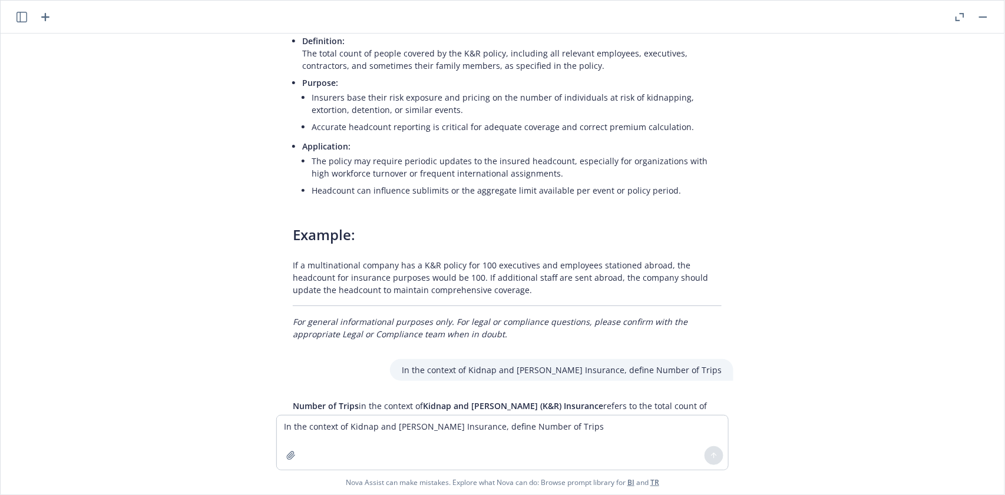
drag, startPoint x: 287, startPoint y: 139, endPoint x: 564, endPoint y: 182, distance: 279.6
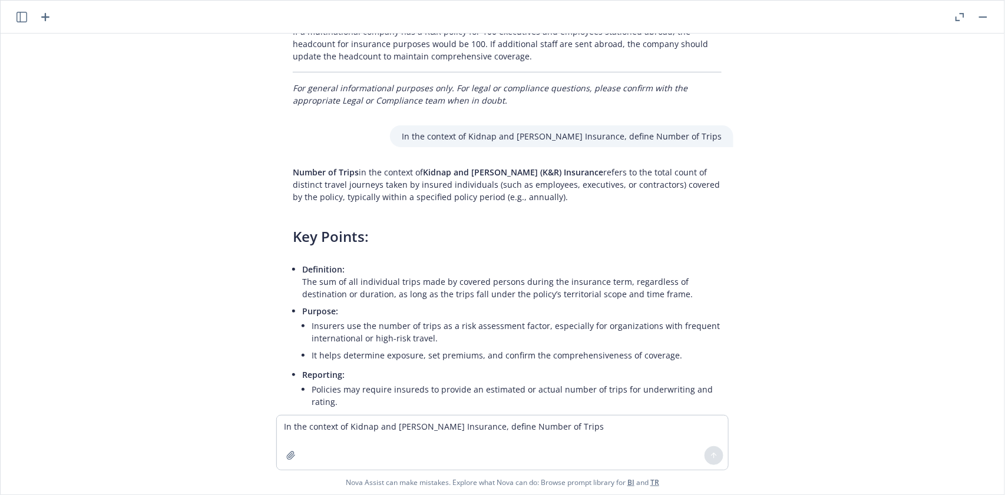
scroll to position [13780, 0]
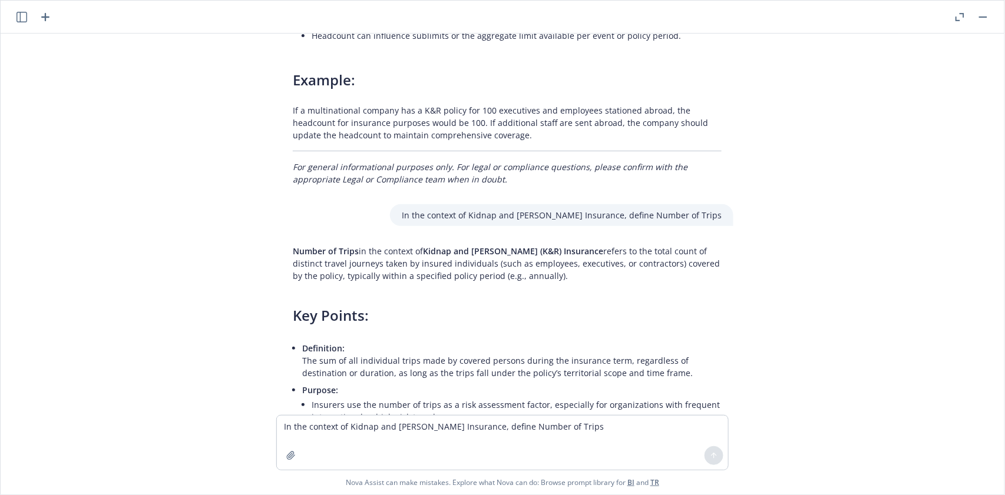
drag, startPoint x: 306, startPoint y: 169, endPoint x: 683, endPoint y: 172, distance: 377.5
click at [683, 382] on li "Purpose: Insurers use the number of trips as a risk assessment factor, especial…" at bounding box center [511, 414] width 419 height 64
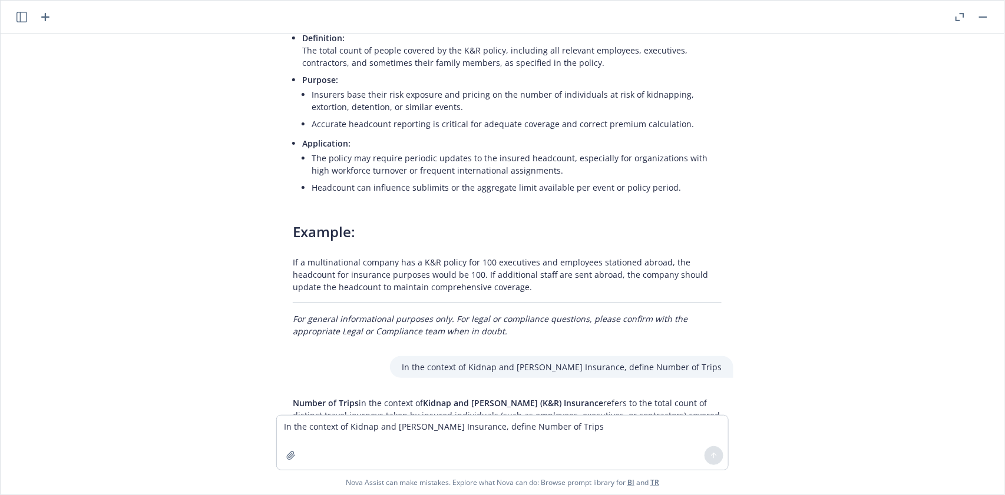
scroll to position [13544, 0]
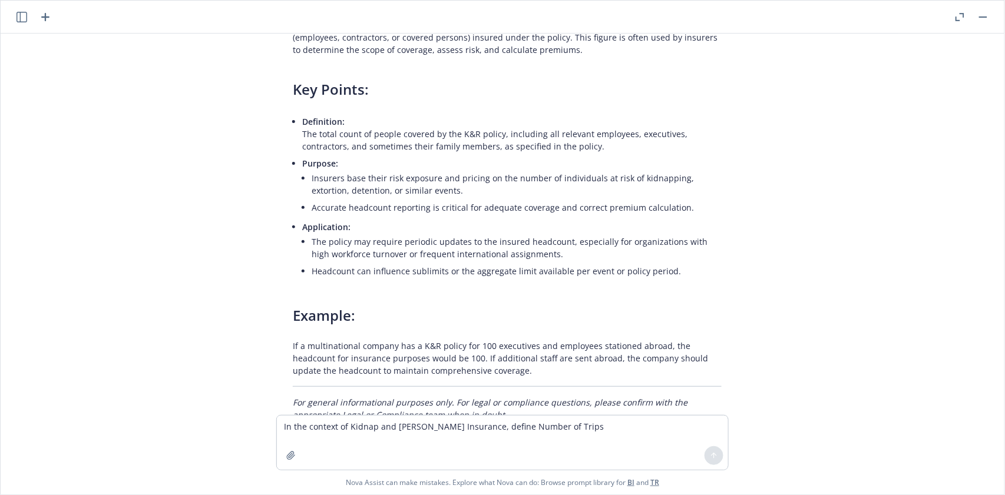
drag, startPoint x: 436, startPoint y: 184, endPoint x: 650, endPoint y: 188, distance: 213.8
click at [650, 440] on div "In the context of Kidnap and [PERSON_NAME] Insurance, define Number of Trips" at bounding box center [561, 451] width 343 height 22
click at [347, 423] on textarea "In the context of Kidnap and [PERSON_NAME] Insurance, define Number of Trips" at bounding box center [502, 443] width 451 height 54
paste textarea
click at [713, 454] on icon at bounding box center [713, 455] width 5 height 2
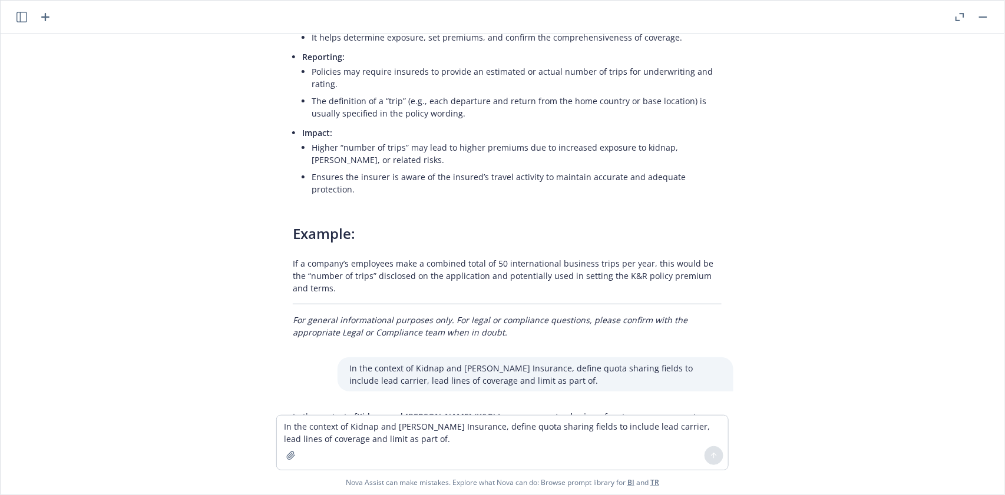
scroll to position [14175, 0]
drag, startPoint x: 286, startPoint y: 141, endPoint x: 595, endPoint y: 166, distance: 310.8
drag, startPoint x: 290, startPoint y: 188, endPoint x: 660, endPoint y: 188, distance: 369.9
click at [660, 458] on p "When quota sharing is used, policies may include specific fields to clarify the…" at bounding box center [507, 464] width 429 height 12
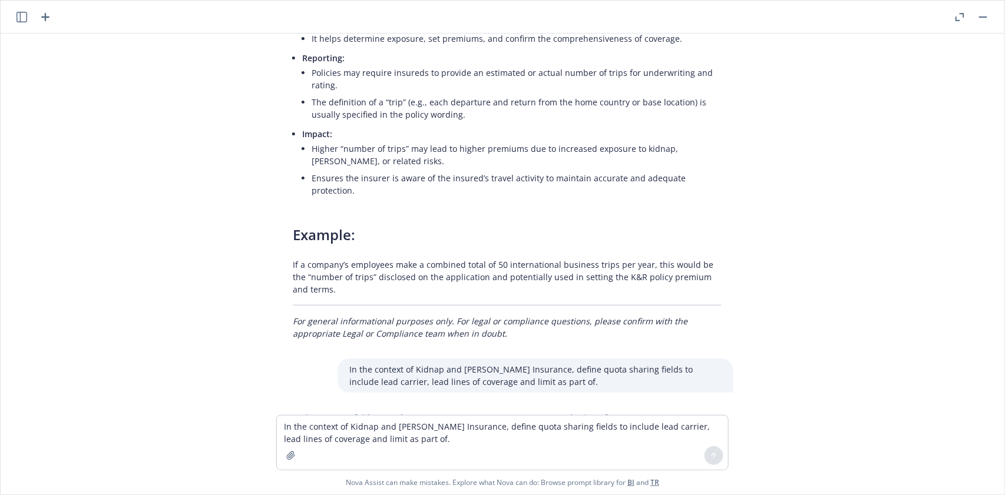
drag, startPoint x: 284, startPoint y: 236, endPoint x: 432, endPoint y: 245, distance: 147.5
drag, startPoint x: 299, startPoint y: 284, endPoint x: 343, endPoint y: 311, distance: 51.3
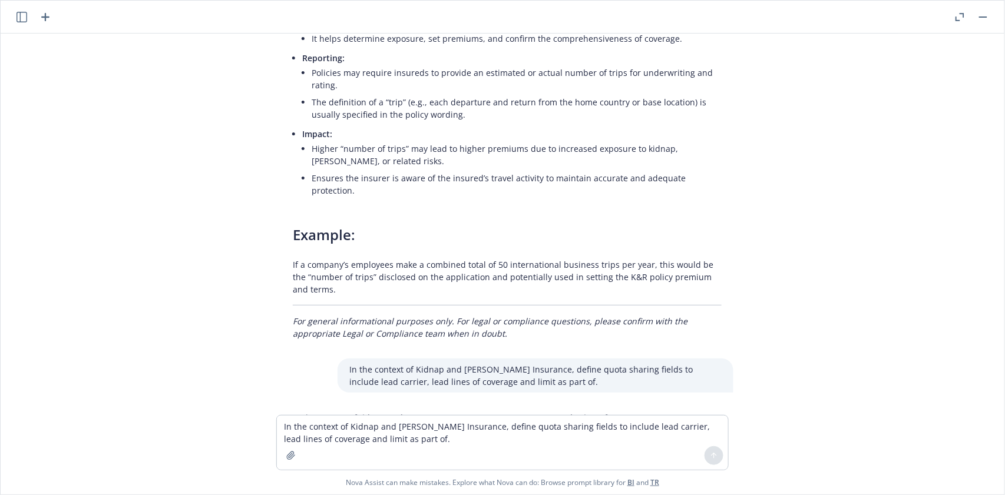
drag, startPoint x: 299, startPoint y: 283, endPoint x: 343, endPoint y: 311, distance: 52.9
drag, startPoint x: 297, startPoint y: 338, endPoint x: 396, endPoint y: 337, distance: 99.0
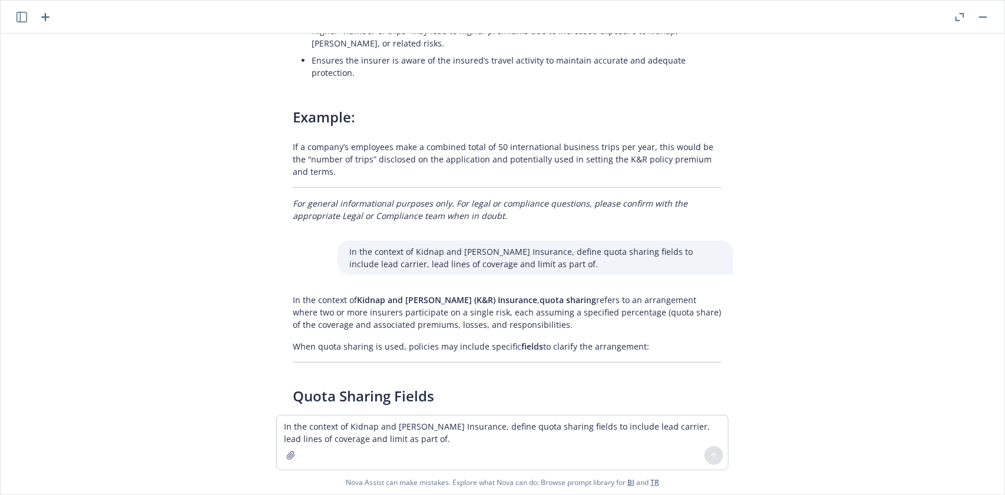
scroll to position [14332, 0]
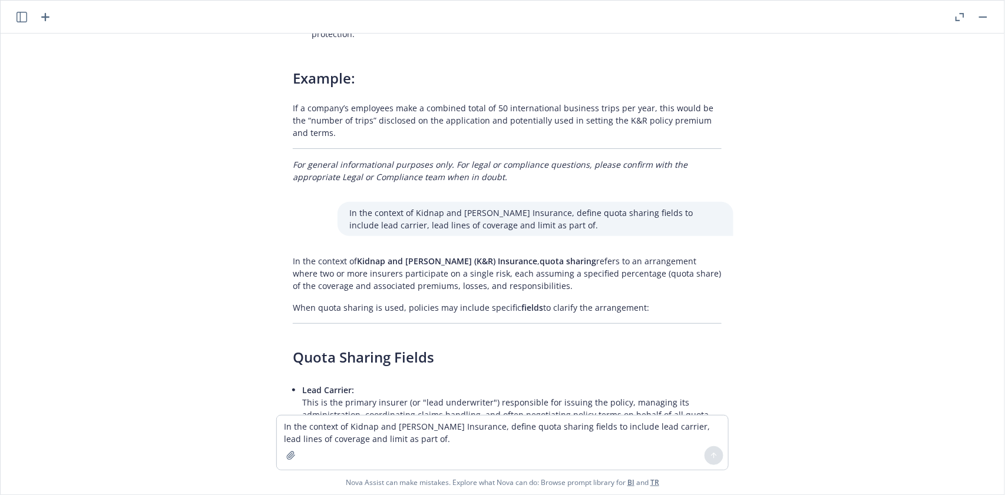
drag, startPoint x: 299, startPoint y: 195, endPoint x: 356, endPoint y: 200, distance: 56.7
click at [356, 451] on p "Lead Lines of Coverage: Refers to the specific sections or coverages of the pol…" at bounding box center [511, 482] width 419 height 62
drag, startPoint x: 299, startPoint y: 193, endPoint x: 604, endPoint y: 230, distance: 307.4
click at [604, 451] on p "Lead Lines of Coverage: Refers to the specific sections or coverages of the pol…" at bounding box center [511, 482] width 419 height 62
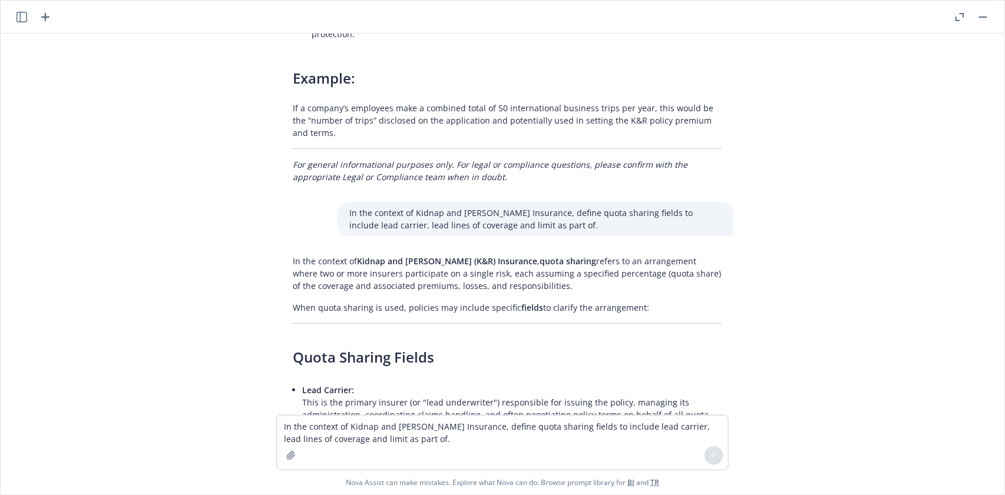
drag, startPoint x: 297, startPoint y: 251, endPoint x: 441, endPoint y: 254, distance: 143.7
drag, startPoint x: 298, startPoint y: 247, endPoint x: 429, endPoint y: 250, distance: 131.4
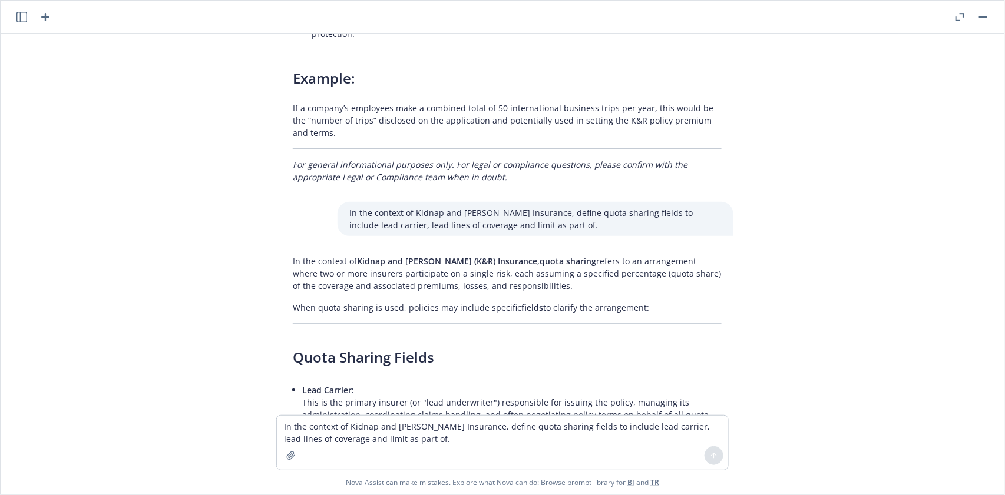
drag, startPoint x: 296, startPoint y: 262, endPoint x: 716, endPoint y: 261, distance: 419.9
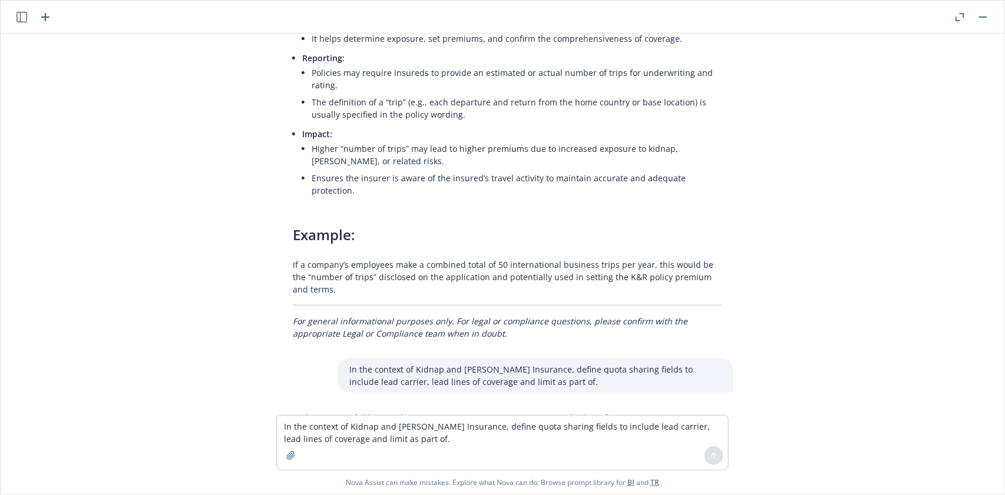
drag, startPoint x: 344, startPoint y: 96, endPoint x: 555, endPoint y: 99, distance: 210.9
click at [555, 363] on p "In the context of Kidnap and [PERSON_NAME] Insurance, define quota sharing fiel…" at bounding box center [535, 375] width 372 height 25
click at [302, 427] on textarea "In the context of Kidnap and [PERSON_NAME] Insurance, define quota sharing fiel…" at bounding box center [502, 443] width 451 height 54
paste textarea
type textarea "In the context of Kidnap and [PERSON_NAME] Insurance, define TRIA"
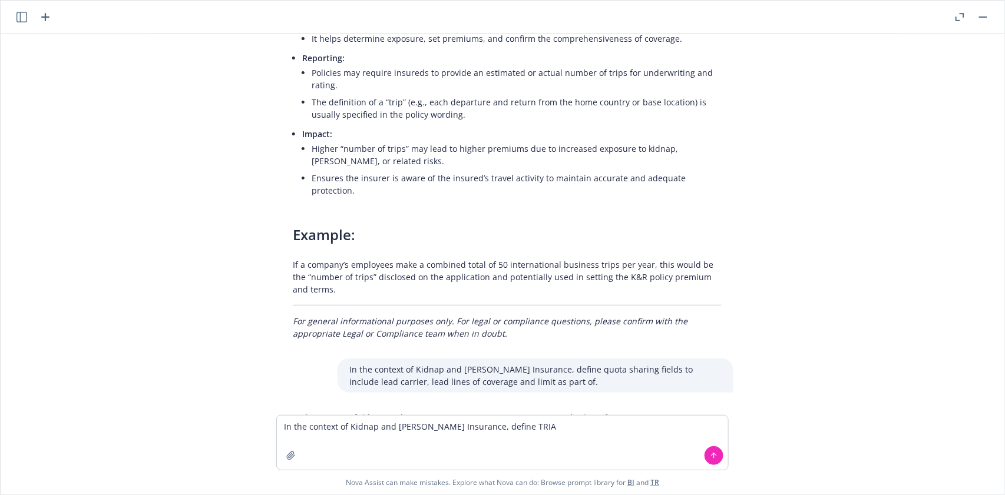
click at [719, 451] on button at bounding box center [713, 455] width 19 height 19
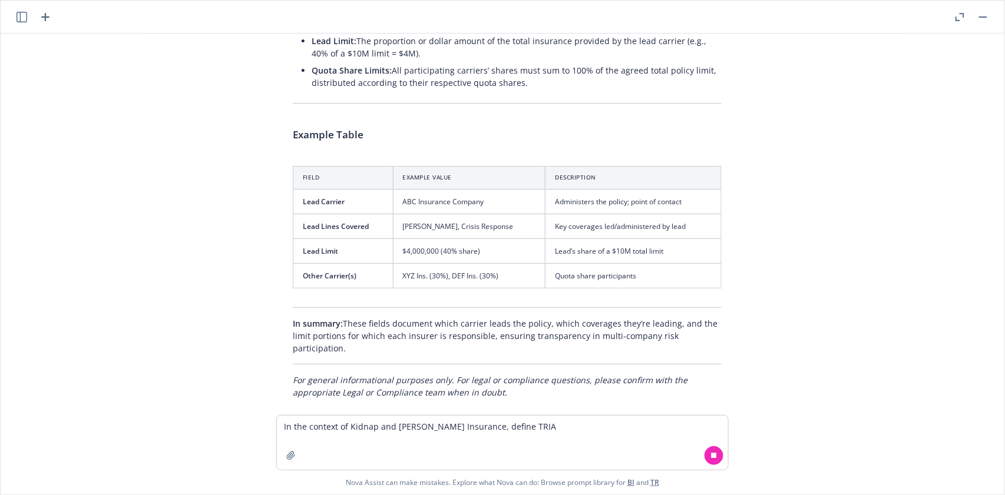
scroll to position [14867, 0]
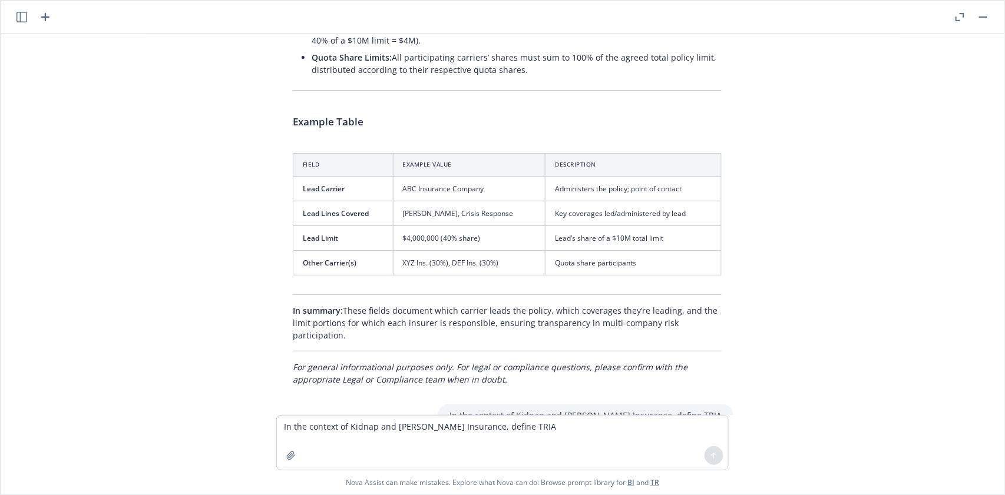
drag, startPoint x: 282, startPoint y: 142, endPoint x: 491, endPoint y: 189, distance: 214.3
type textarea "x"
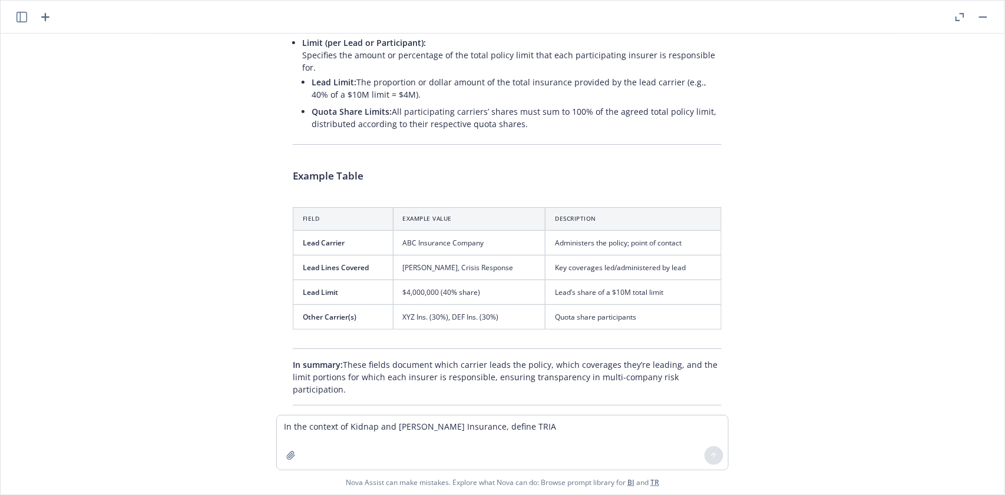
scroll to position [14788, 0]
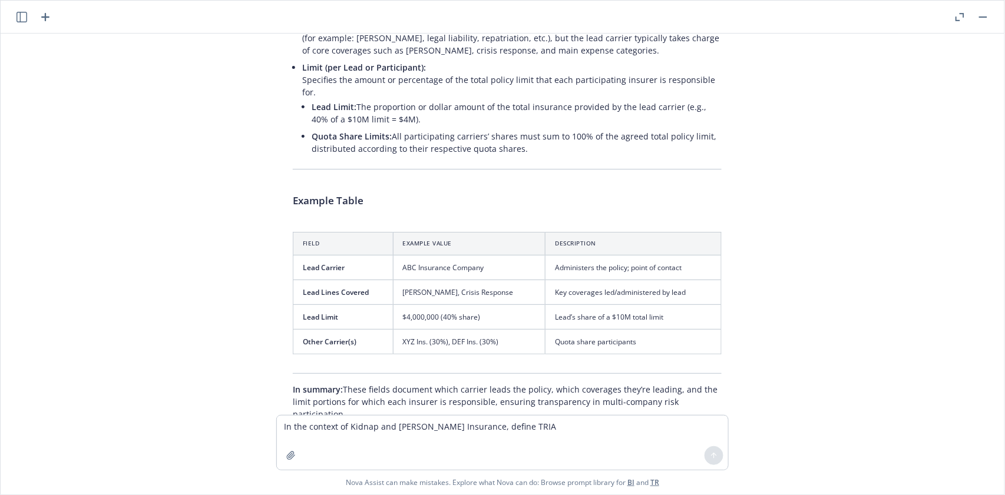
drag, startPoint x: 485, startPoint y: 193, endPoint x: 549, endPoint y: 194, distance: 63.6
click at [549, 484] on div "In the context of Kidnap and [PERSON_NAME] Insurance, define TRIA" at bounding box center [586, 495] width 296 height 22
click at [322, 423] on textarea "In the context of Kidnap and [PERSON_NAME] Insurance, define TRIA" at bounding box center [502, 443] width 451 height 54
paste textarea
click at [464, 425] on textarea "In the context of BTA Insurance, define" at bounding box center [502, 443] width 451 height 54
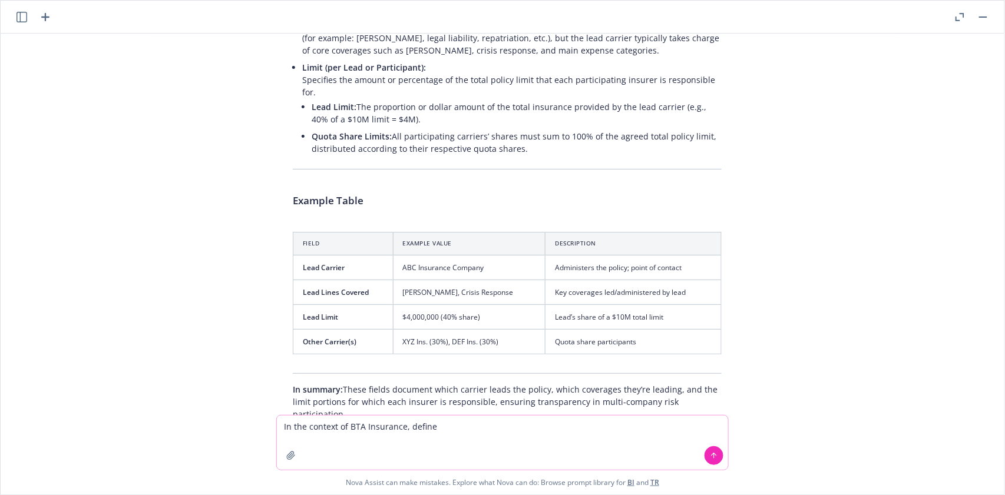
paste textarea "Travel Type"
click at [711, 454] on icon at bounding box center [714, 456] width 8 height 8
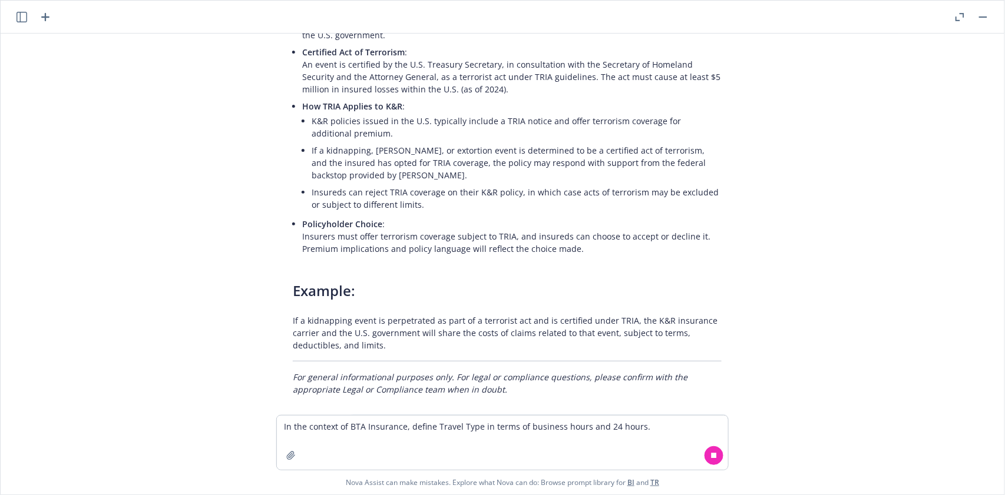
scroll to position [15425, 0]
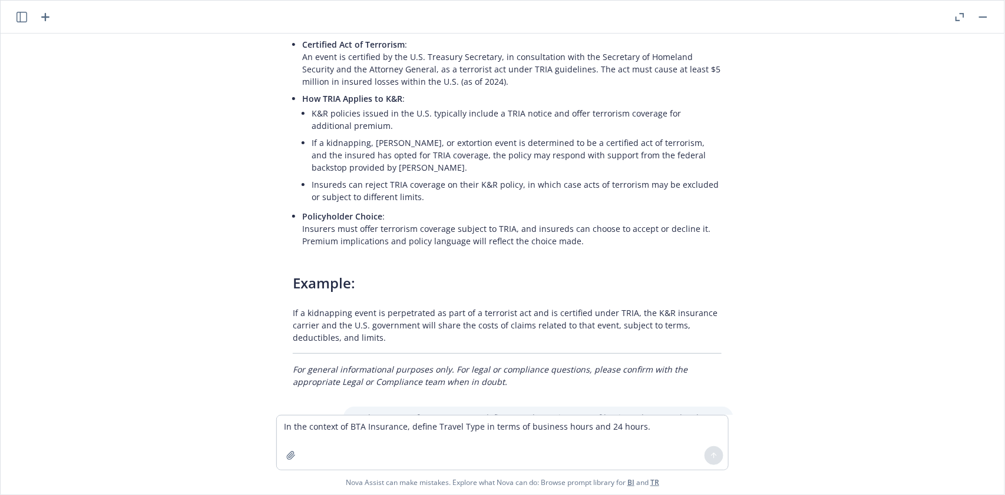
drag, startPoint x: 282, startPoint y: 141, endPoint x: 503, endPoint y: 178, distance: 224.0
click at [503, 178] on div "In the context of Inland Marine Insurance, define Business Interruption Busines…" at bounding box center [502, 225] width 994 height 382
drag, startPoint x: 359, startPoint y: 118, endPoint x: 511, endPoint y: 124, distance: 152.1
click at [511, 407] on div "In the context of BTA Insurance, define Travel Type in terms of business hours …" at bounding box center [538, 418] width 390 height 22
click at [317, 426] on textarea "In the context of BTA Insurance, define Travel Type in terms of business hours …" at bounding box center [502, 443] width 451 height 54
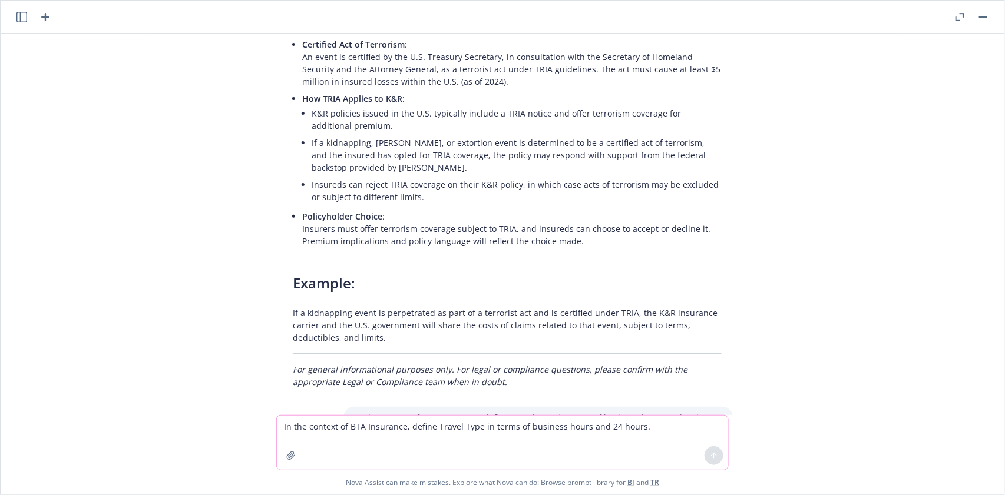
paste textarea
click at [453, 431] on textarea "In the context of BTA Insurance, define" at bounding box center [502, 443] width 451 height 54
paste textarea "Claims Payment"
click at [715, 458] on icon at bounding box center [714, 456] width 8 height 8
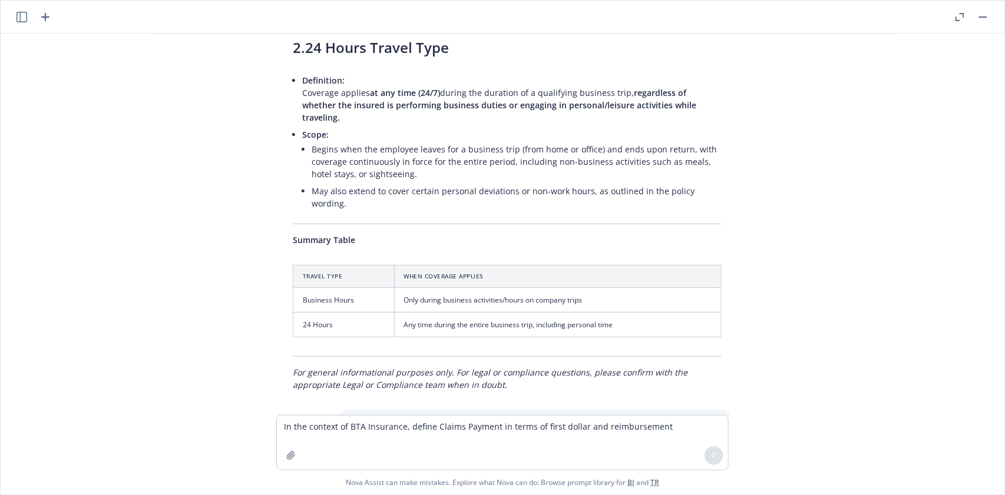
scroll to position [15937, 0]
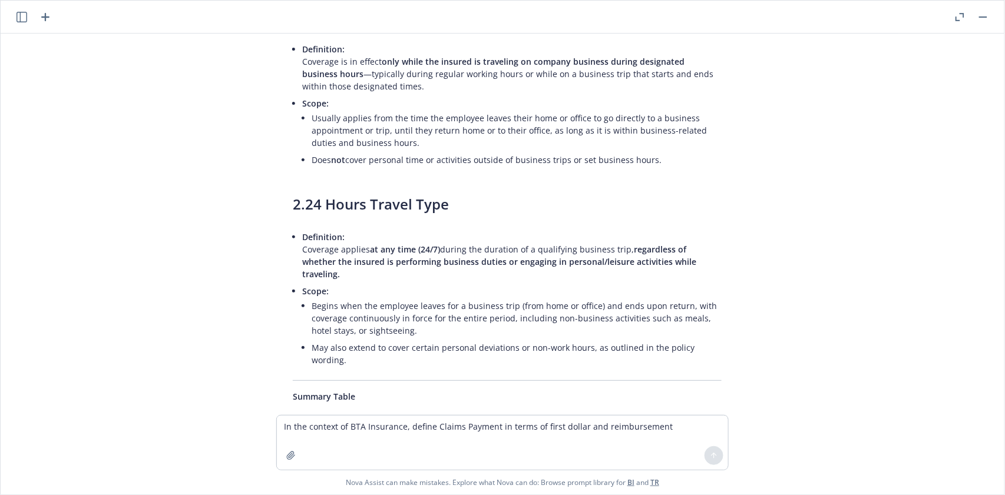
drag, startPoint x: 282, startPoint y: 292, endPoint x: 701, endPoint y: 318, distance: 420.2
drag, startPoint x: 345, startPoint y: 249, endPoint x: 499, endPoint y: 254, distance: 154.4
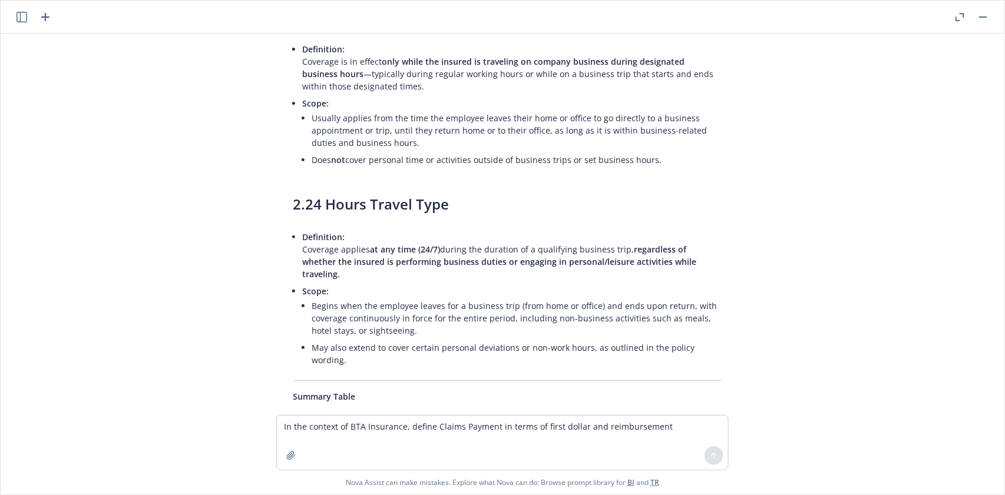
drag, startPoint x: 343, startPoint y: 254, endPoint x: 491, endPoint y: 257, distance: 147.9
click at [297, 431] on textarea "In the context of BTA Insurance, define Claims Payment in terms of first dollar…" at bounding box center [502, 443] width 451 height 54
paste textarea
click at [448, 432] on textarea "In the context of BTA Insurance, define" at bounding box center [502, 443] width 451 height 54
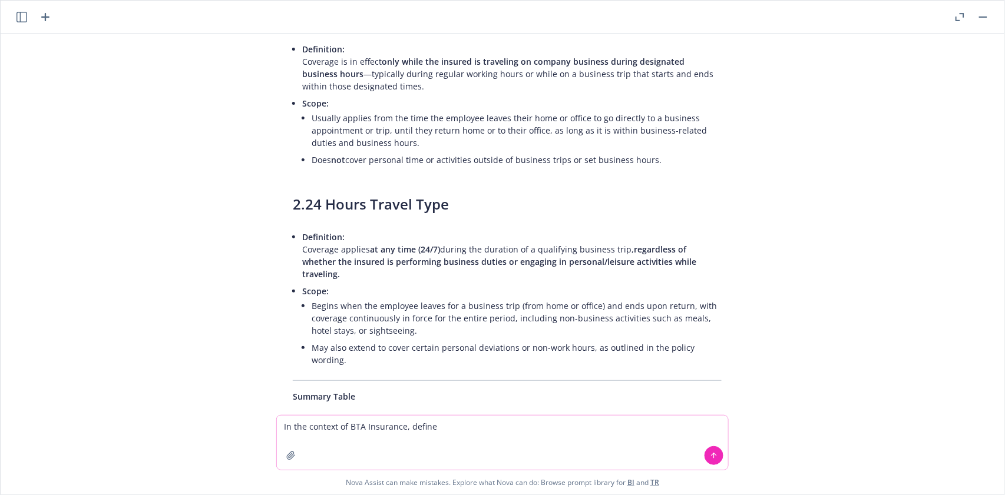
paste textarea "Aggregate Limit"
click at [716, 455] on icon at bounding box center [714, 456] width 8 height 8
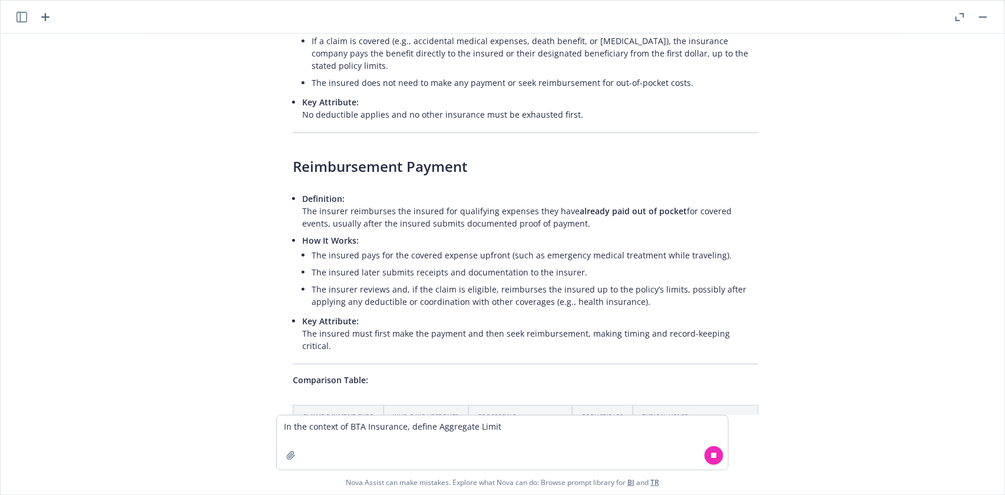
scroll to position [16678, 0]
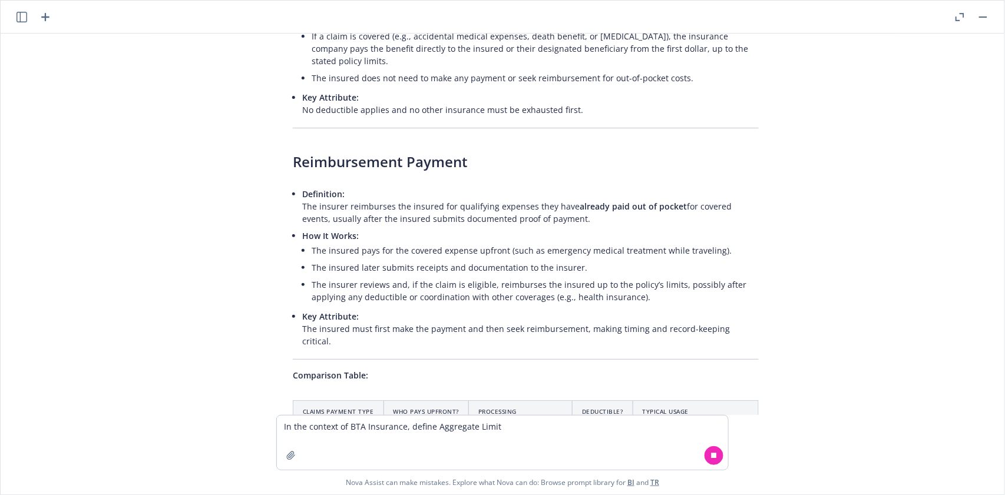
drag, startPoint x: 283, startPoint y: 249, endPoint x: 600, endPoint y: 275, distance: 317.3
drag, startPoint x: 502, startPoint y: 217, endPoint x: 719, endPoint y: 224, distance: 217.4
click at [329, 438] on textarea "In the context of BTA Insurance, define Aggregate Limit" at bounding box center [502, 443] width 451 height 54
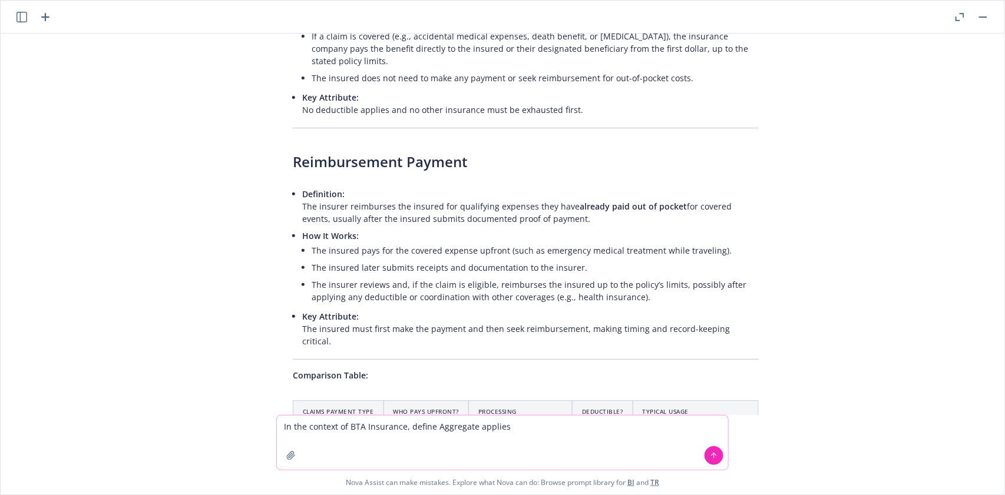
click at [436, 426] on textarea "In the context of BTA Insurance, define Aggregate applies" at bounding box center [502, 443] width 451 height 54
click at [537, 431] on textarea "In the context of BTA Insurance, define how the Aggregate applies" at bounding box center [502, 443] width 451 height 54
type textarea "In the context of BTA Insurance, define how the Aggregate applies in terms of p…"
click at [712, 452] on icon at bounding box center [714, 456] width 8 height 8
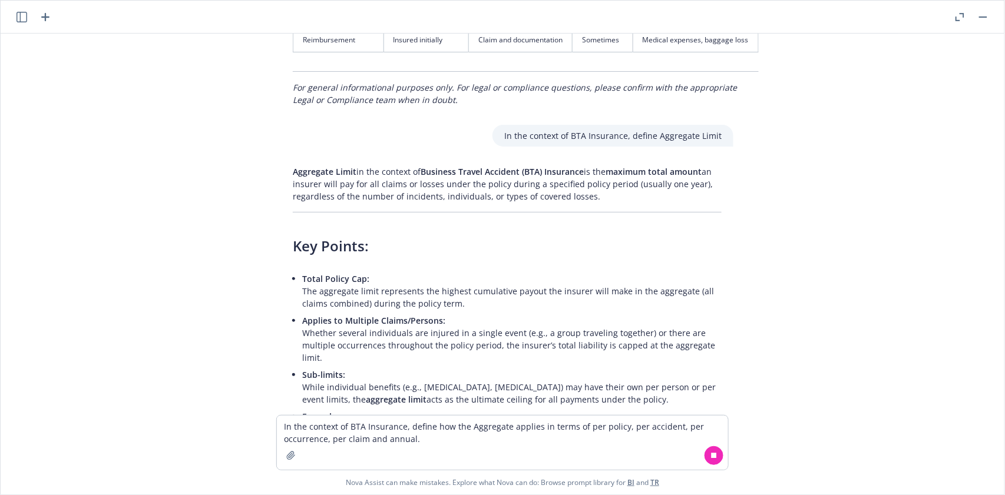
scroll to position [17111, 0]
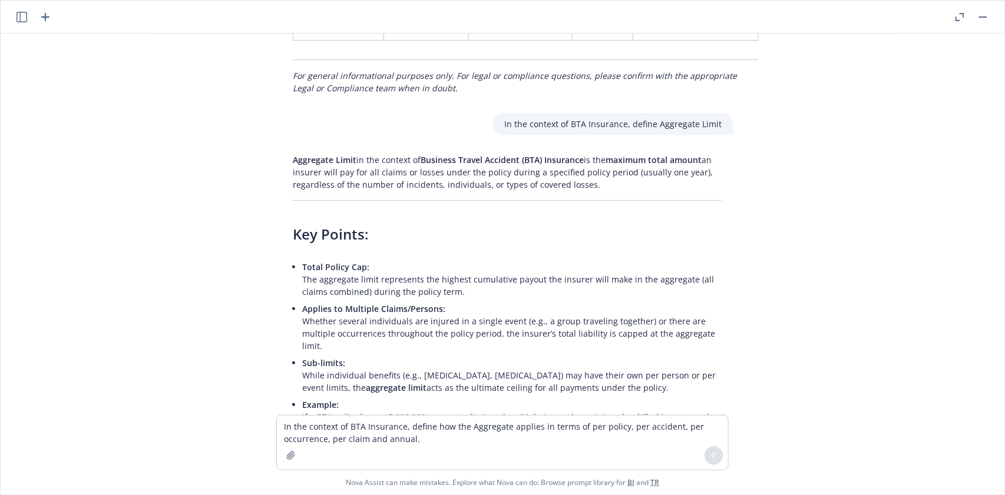
drag, startPoint x: 304, startPoint y: 214, endPoint x: 735, endPoint y: 247, distance: 432.4
drag, startPoint x: 289, startPoint y: 294, endPoint x: 455, endPoint y: 302, distance: 166.3
drag, startPoint x: 342, startPoint y: 326, endPoint x: 480, endPoint y: 337, distance: 138.9
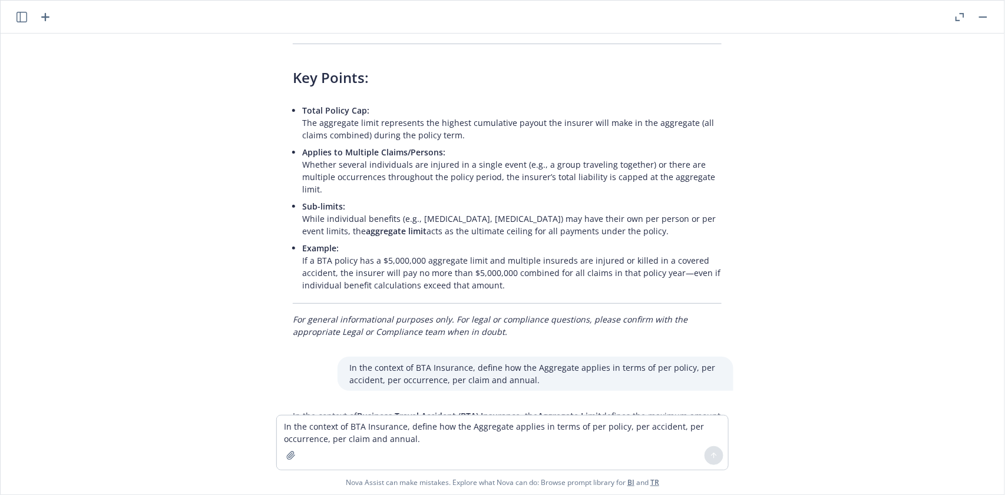
drag, startPoint x: 306, startPoint y: 241, endPoint x: 584, endPoint y: 243, distance: 278.0
drag, startPoint x: 341, startPoint y: 273, endPoint x: 406, endPoint y: 294, distance: 68.9
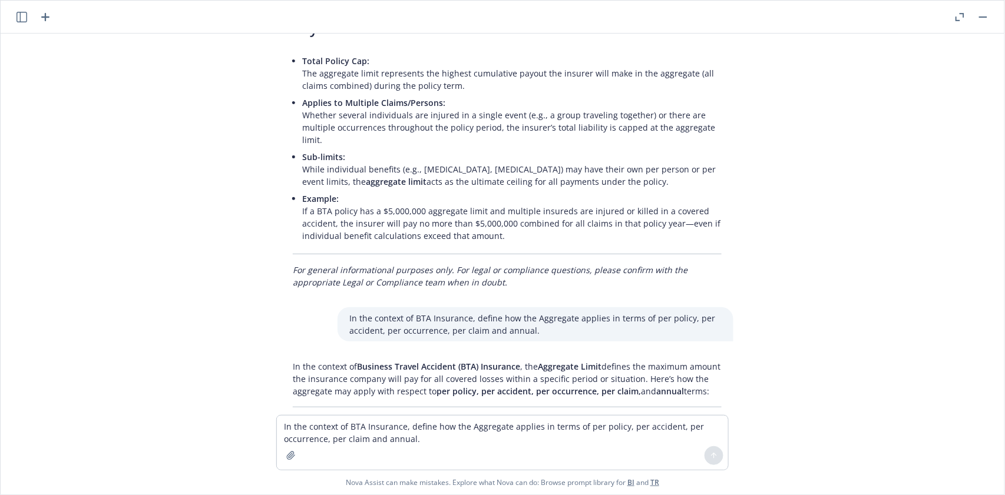
scroll to position [17425, 0]
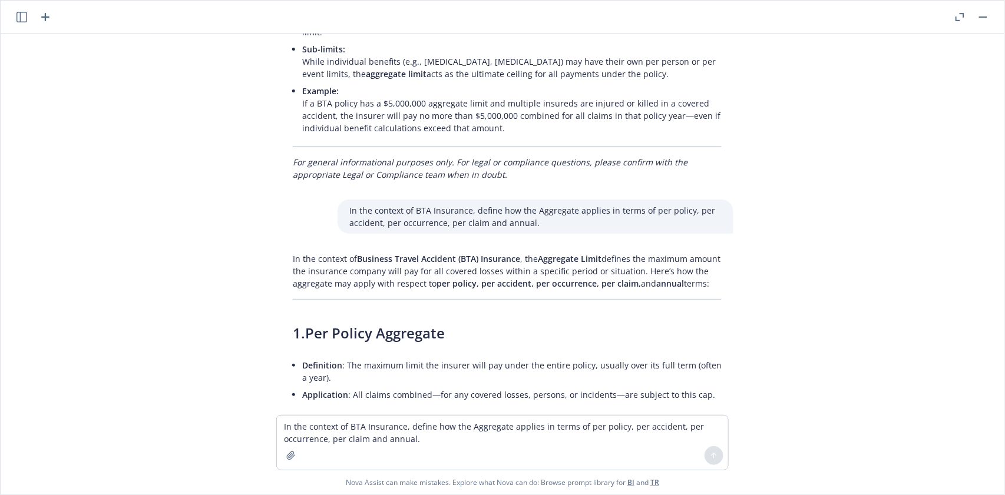
drag, startPoint x: 304, startPoint y: 351, endPoint x: 433, endPoint y: 351, distance: 129.6
drag, startPoint x: 306, startPoint y: 232, endPoint x: 455, endPoint y: 233, distance: 149.0
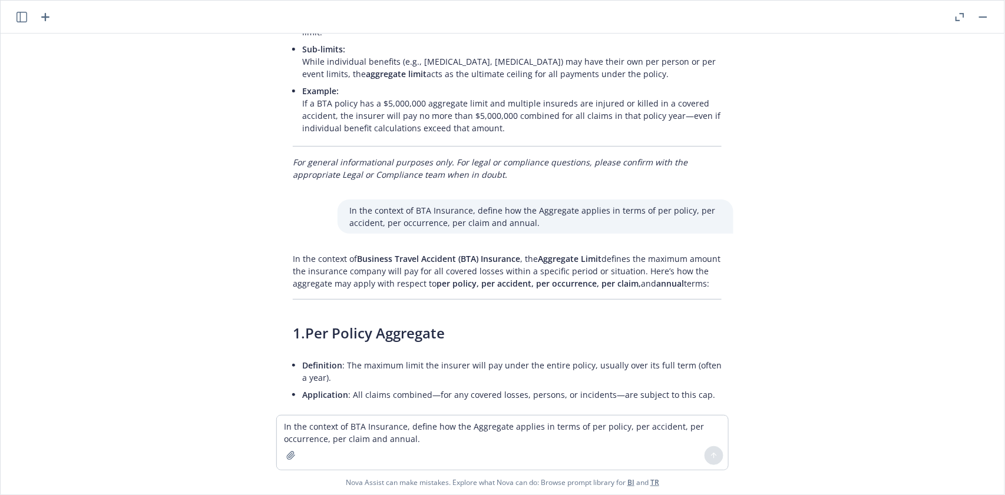
drag, startPoint x: 306, startPoint y: 230, endPoint x: 474, endPoint y: 233, distance: 167.9
drag, startPoint x: 344, startPoint y: 264, endPoint x: 426, endPoint y: 265, distance: 82.5
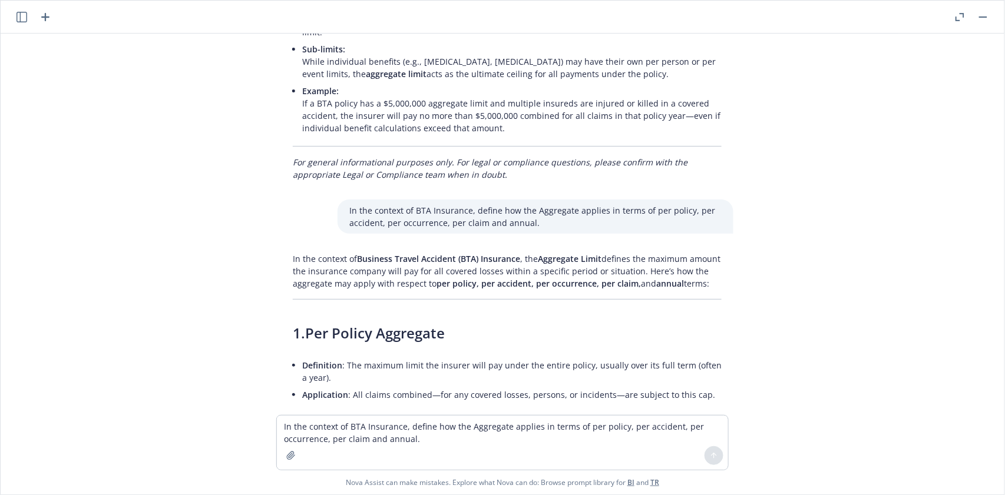
drag, startPoint x: 342, startPoint y: 264, endPoint x: 640, endPoint y: 266, distance: 298.0
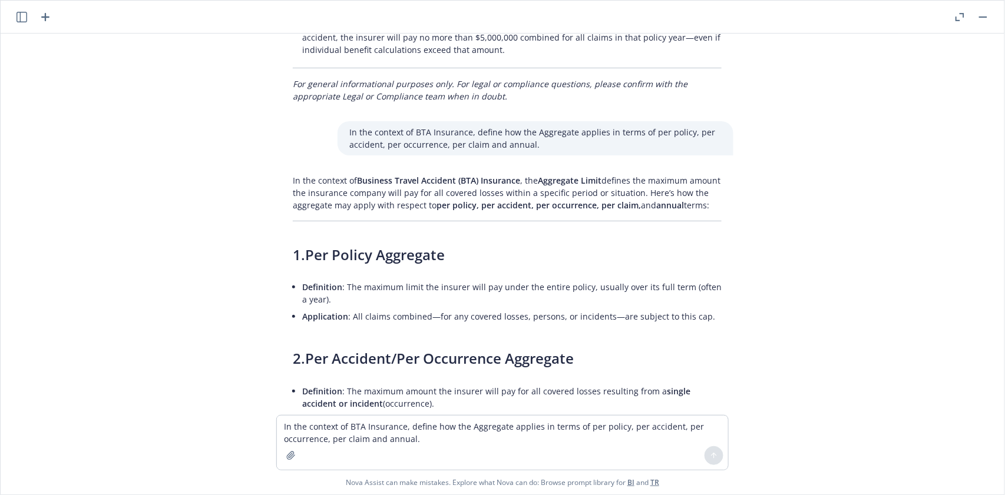
scroll to position [17582, 0]
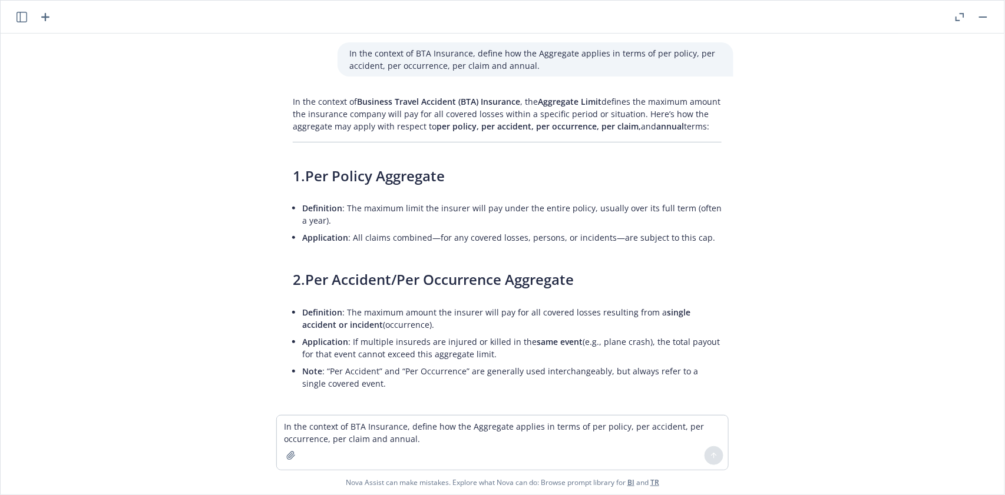
drag, startPoint x: 303, startPoint y: 194, endPoint x: 441, endPoint y: 201, distance: 138.6
drag, startPoint x: 339, startPoint y: 224, endPoint x: 699, endPoint y: 216, distance: 359.4
type textarea "x"
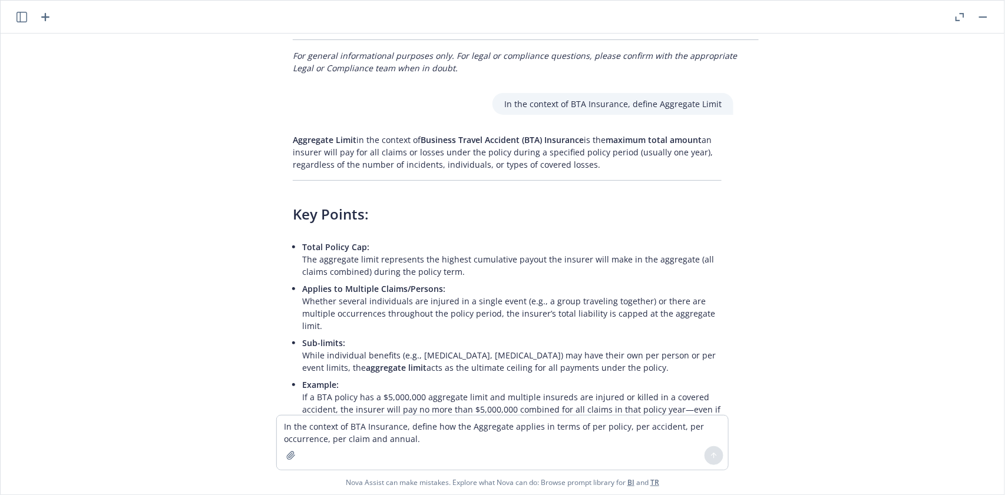
scroll to position [17032, 0]
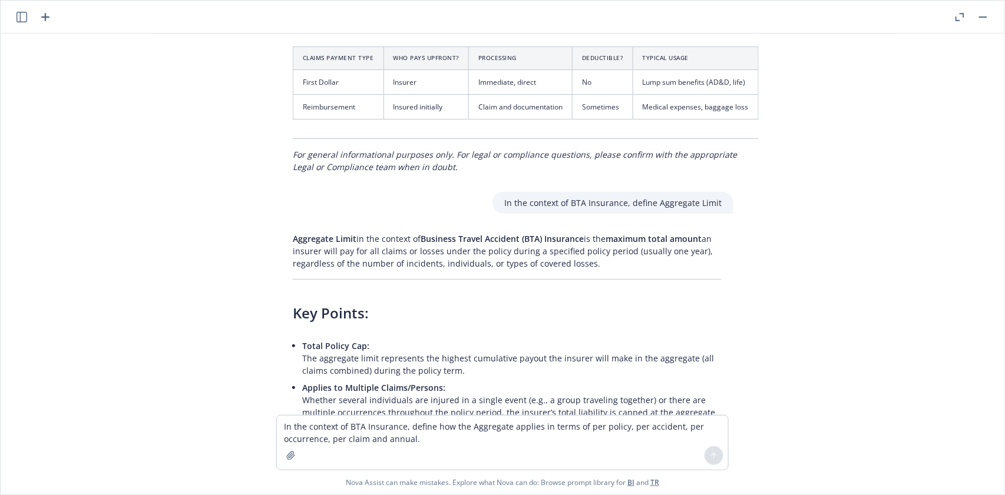
drag, startPoint x: 344, startPoint y: 250, endPoint x: 491, endPoint y: 254, distance: 146.7
click at [296, 426] on textarea "In the context of BTA Insurance, define how the Aggregate applies in terms of p…" at bounding box center [502, 443] width 451 height 54
paste textarea
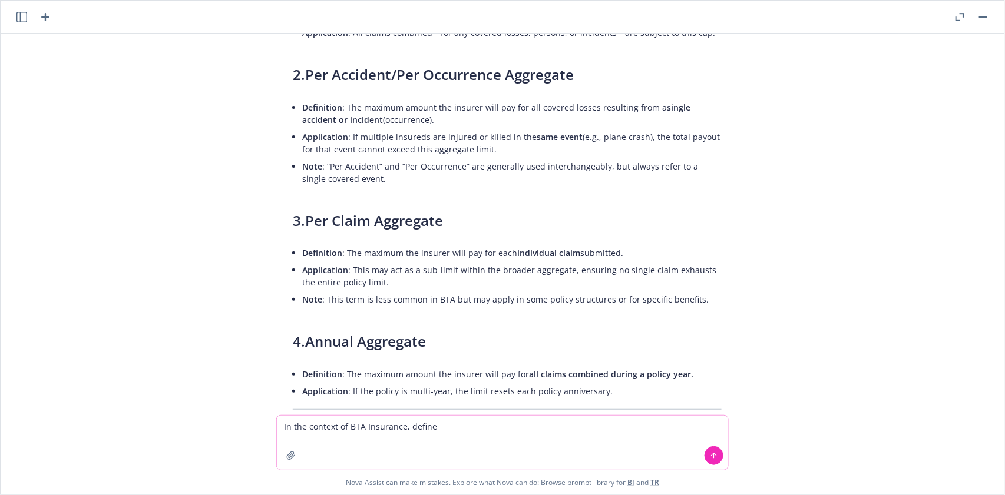
scroll to position [17805, 0]
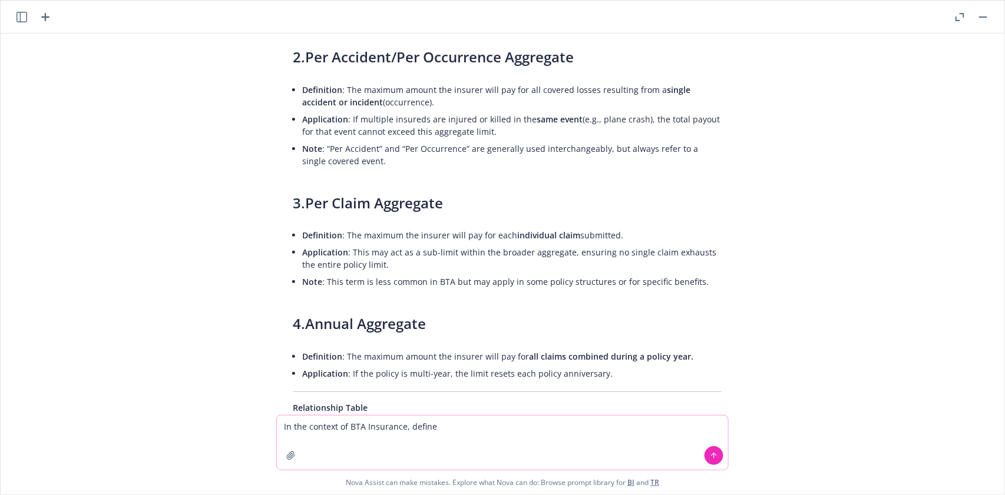
click at [458, 427] on textarea "In the context of BTA Insurance, define" at bounding box center [502, 443] width 451 height 54
paste textarea "In the context of BTA Insurance, define"
click at [471, 427] on textarea "In the context of BTA Insurance, define" at bounding box center [502, 443] width 451 height 54
paste textarea "War Risk"
click at [717, 455] on icon at bounding box center [714, 456] width 8 height 8
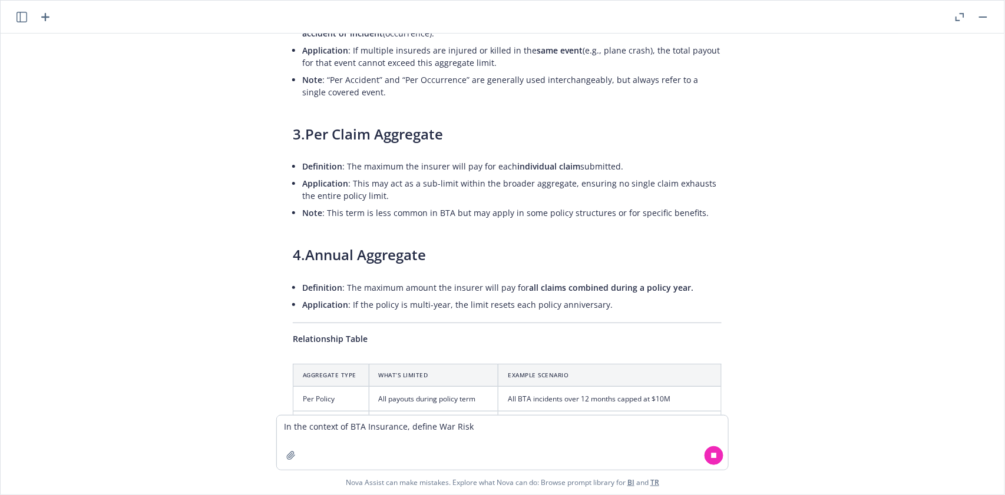
scroll to position [17990, 0]
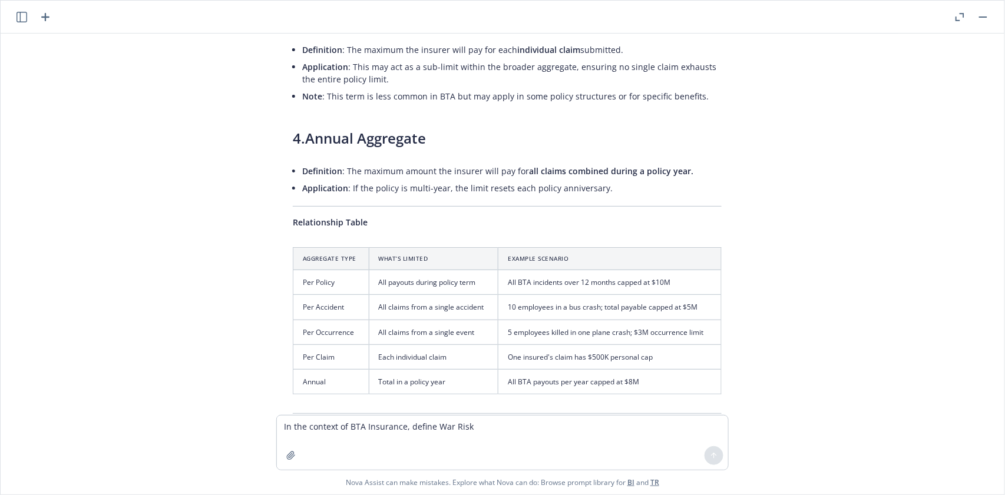
drag, startPoint x: 287, startPoint y: 257, endPoint x: 700, endPoint y: 272, distance: 413.2
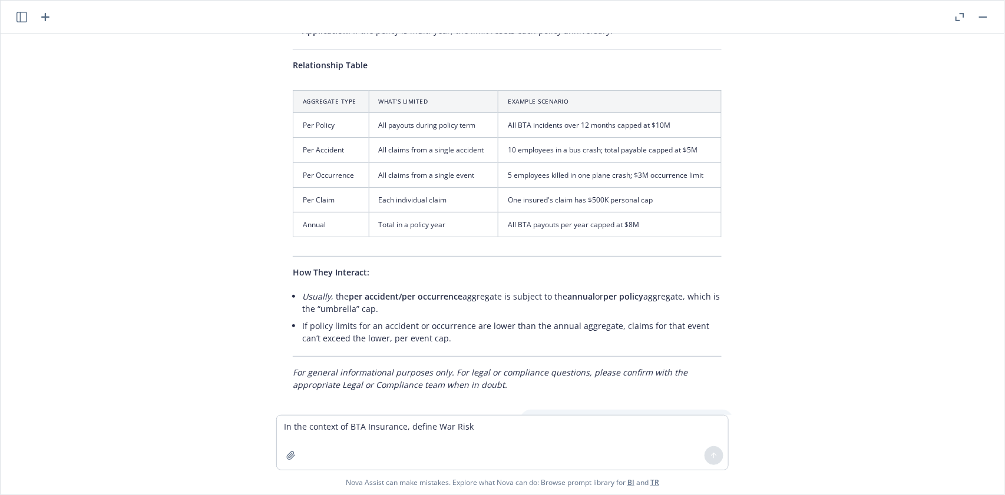
scroll to position [18253, 0]
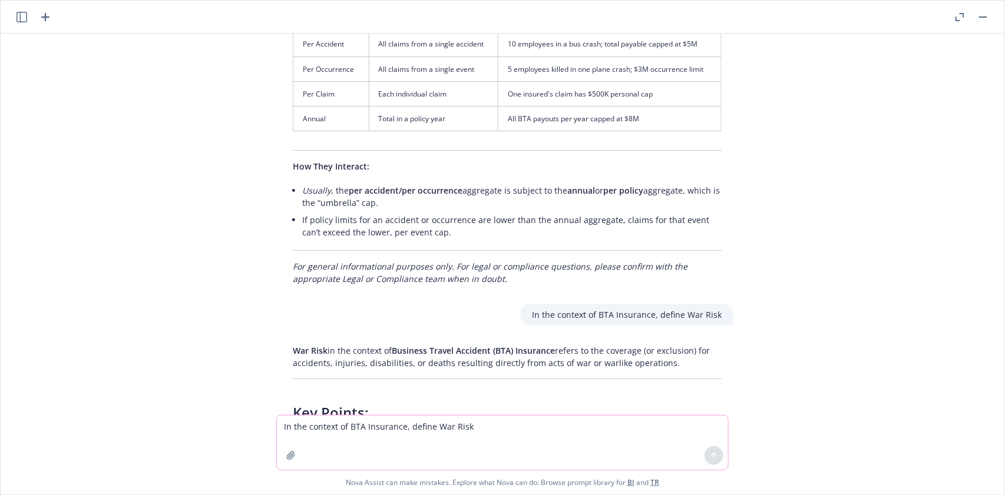
click at [337, 425] on textarea "In the context of BTA Insurance, define War Risk" at bounding box center [502, 443] width 451 height 54
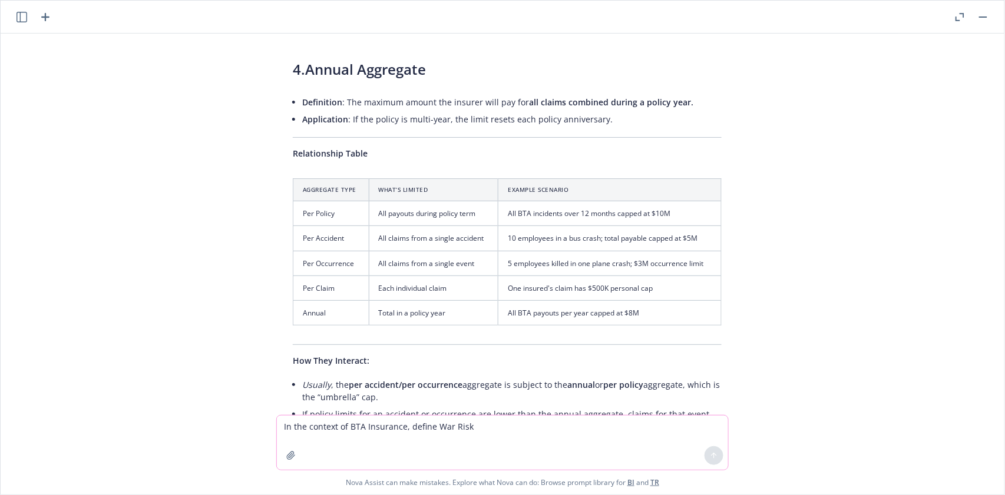
scroll to position [17939, 0]
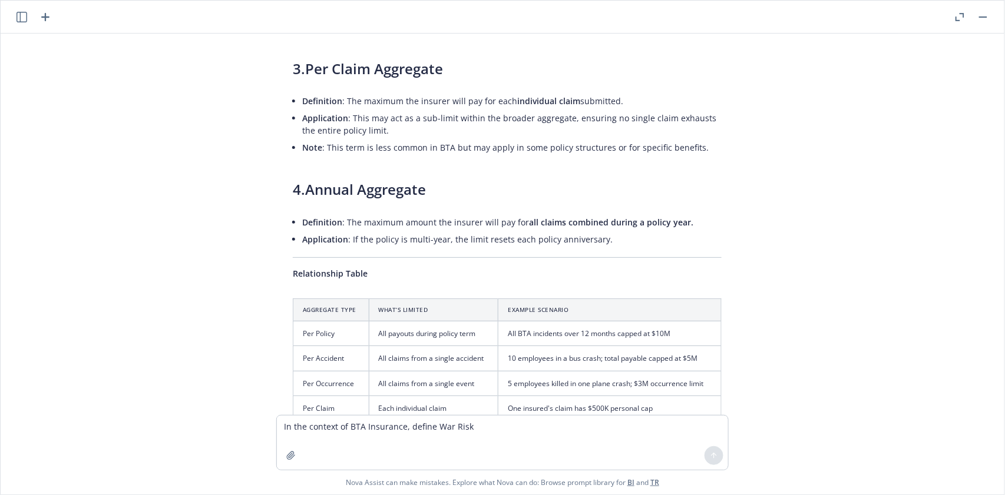
drag, startPoint x: 529, startPoint y: 276, endPoint x: 682, endPoint y: 276, distance: 153.1
click at [332, 422] on textarea "In the context of BTA Insurance, define War Risk" at bounding box center [502, 443] width 451 height 54
paste textarea
click at [715, 451] on button at bounding box center [713, 455] width 19 height 19
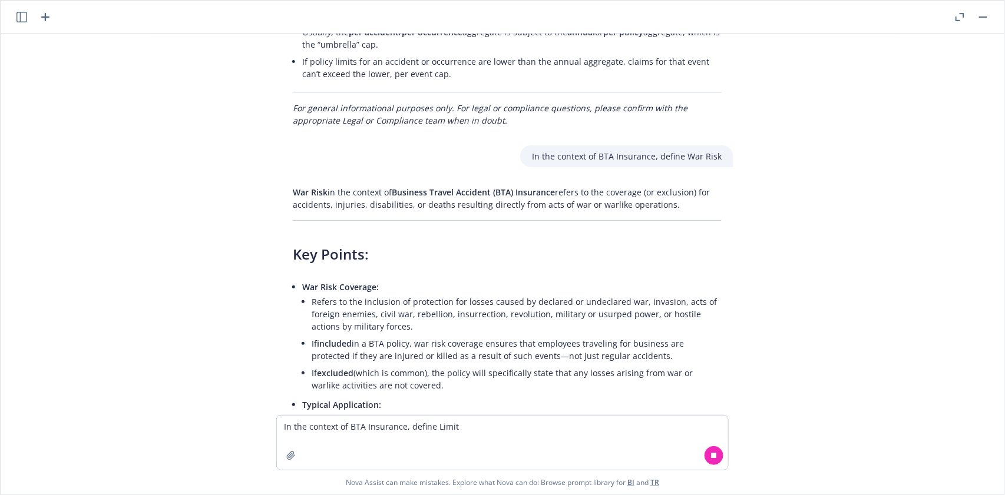
scroll to position [18434, 0]
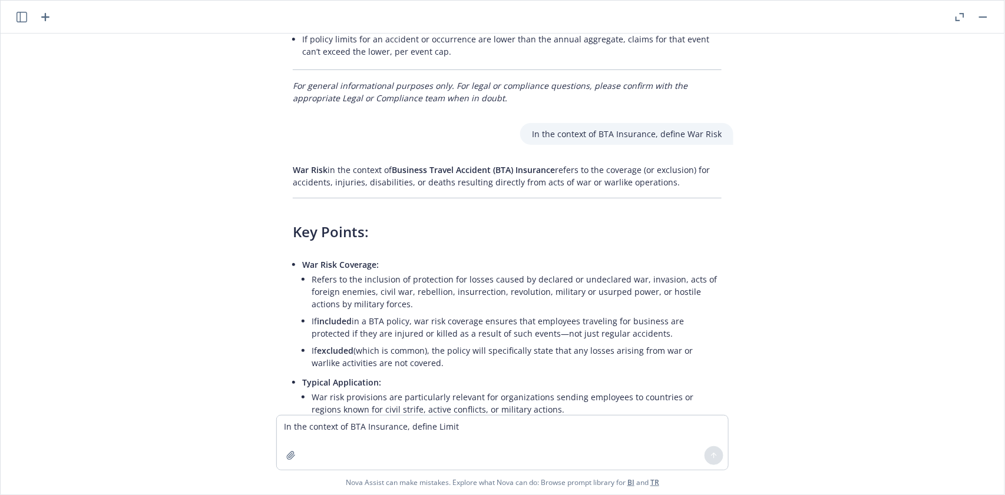
drag, startPoint x: 287, startPoint y: 264, endPoint x: 704, endPoint y: 279, distance: 417.9
drag, startPoint x: 542, startPoint y: 229, endPoint x: 696, endPoint y: 231, distance: 153.7
click at [315, 427] on textarea "In the context of BTA Insurance, define Limit" at bounding box center [502, 443] width 451 height 54
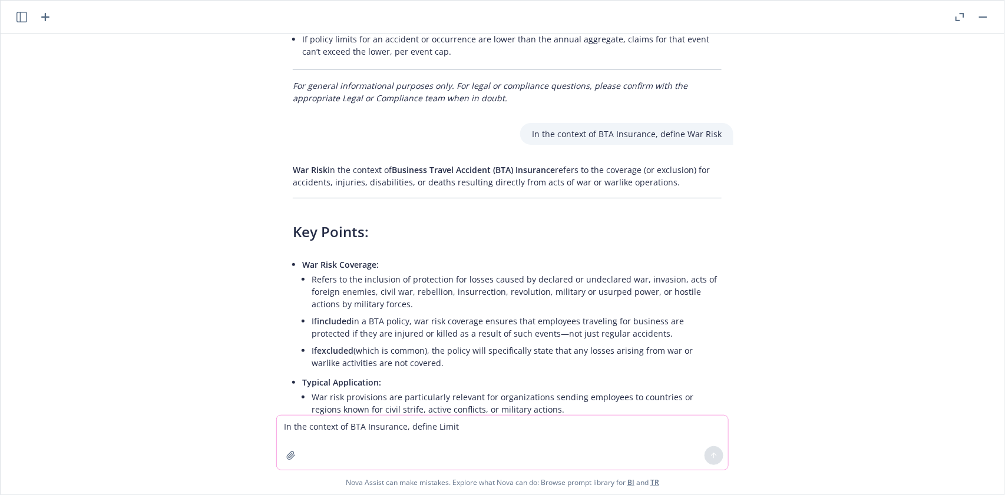
paste textarea
click at [443, 425] on textarea "In the context of BTA Insurance, define" at bounding box center [502, 443] width 451 height 54
paste textarea "Trip Travel"
type textarea "In the context of BTA Insurance, define Trip Travel"
click at [711, 454] on icon at bounding box center [714, 456] width 8 height 8
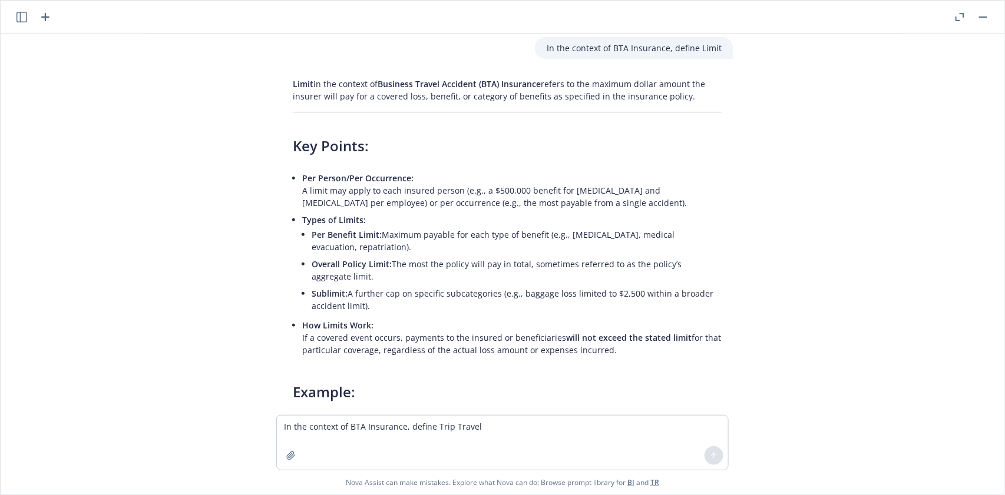
scroll to position [19028, 0]
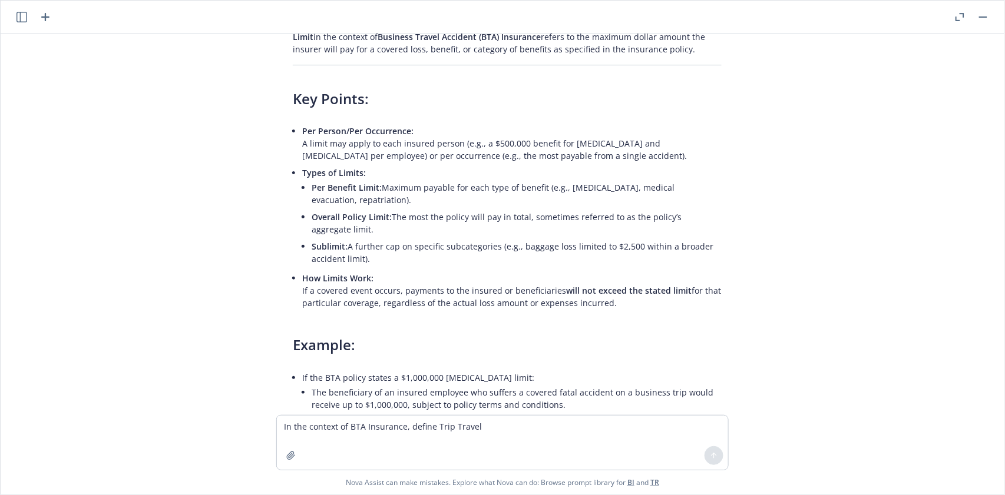
drag, startPoint x: 285, startPoint y: 166, endPoint x: 540, endPoint y: 206, distance: 258.1
click at [540, 206] on div "In the context of Inland Marine Insurance, define Business Interruption Busines…" at bounding box center [502, 225] width 994 height 382
type textarea "x"
